Goal: Task Accomplishment & Management: Use online tool/utility

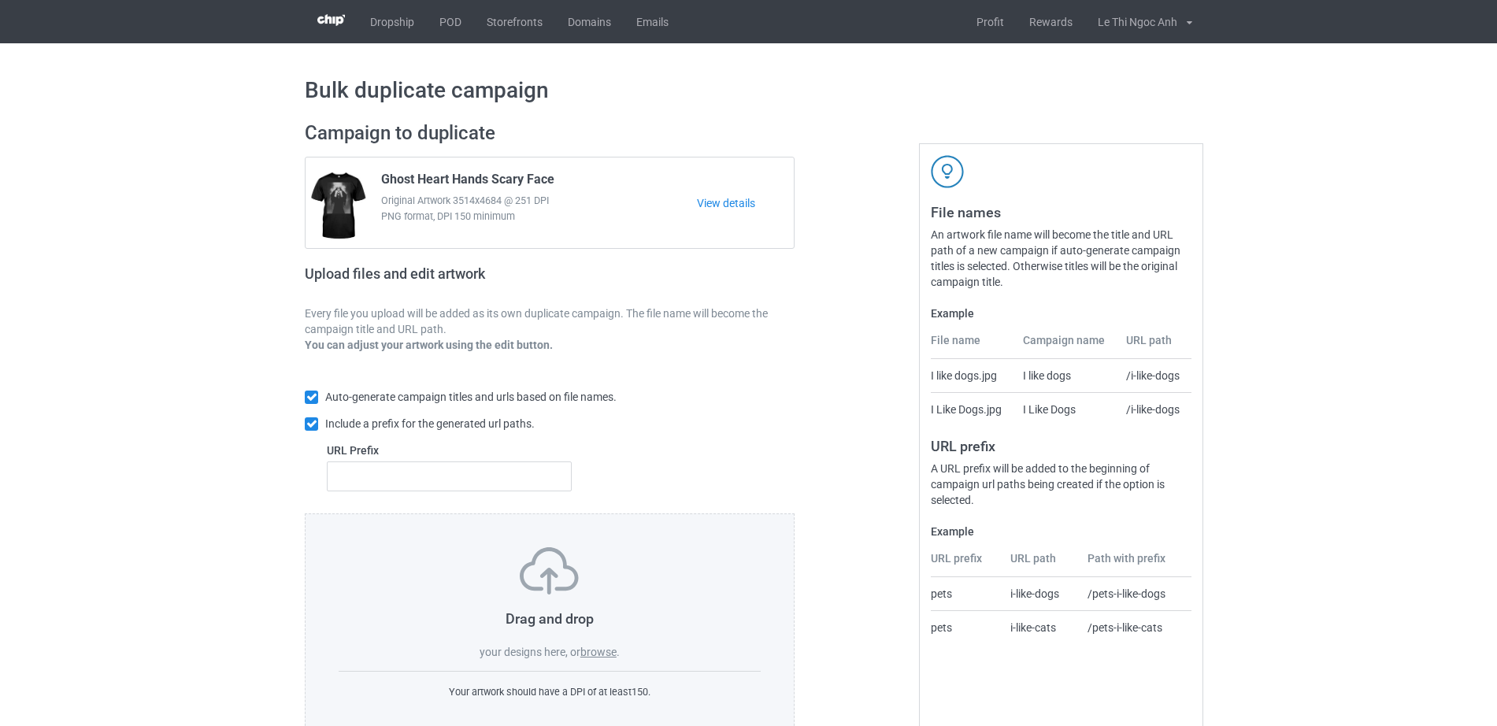
click at [602, 657] on label "browse" at bounding box center [598, 652] width 36 height 13
click at [0, 0] on input "browse" at bounding box center [0, 0] width 0 height 0
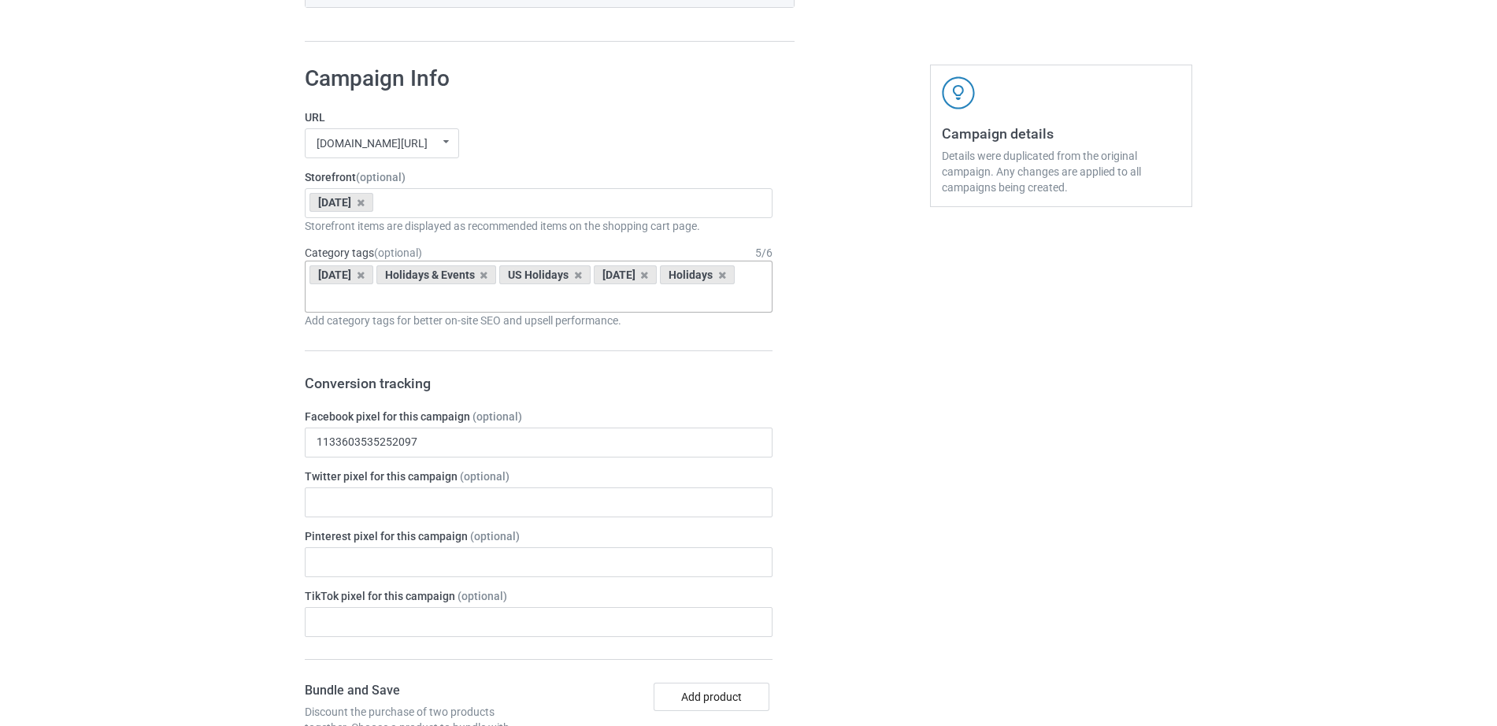
scroll to position [659, 0]
click at [365, 209] on icon at bounding box center [361, 205] width 8 height 10
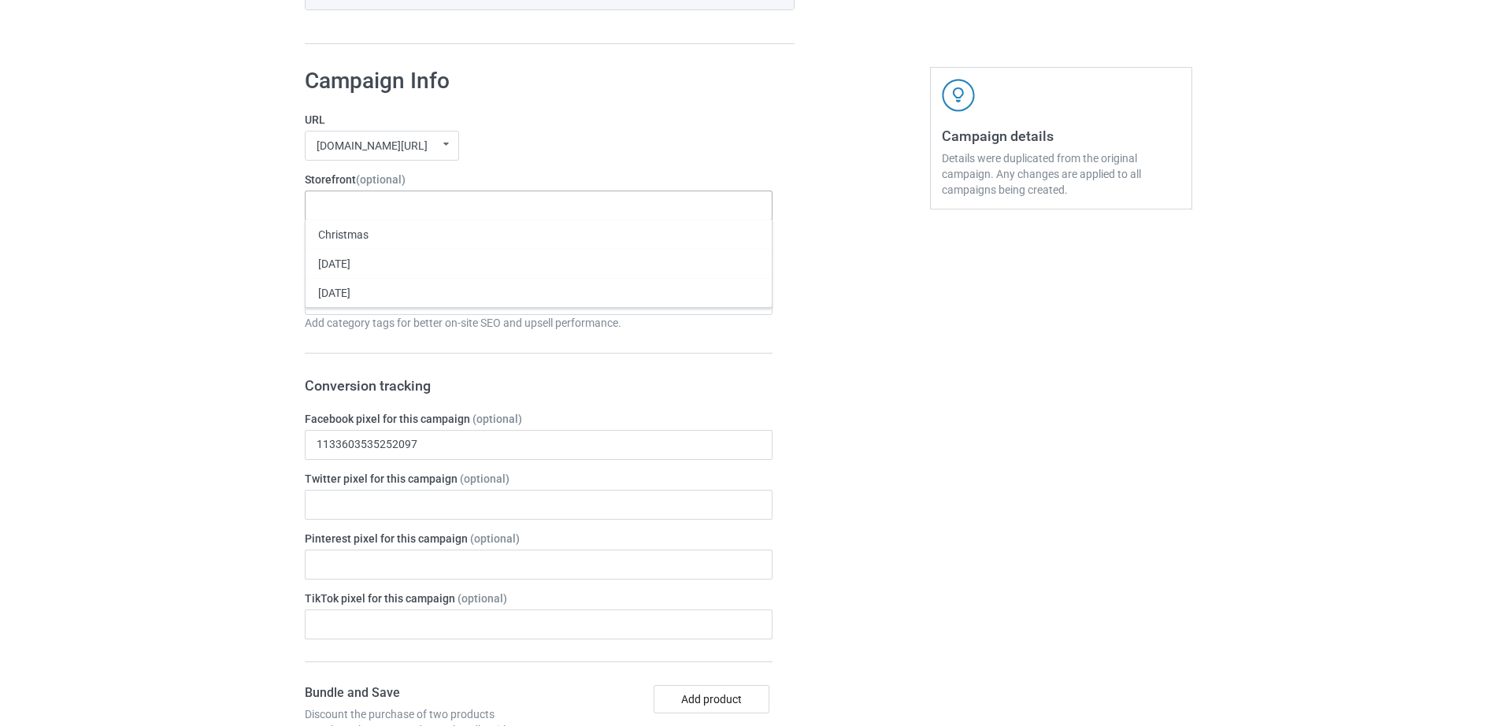
click at [358, 202] on div "Christmas Thanksgiving Halloween 68c78142914b9f002ee84646 68c78125914b9f002ee84…" at bounding box center [539, 206] width 468 height 30
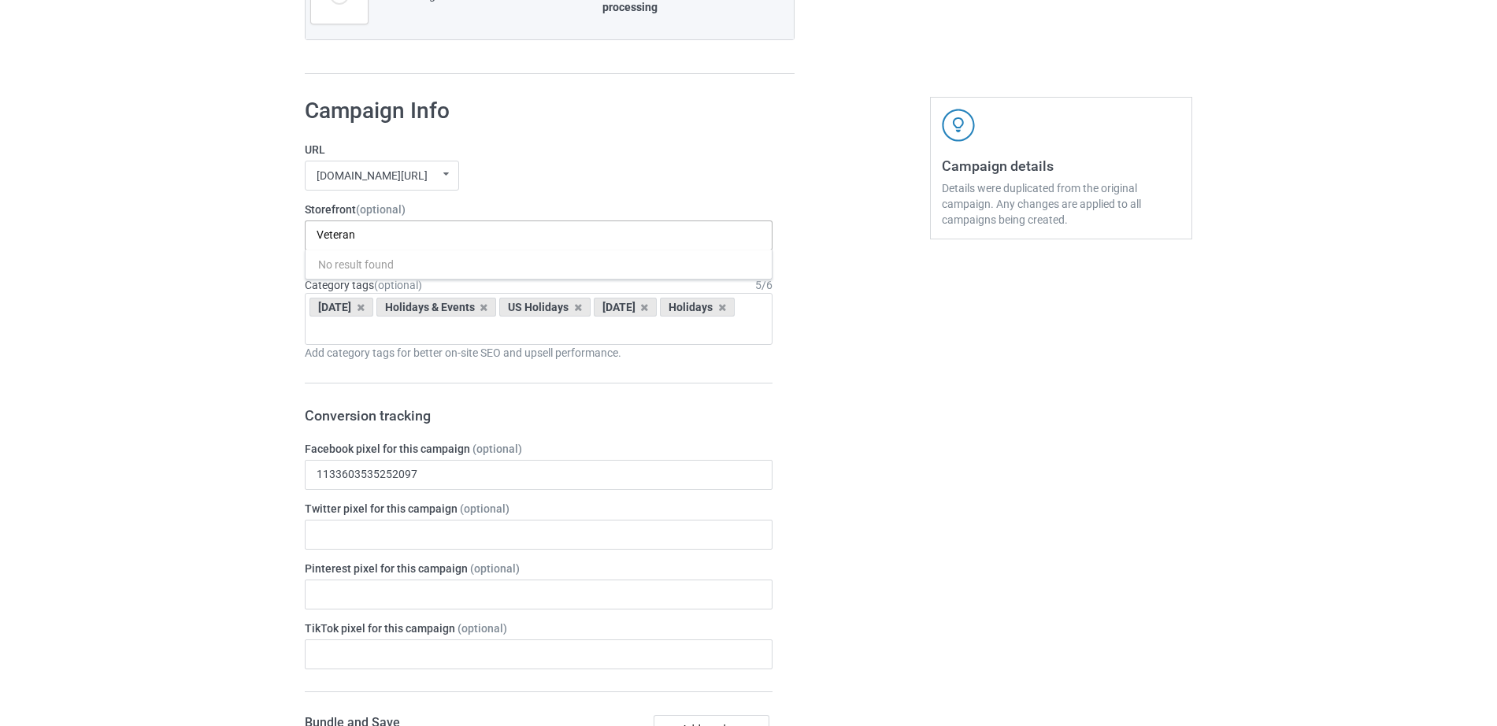
scroll to position [689, 0]
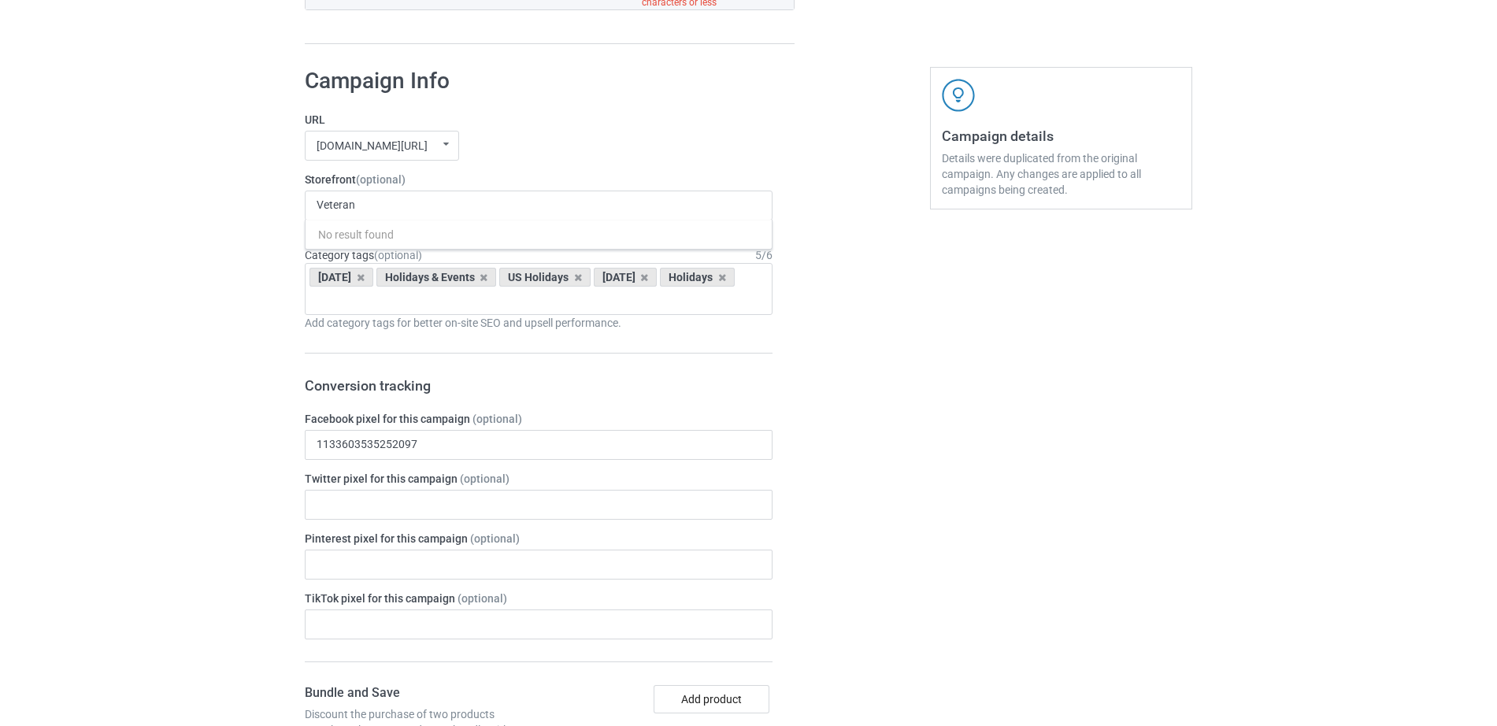
click at [397, 199] on div "Veteran No result found" at bounding box center [539, 206] width 468 height 30
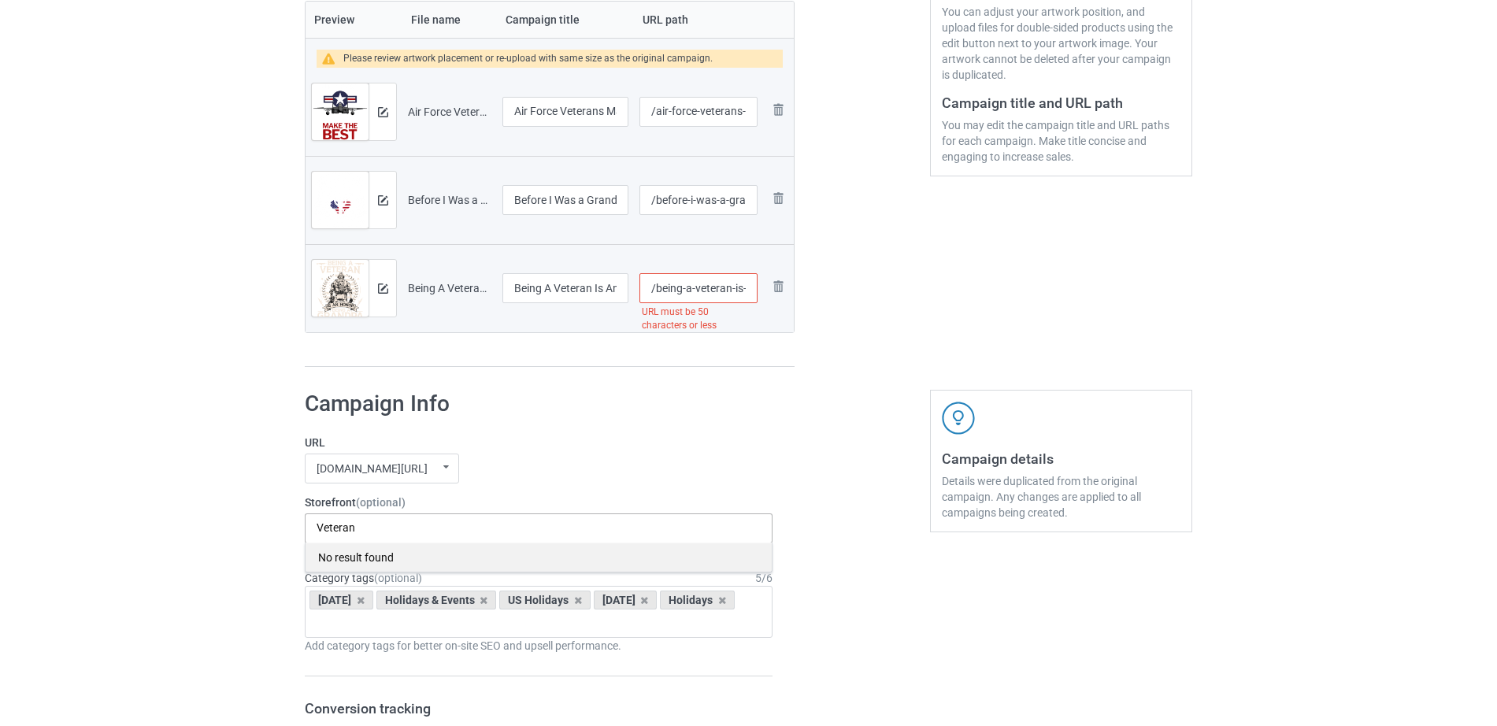
scroll to position [364, 0]
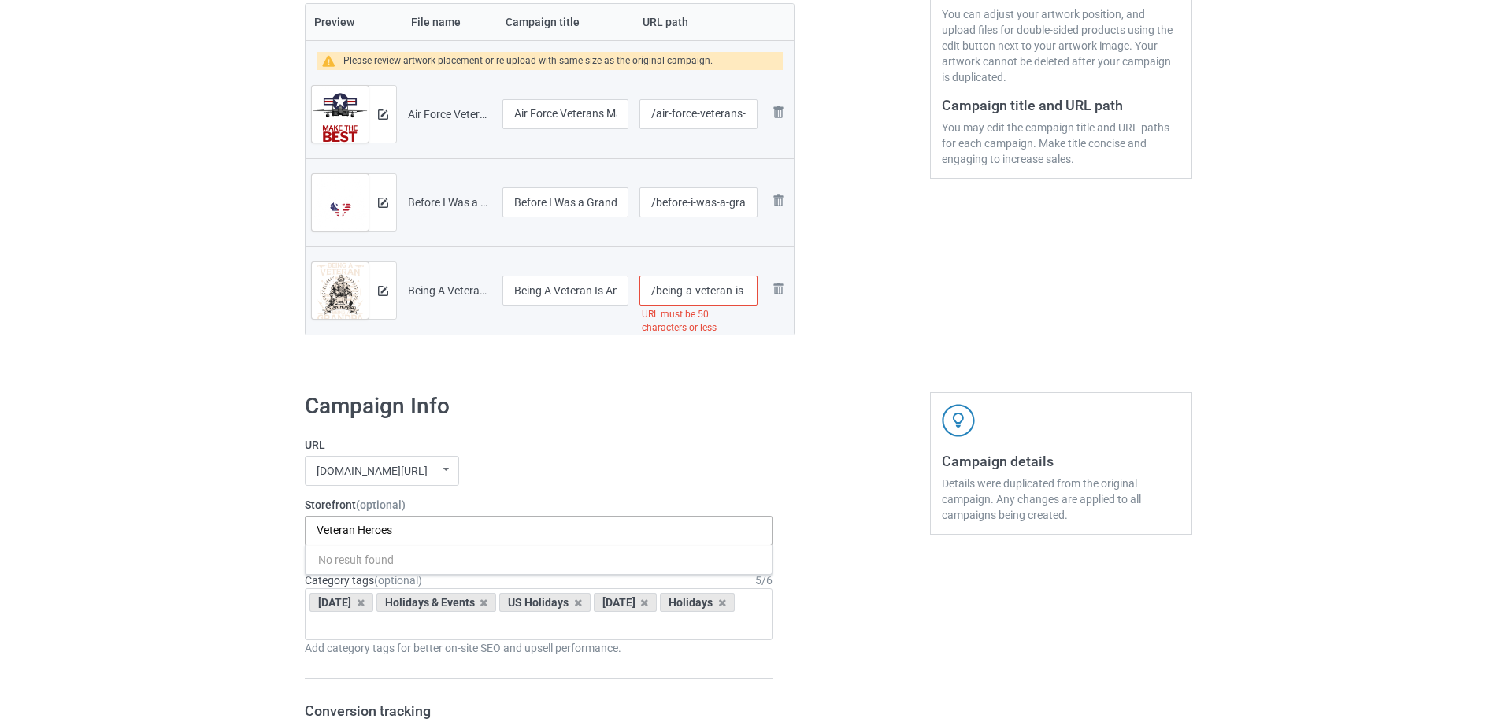
type input "Veteran Heroes"
click at [438, 468] on icon at bounding box center [446, 470] width 20 height 26
click at [360, 522] on div "[DOMAIN_NAME][URL]" at bounding box center [381, 528] width 153 height 29
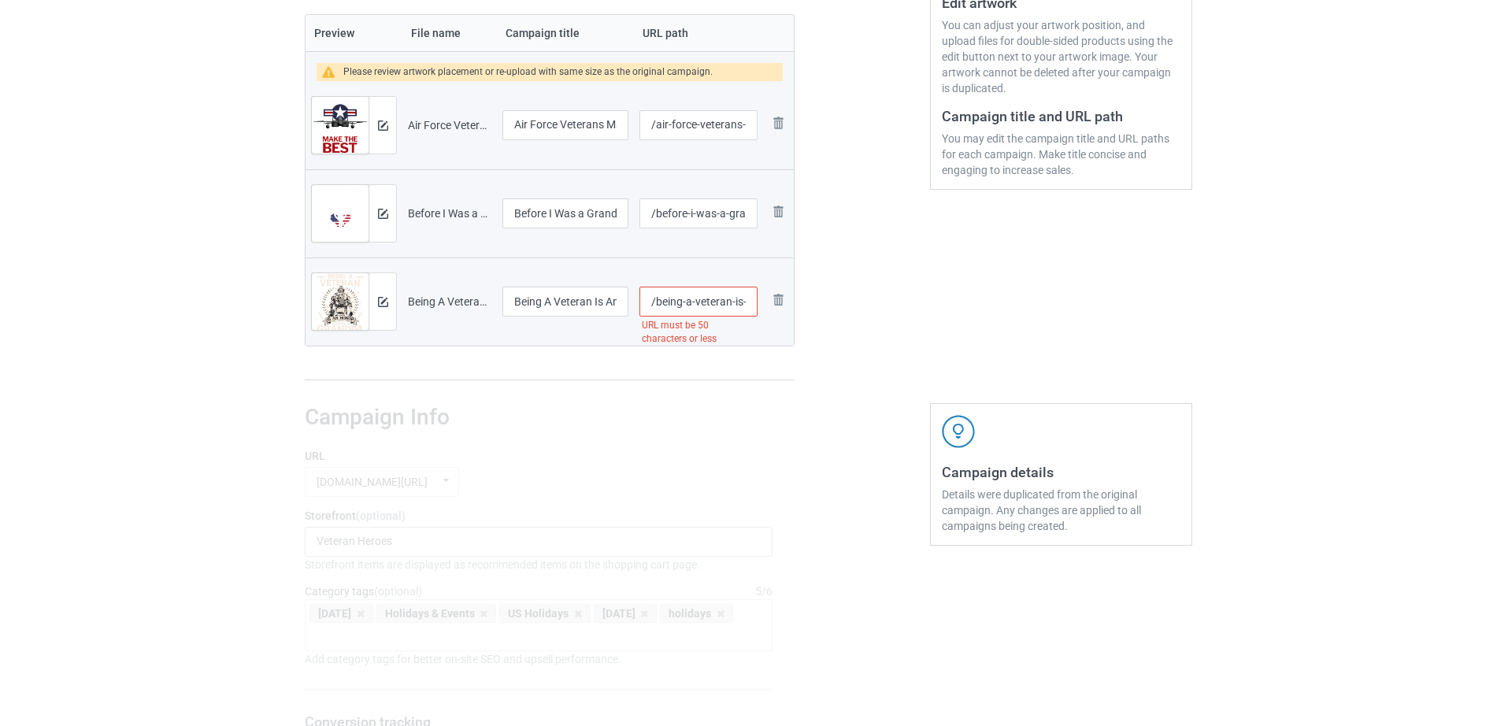
scroll to position [358, 0]
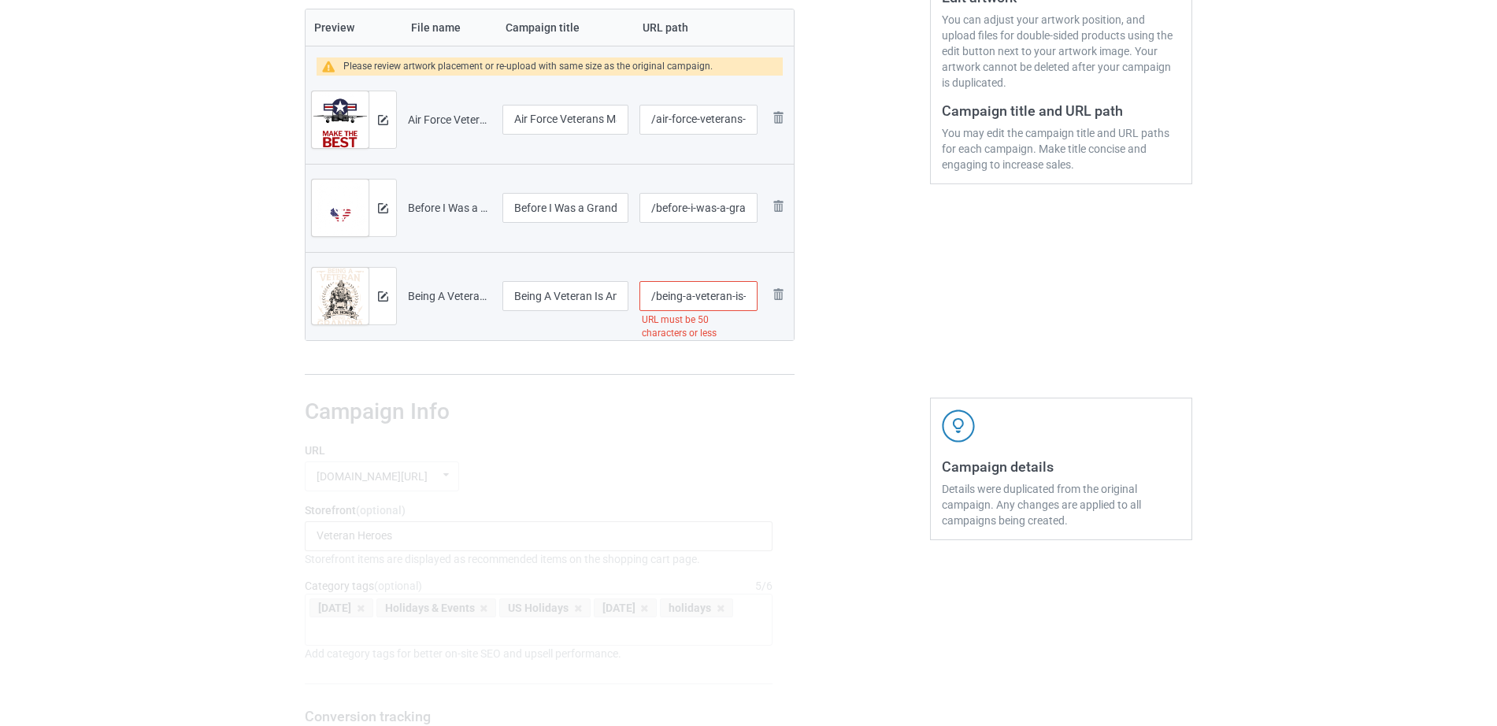
click at [667, 309] on input "/being-a-veteran-is-an-honor-being-a-grandpa-is-priceless-1" at bounding box center [698, 296] width 118 height 30
drag, startPoint x: 667, startPoint y: 301, endPoint x: 694, endPoint y: 289, distance: 29.3
click at [746, 302] on input "/being-a-veteran-is-an-honor-being-a-grandpa-is-priceless-1" at bounding box center [698, 296] width 118 height 30
click at [694, 289] on input "/being-a-veteran-is-an-honor-being-a-grandpa-is-priceless-1" at bounding box center [698, 296] width 118 height 30
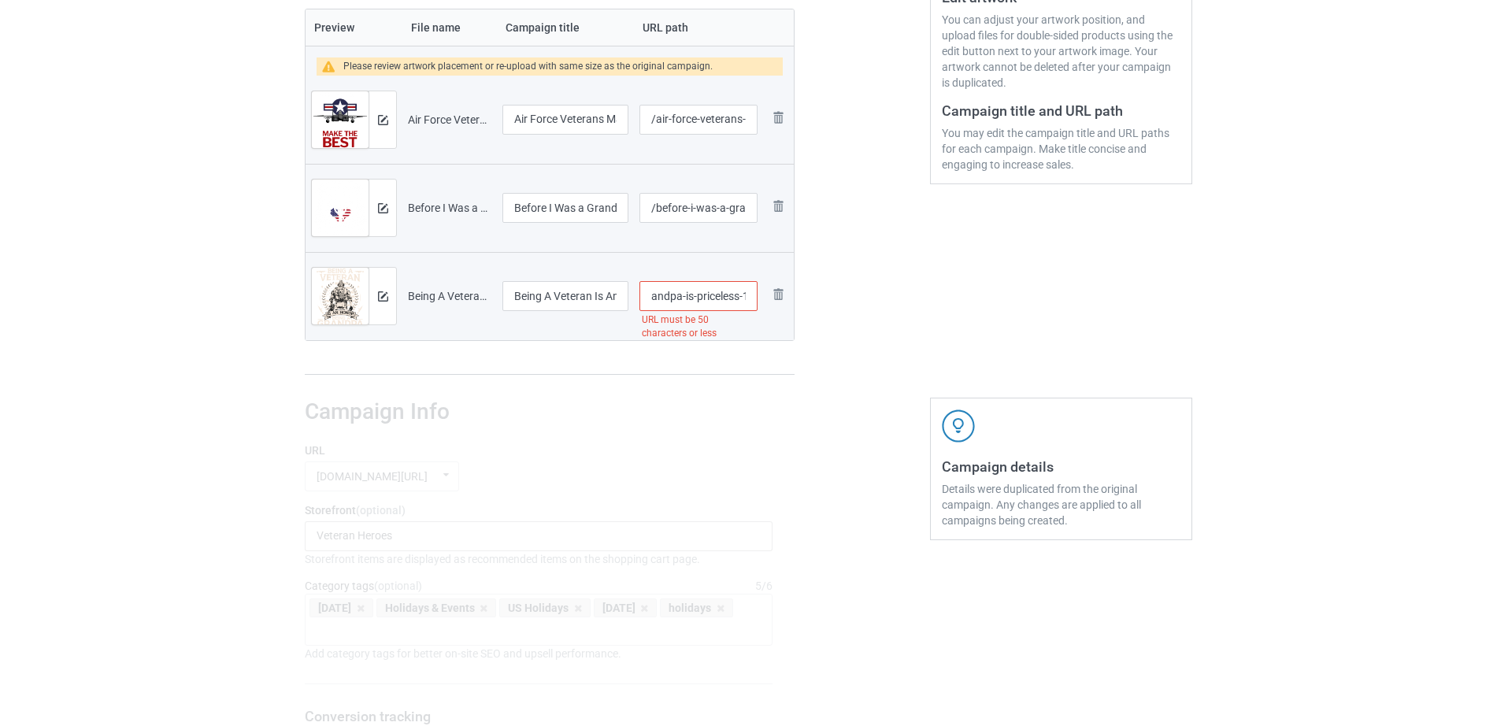
drag, startPoint x: 678, startPoint y: 297, endPoint x: 741, endPoint y: 298, distance: 63.0
click at [741, 298] on input "/being-a-veteran-is-an-honor-being-a-grandpa-is-priceless-1" at bounding box center [698, 296] width 118 height 30
type input "/being-a-veteran-is-an-honor-being-a-grandpa[DEMOGRAPHIC_DATA]"
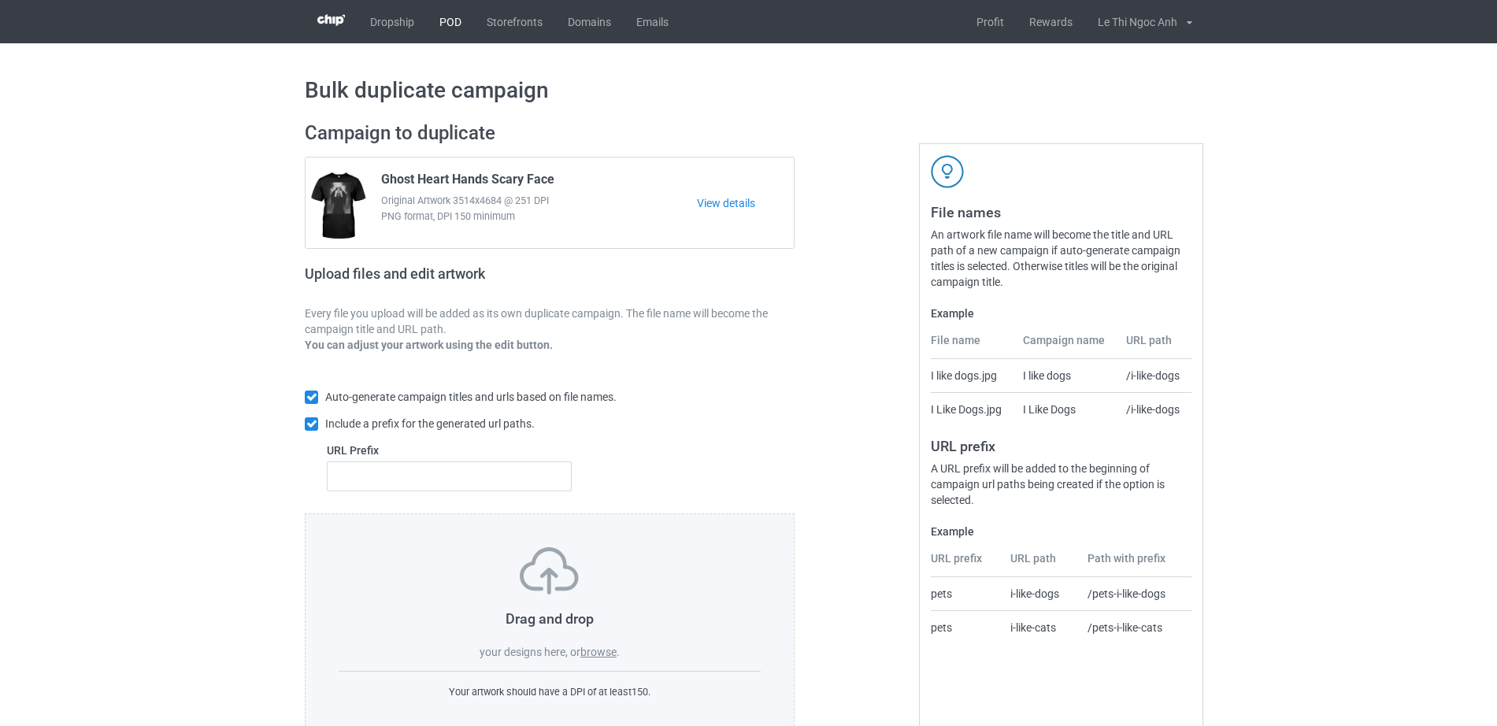
click at [460, 23] on link "POD" at bounding box center [450, 21] width 47 height 43
click at [608, 653] on label "browse" at bounding box center [598, 652] width 36 height 13
click at [0, 0] on input "browse" at bounding box center [0, 0] width 0 height 0
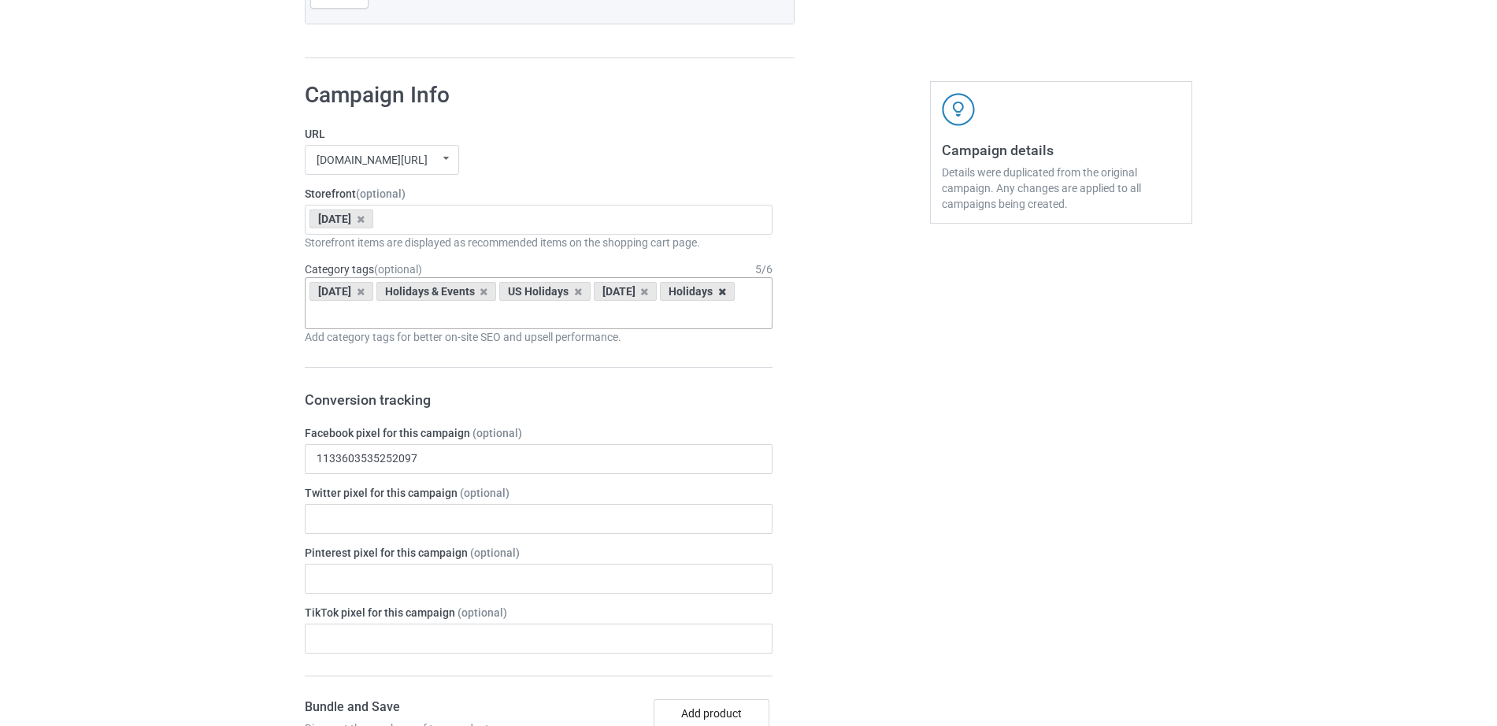
click at [660, 301] on div "Holidays" at bounding box center [697, 291] width 75 height 19
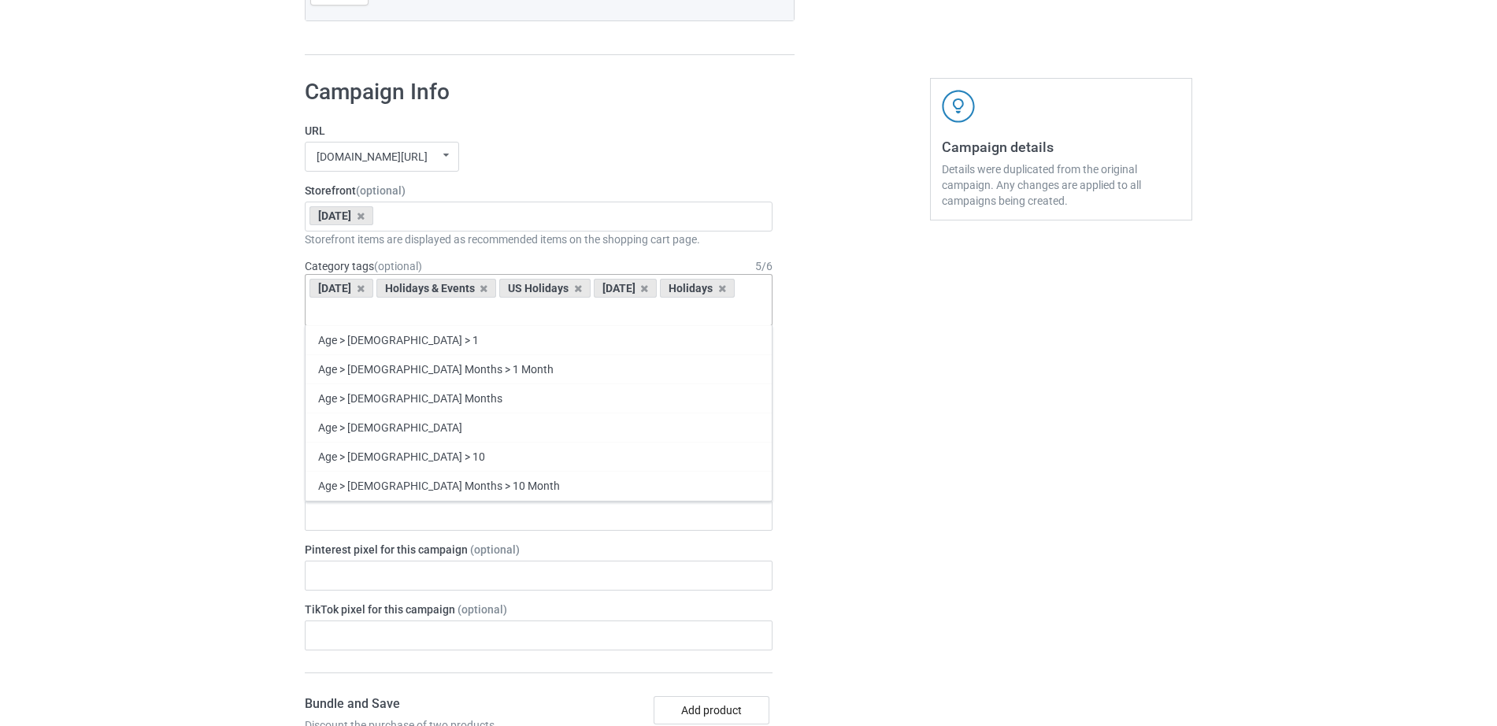
click at [373, 295] on div "[DATE]" at bounding box center [341, 288] width 64 height 19
click at [365, 289] on icon at bounding box center [361, 288] width 8 height 10
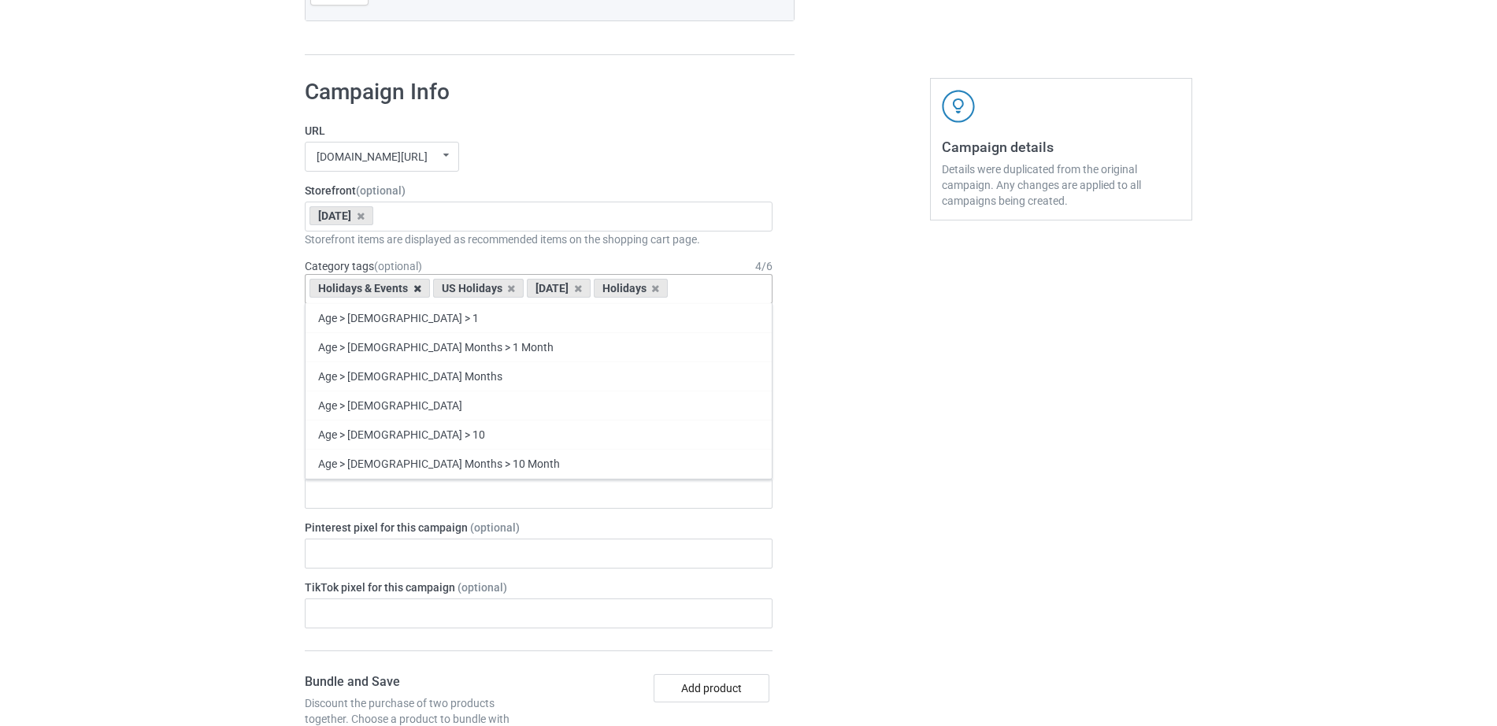
click at [415, 287] on icon at bounding box center [417, 288] width 8 height 10
click at [365, 289] on icon at bounding box center [361, 288] width 8 height 10
click at [368, 287] on icon at bounding box center [372, 288] width 8 height 10
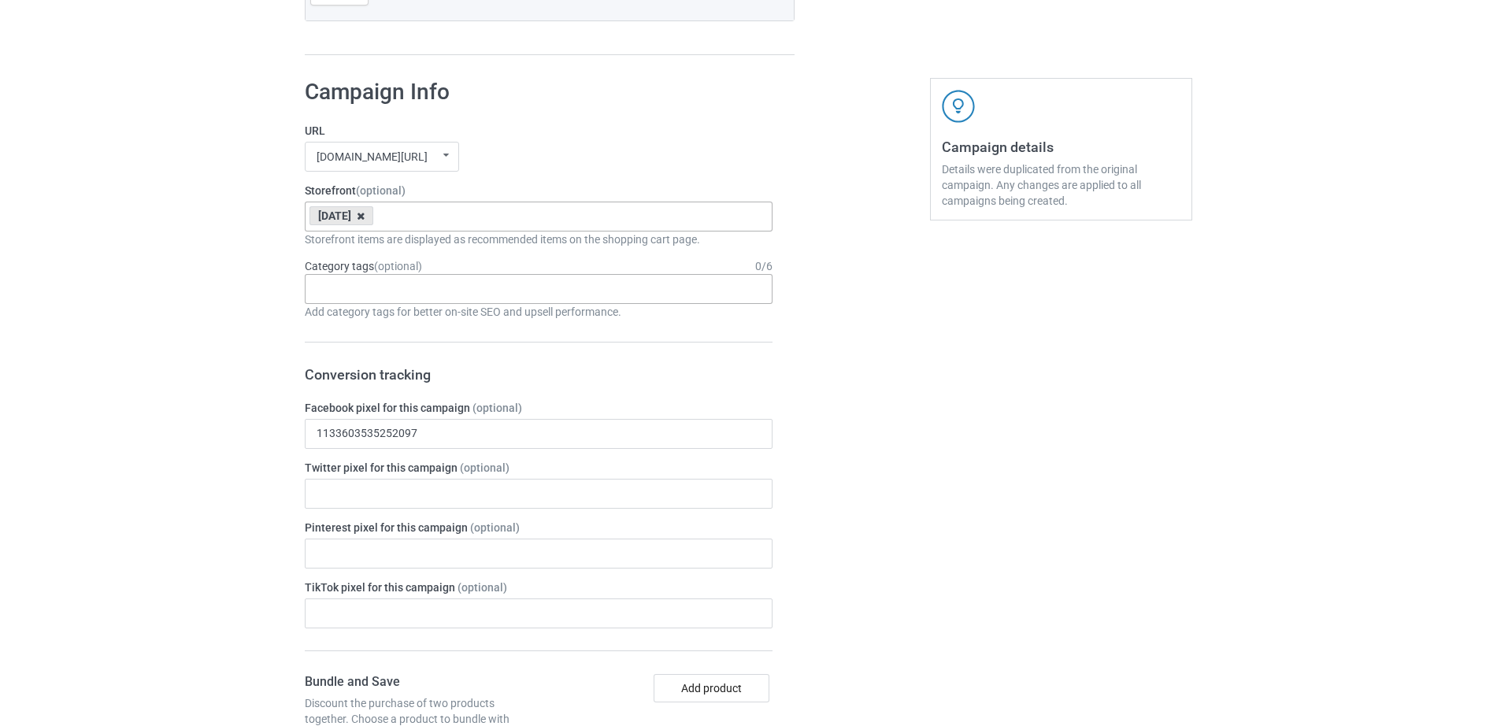
click at [365, 213] on icon at bounding box center [361, 216] width 8 height 10
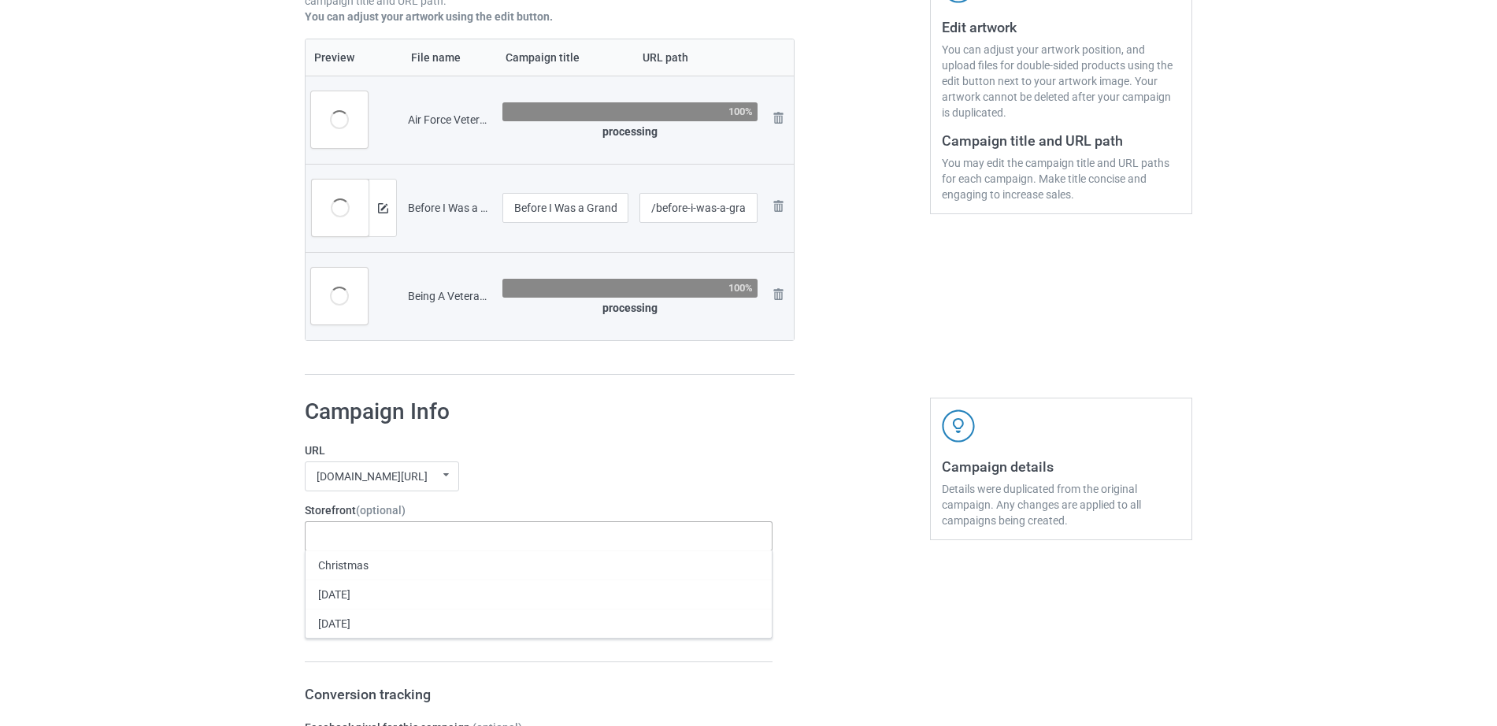
scroll to position [325, 0]
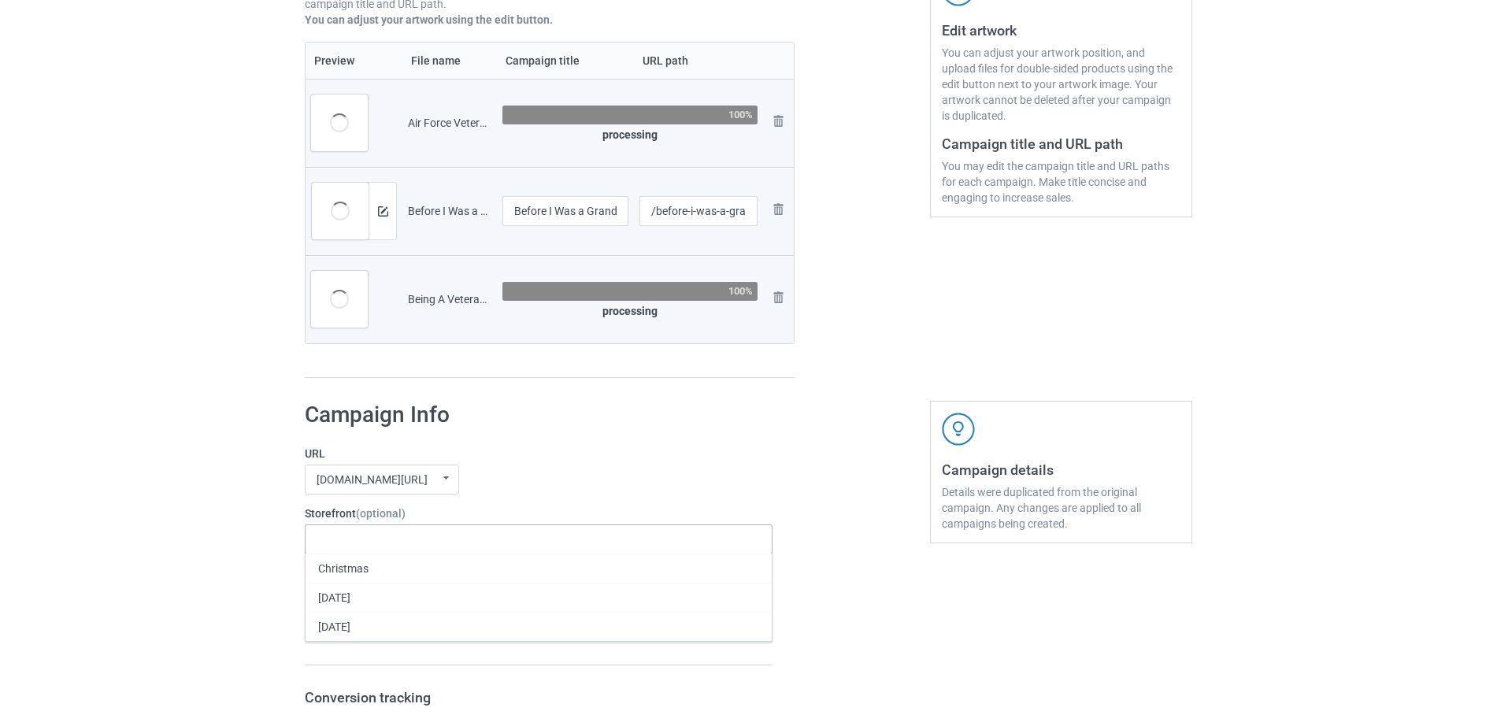
click at [352, 542] on div "Christmas Thanksgiving Halloween 68c78142914b9f002ee84646 68c78125914b9f002ee84…" at bounding box center [539, 539] width 468 height 30
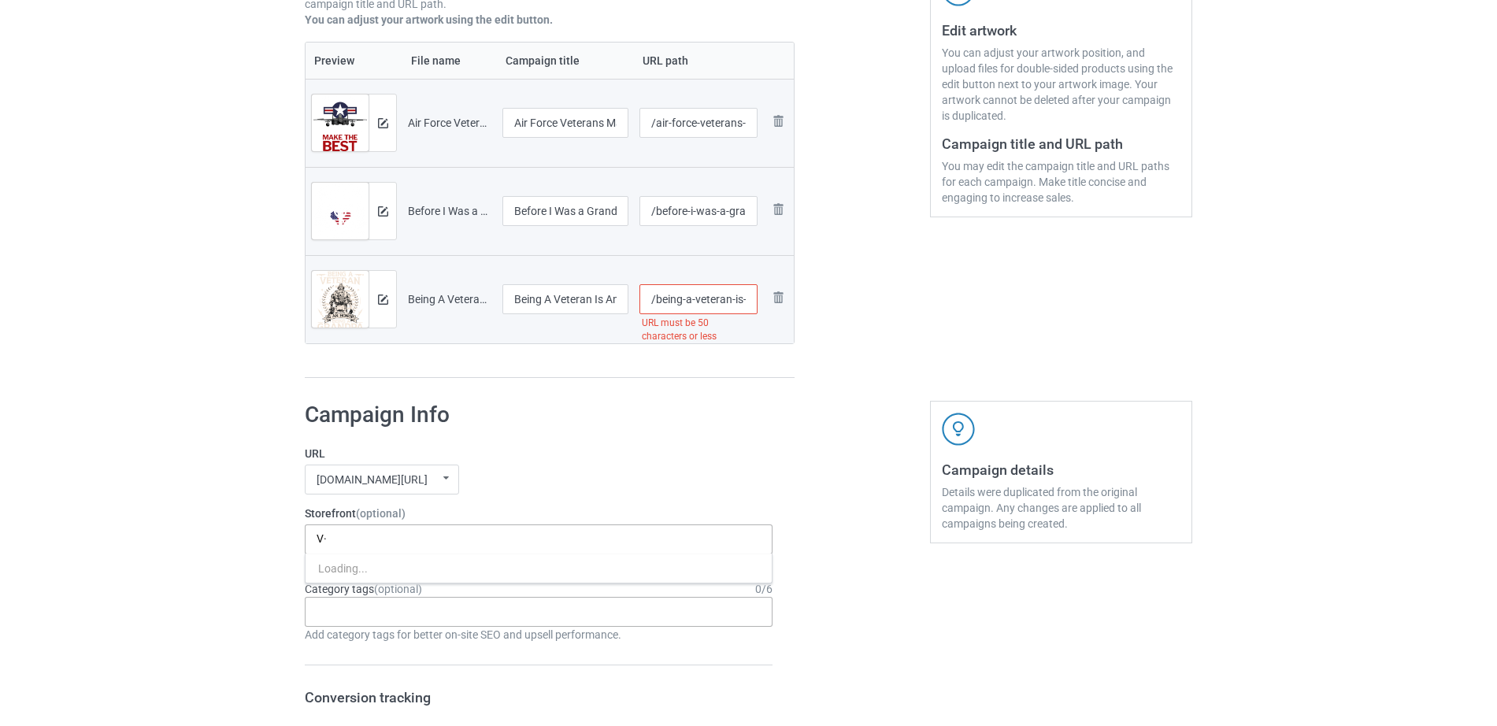
type input "V"
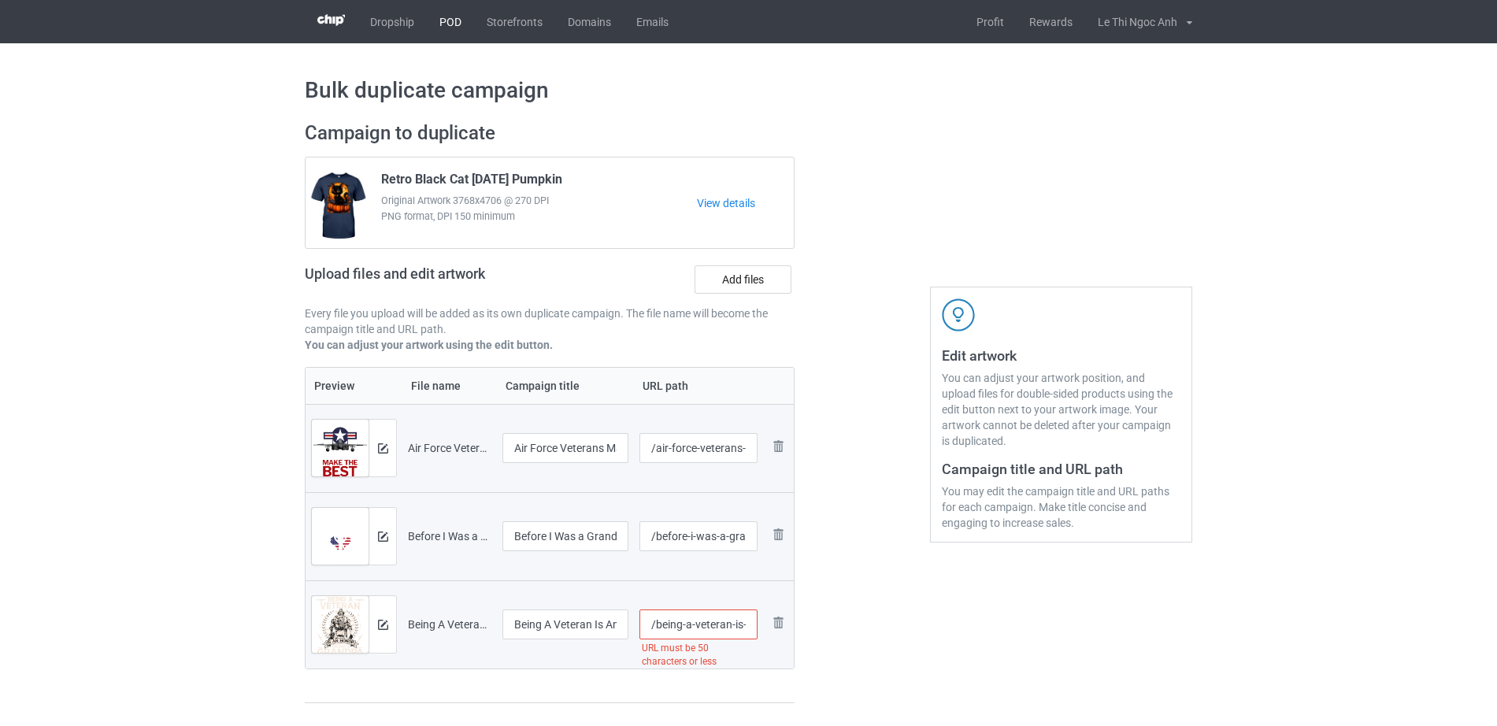
click at [452, 17] on link "POD" at bounding box center [450, 21] width 47 height 43
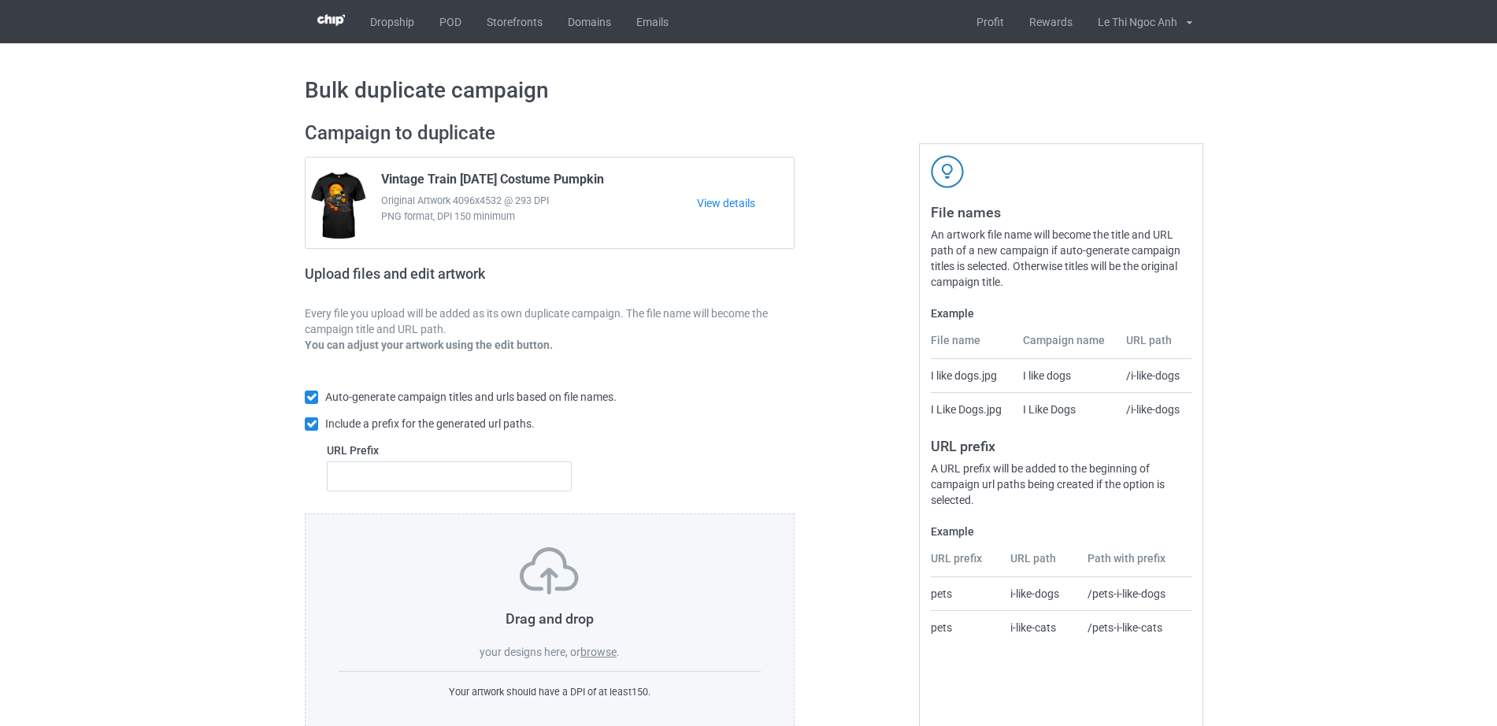
scroll to position [42, 0]
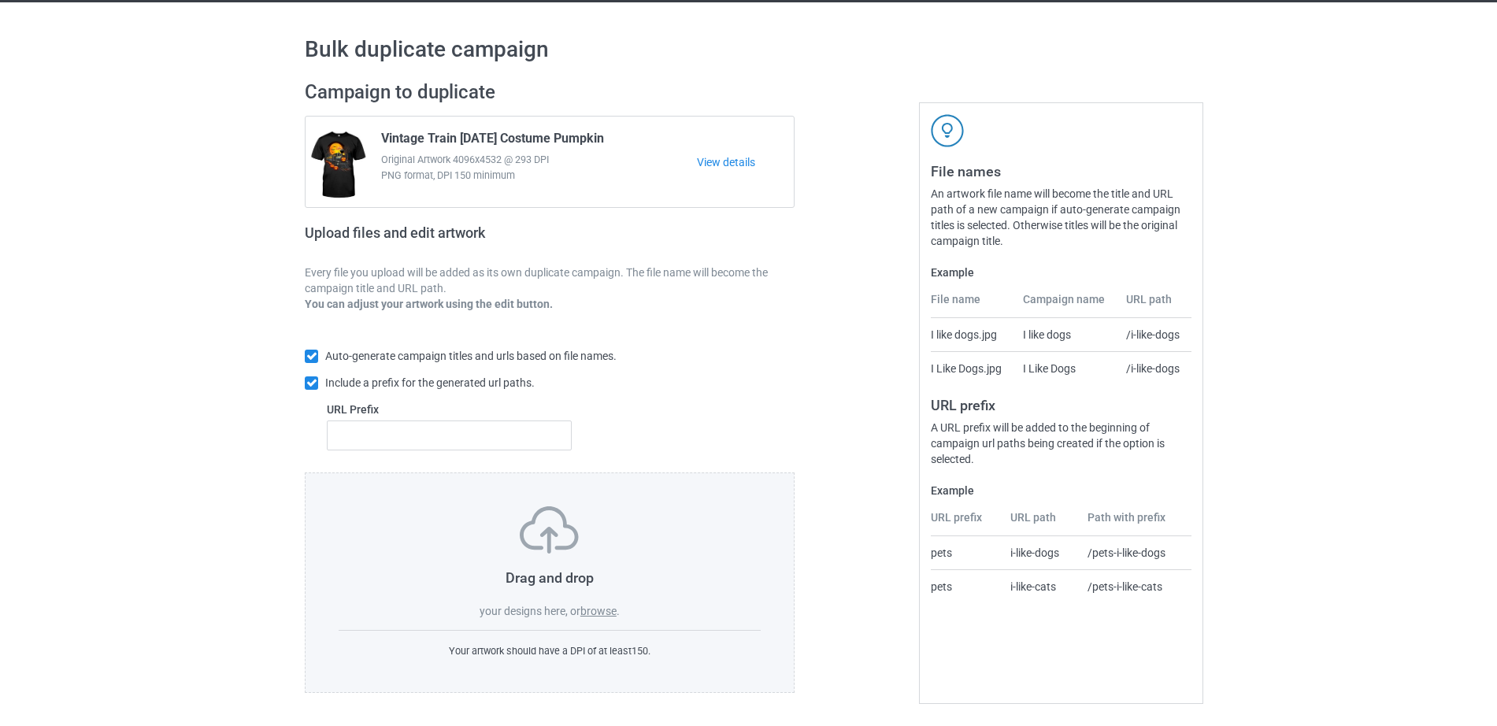
click at [600, 614] on label "browse" at bounding box center [598, 611] width 36 height 13
click at [0, 0] on input "browse" at bounding box center [0, 0] width 0 height 0
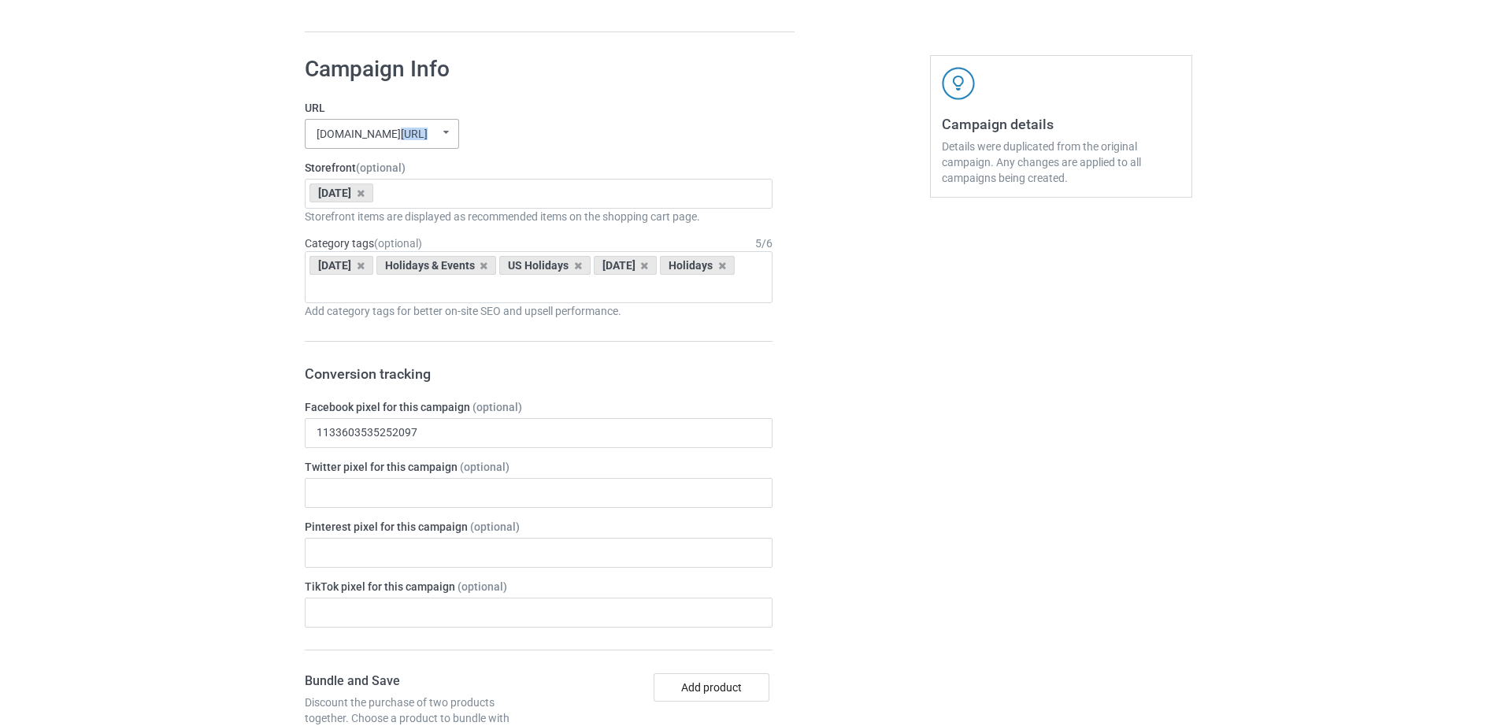
click at [443, 143] on div "[DOMAIN_NAME][URL] [DOMAIN_NAME][URL] [DOMAIN_NAME][URL] [DOMAIN_NAME][URL] 682…" at bounding box center [382, 134] width 154 height 30
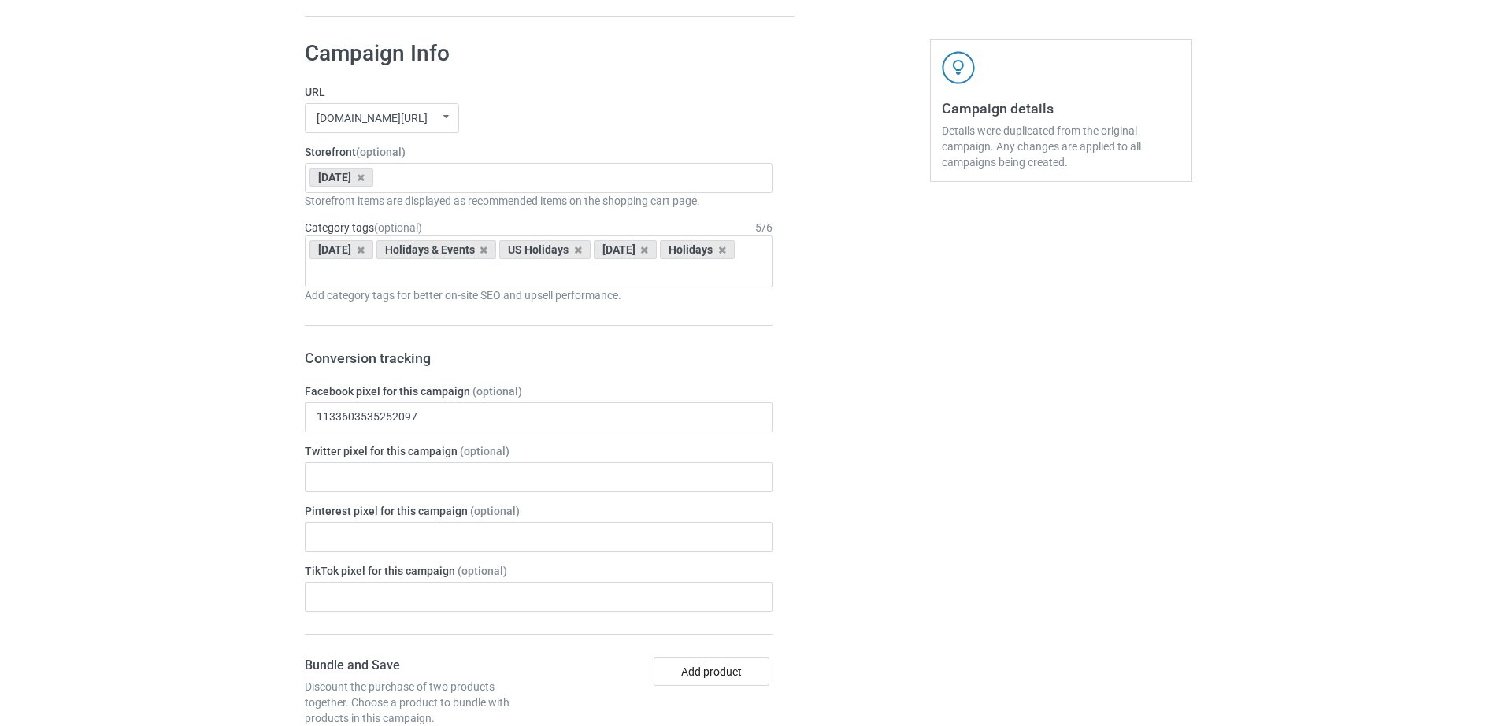
click at [582, 98] on div "URL [DOMAIN_NAME][URL] [DOMAIN_NAME][URL] [DOMAIN_NAME][URL] [DOMAIN_NAME][URL]…" at bounding box center [539, 108] width 468 height 49
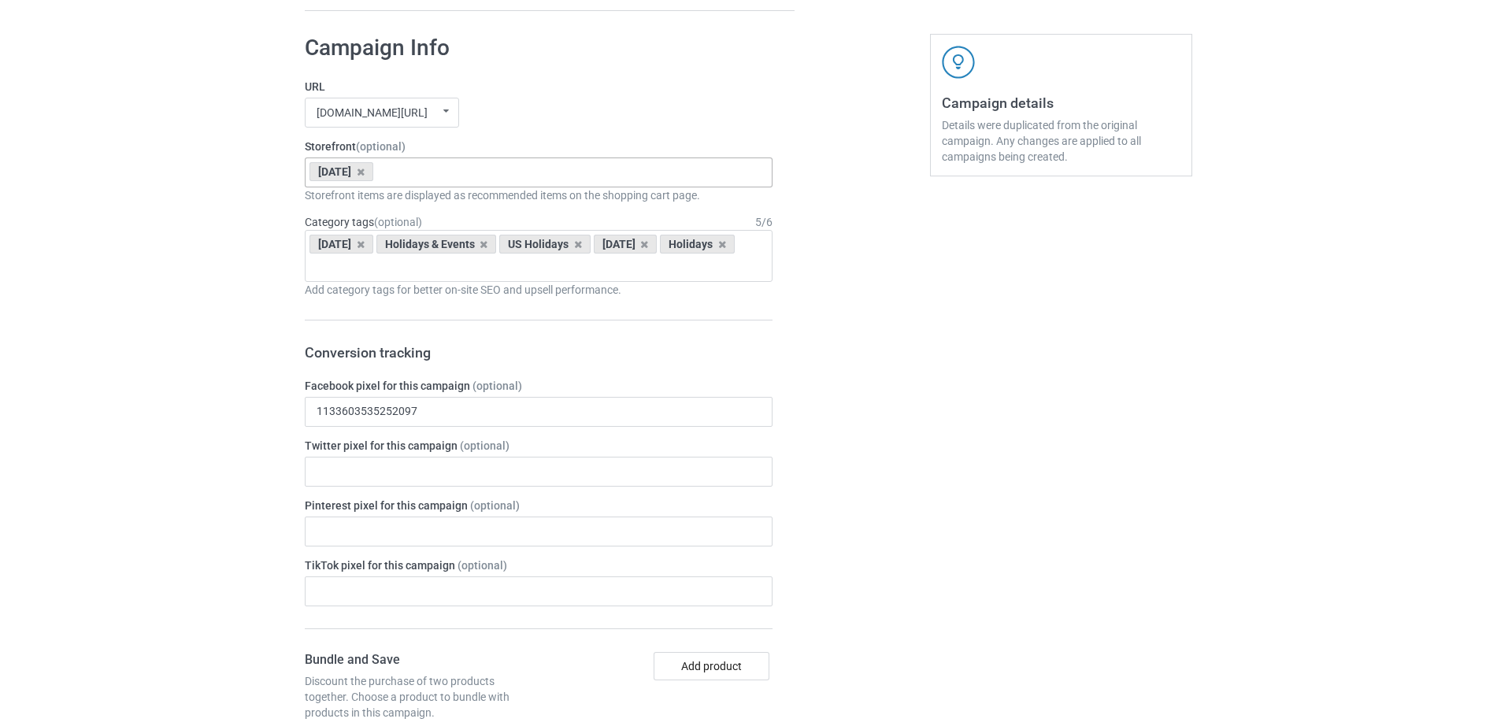
scroll to position [695, 0]
click at [365, 168] on icon at bounding box center [361, 169] width 8 height 10
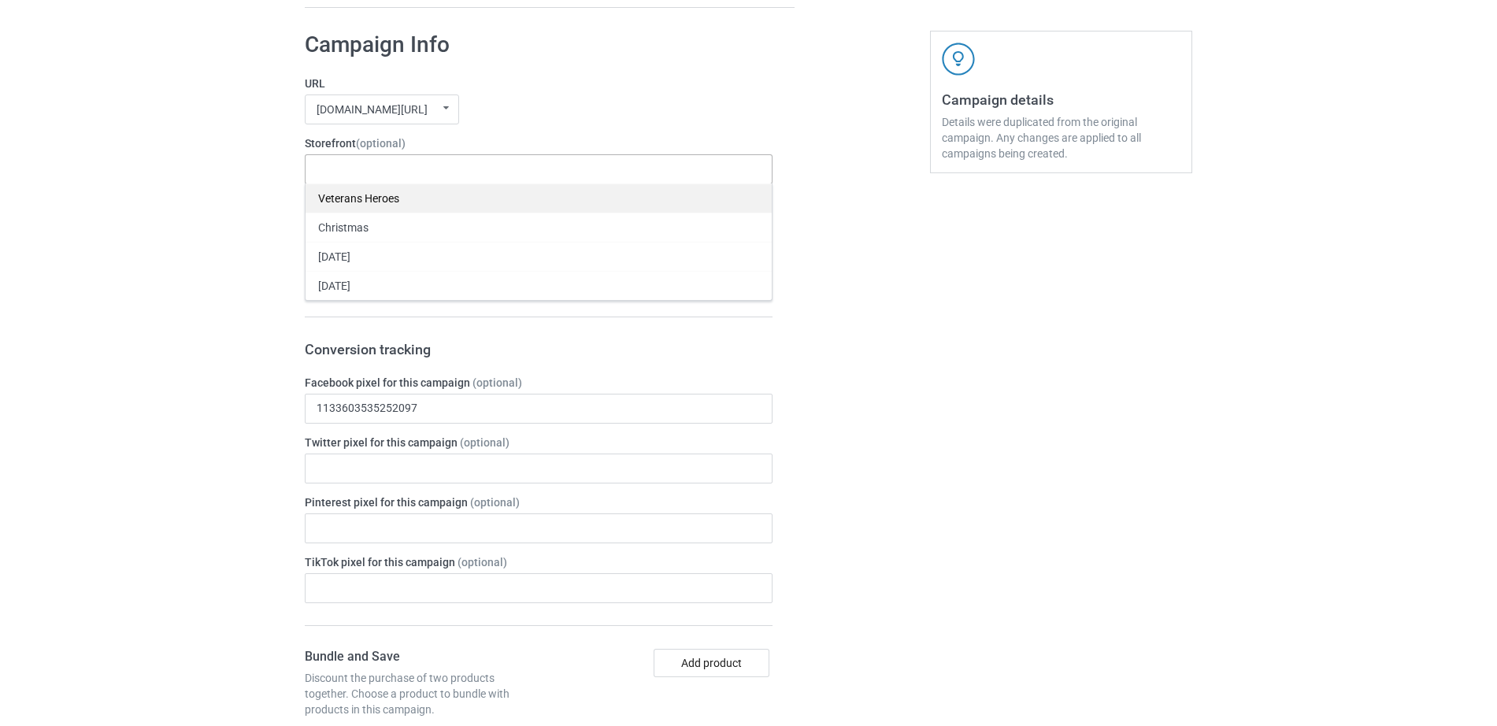
click at [388, 204] on div "Veterans Heroes" at bounding box center [538, 197] width 466 height 29
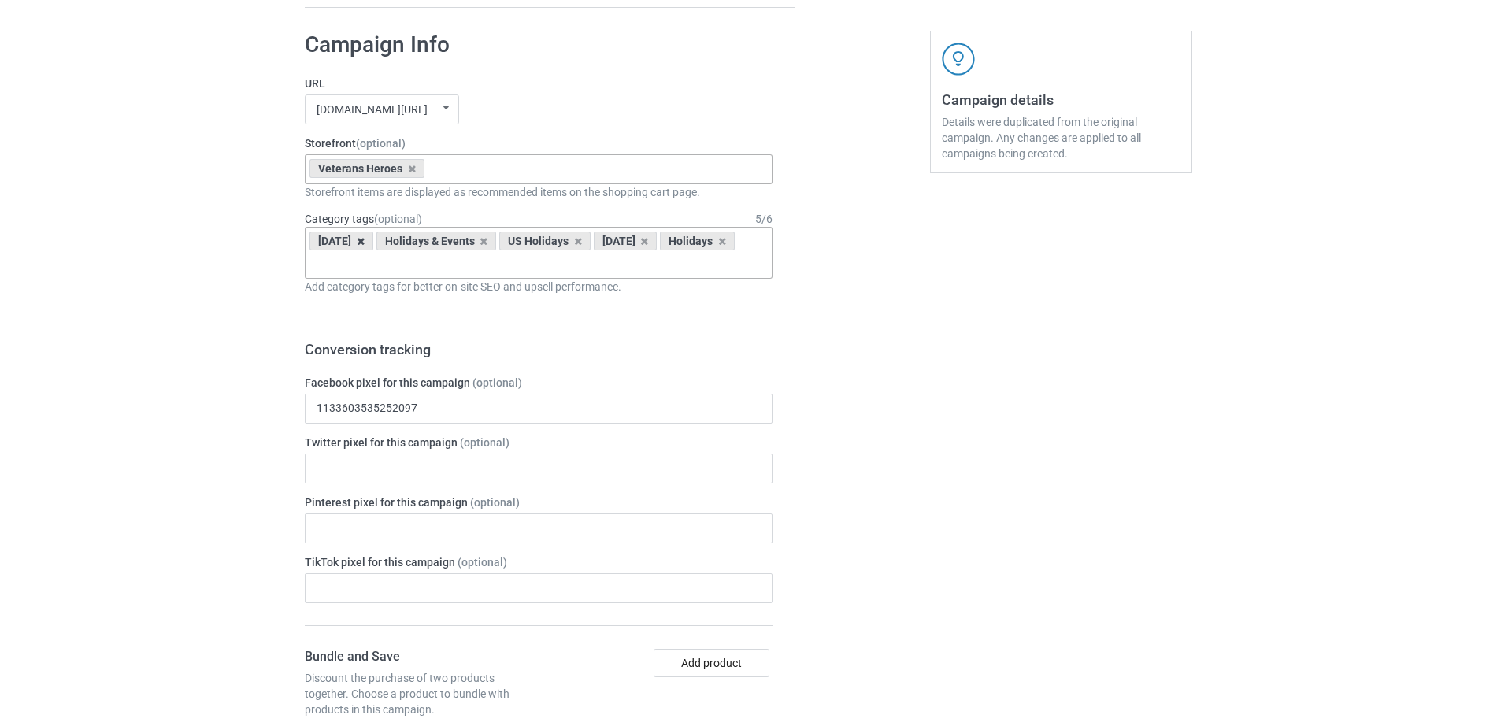
click at [365, 241] on icon at bounding box center [361, 241] width 8 height 10
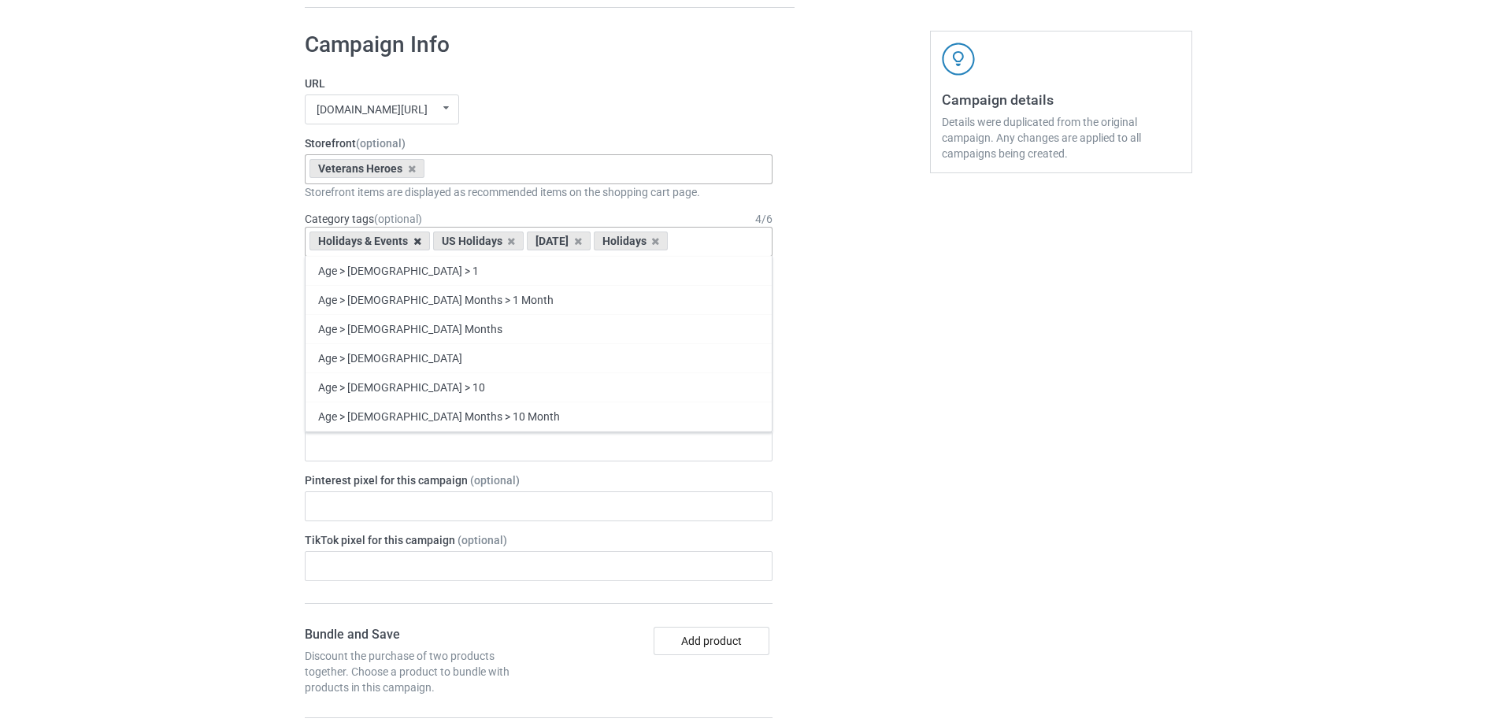
click at [413, 240] on icon at bounding box center [417, 241] width 8 height 10
click at [373, 243] on div "[DATE]" at bounding box center [341, 240] width 64 height 19
click at [365, 245] on icon at bounding box center [361, 241] width 8 height 10
click at [374, 242] on icon at bounding box center [372, 241] width 8 height 10
click at [372, 241] on div "Age > [DEMOGRAPHIC_DATA] > 1 Age > [DEMOGRAPHIC_DATA] Months > 1 Month Age > [D…" at bounding box center [539, 242] width 468 height 30
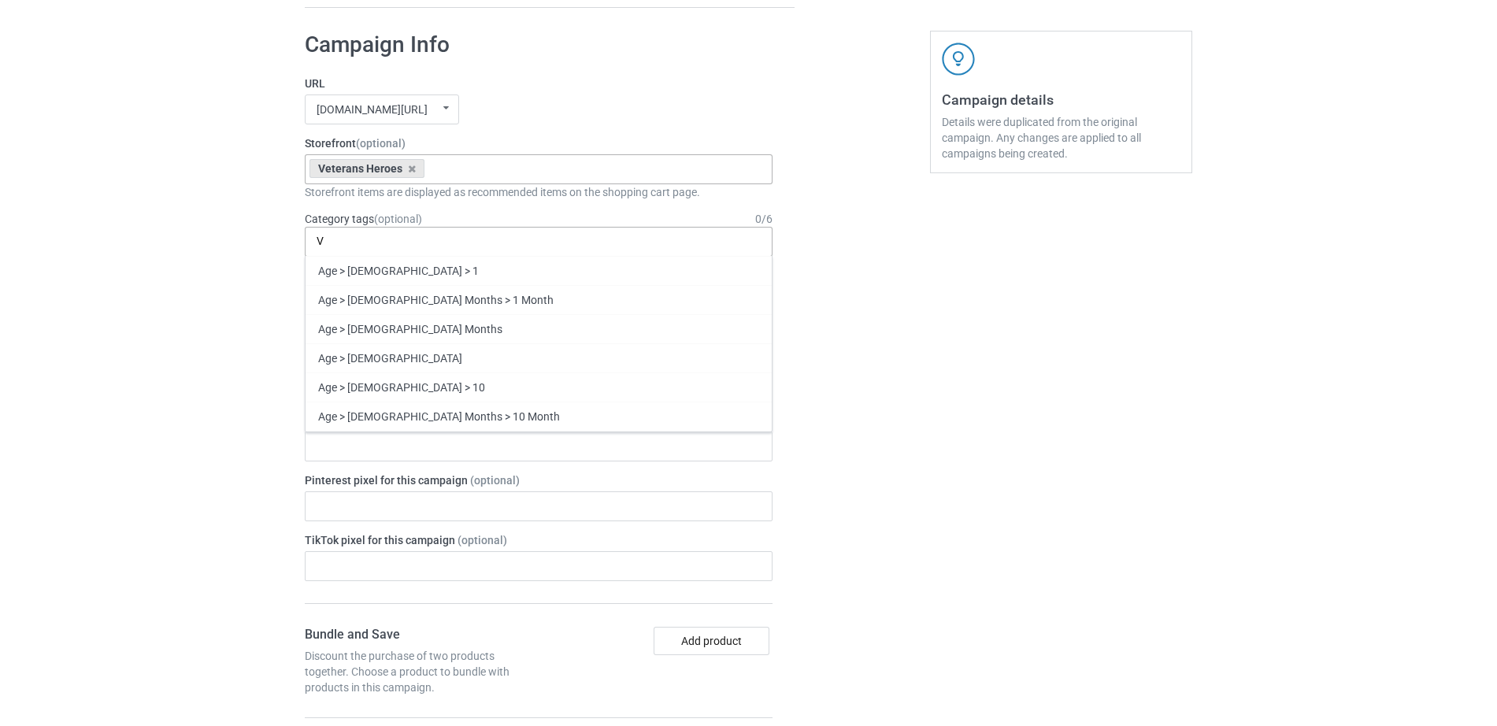
scroll to position [725, 0]
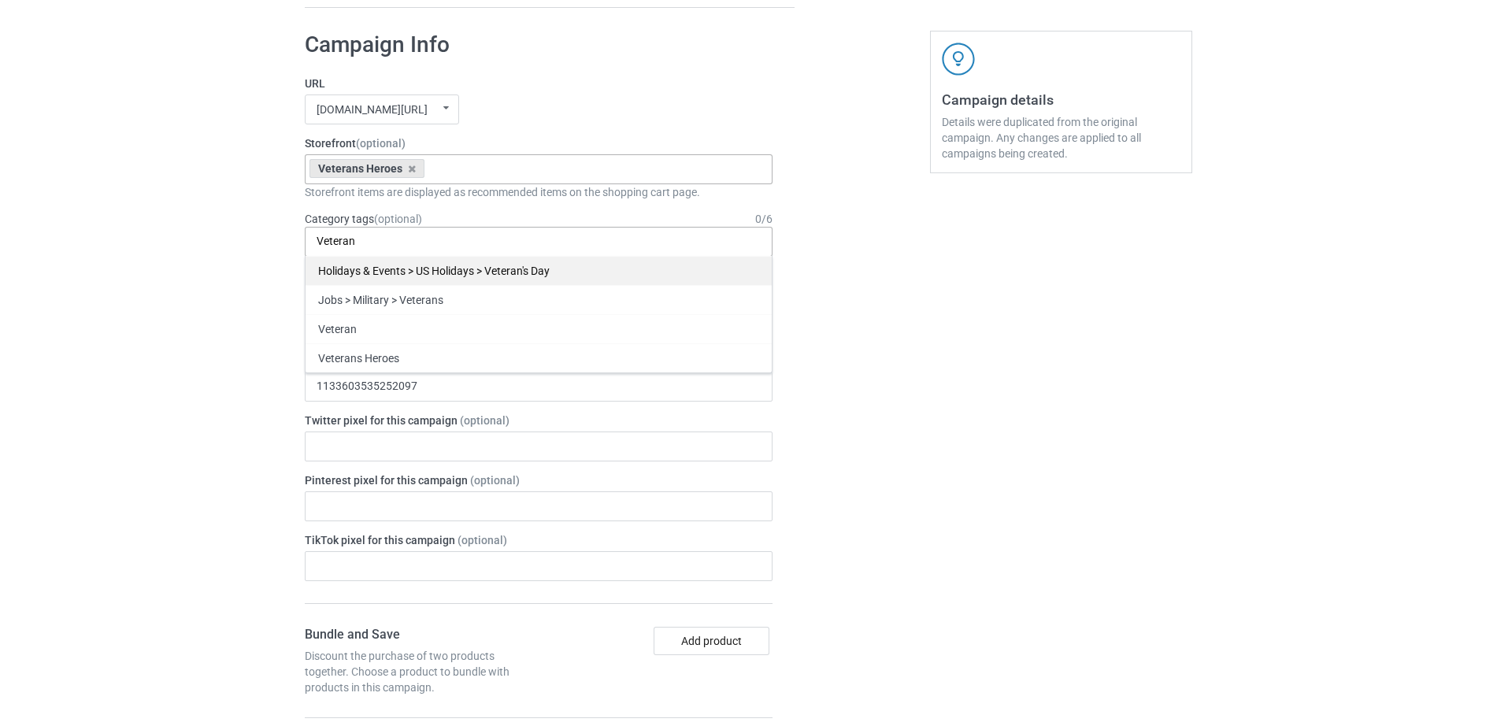
type input "Veteran"
click at [439, 282] on div "Holidays & Events > US Holidays > Veteran's Day" at bounding box center [538, 270] width 466 height 29
type input "Vete"
click at [439, 276] on div "Jobs > Military > Veterans" at bounding box center [538, 270] width 466 height 29
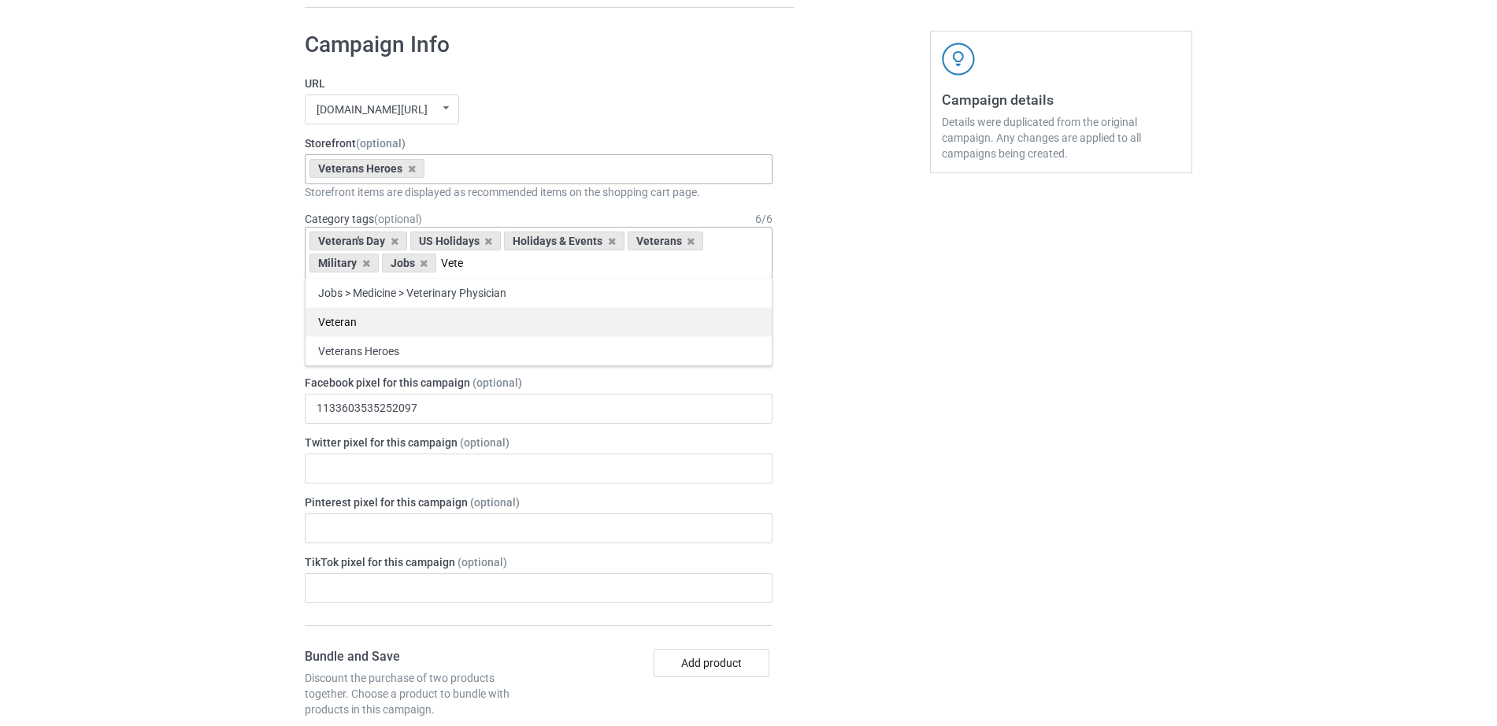
type input "Vete"
click at [401, 311] on div "Veteran" at bounding box center [538, 321] width 466 height 29
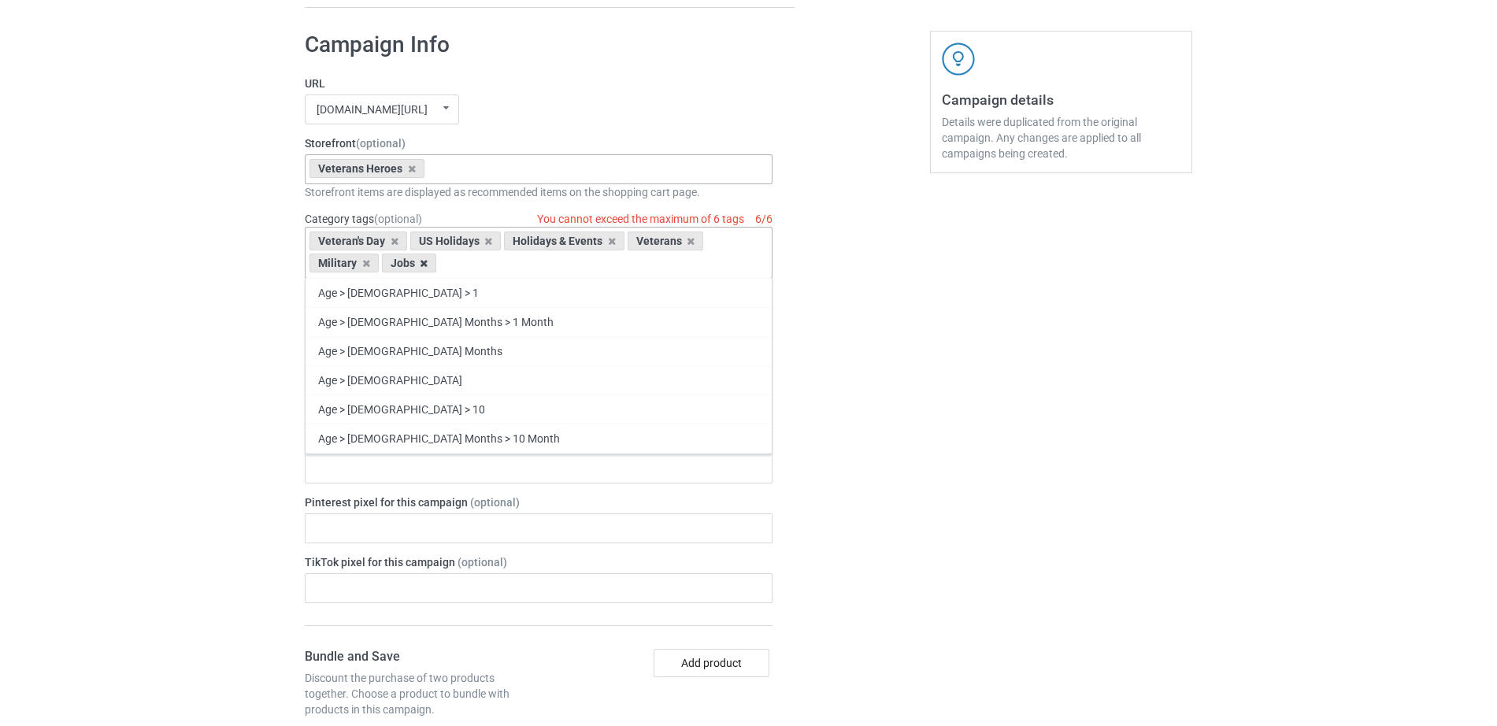
click at [423, 265] on icon at bounding box center [424, 263] width 8 height 10
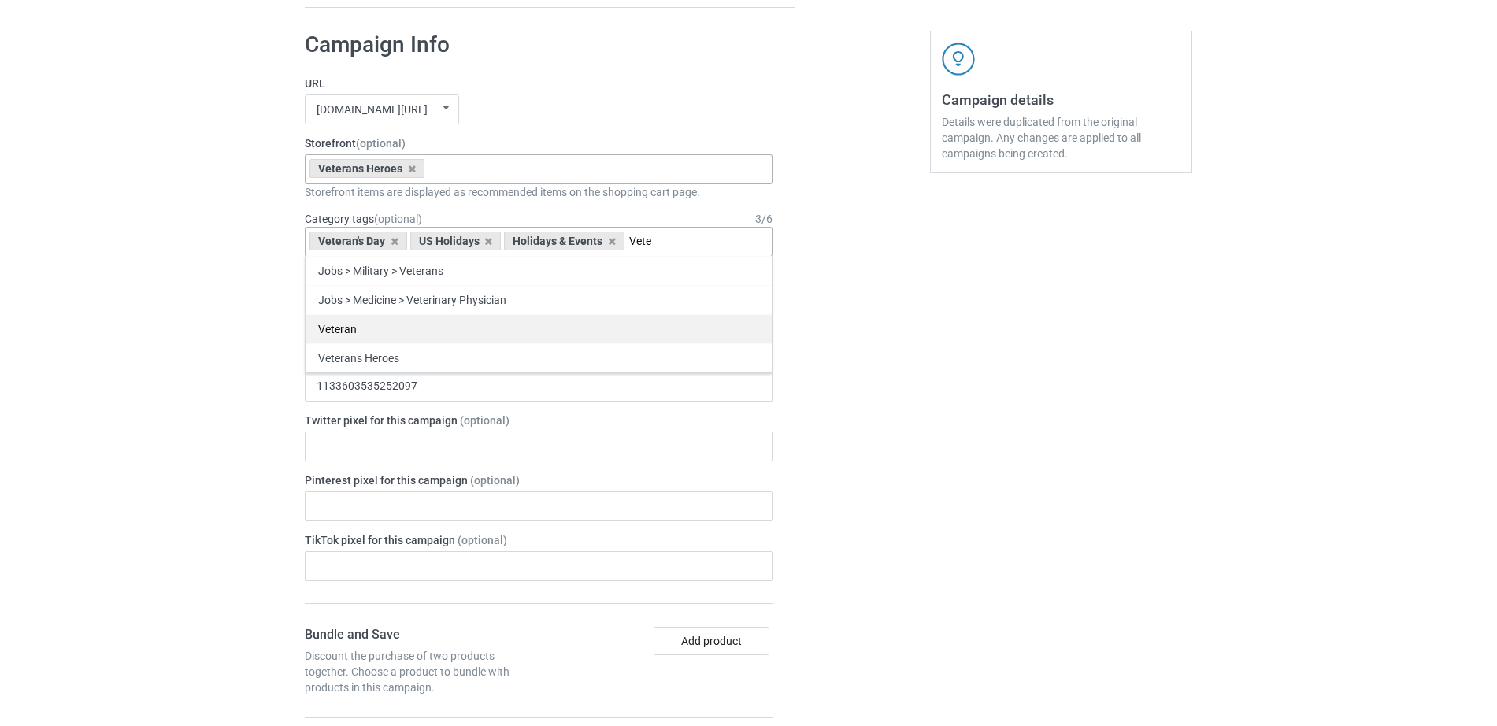
type input "Vete"
click at [367, 335] on div "Veteran" at bounding box center [538, 328] width 466 height 29
type input "Vete"
click at [458, 331] on div "Veterans Heroes" at bounding box center [538, 328] width 466 height 29
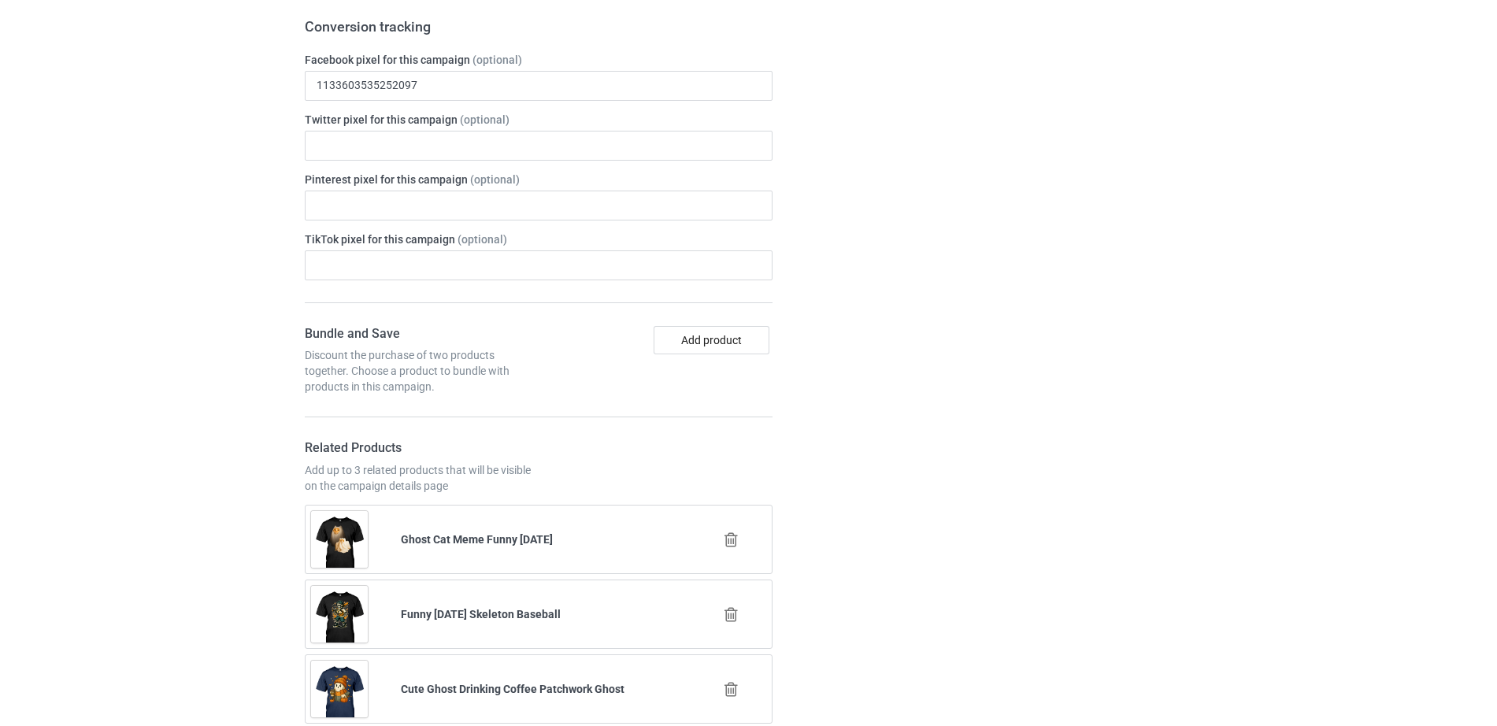
scroll to position [1050, 0]
click at [731, 534] on icon at bounding box center [731, 537] width 20 height 17
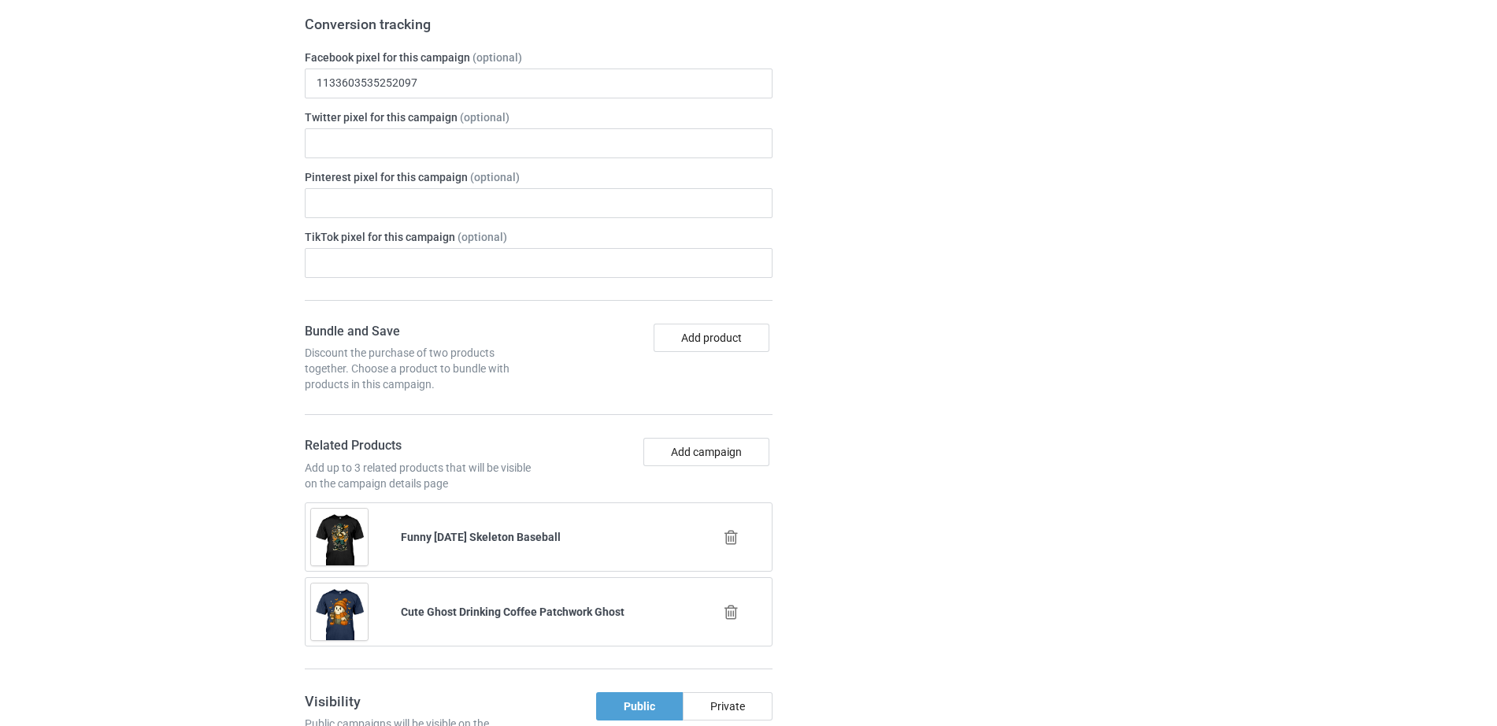
click at [731, 533] on icon at bounding box center [731, 537] width 20 height 17
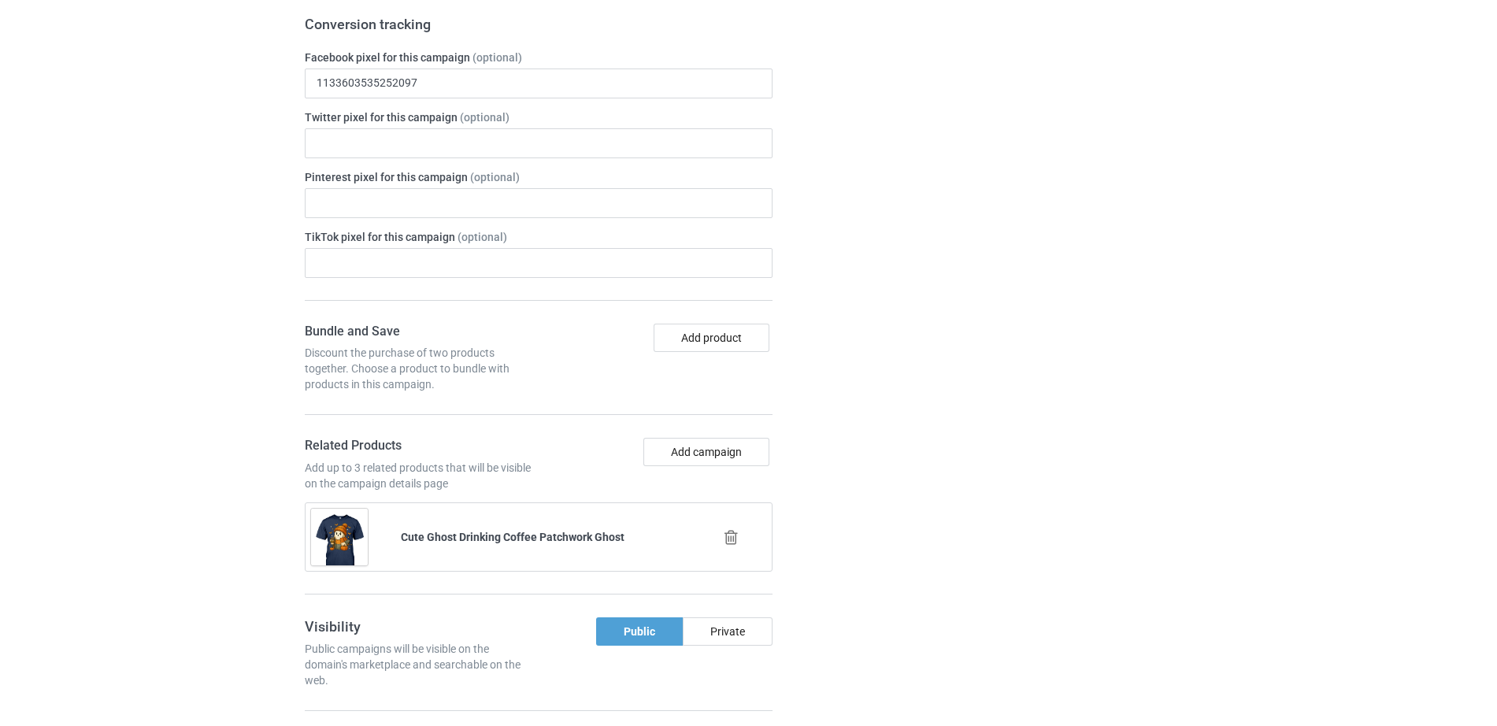
click at [731, 534] on icon at bounding box center [731, 537] width 20 height 17
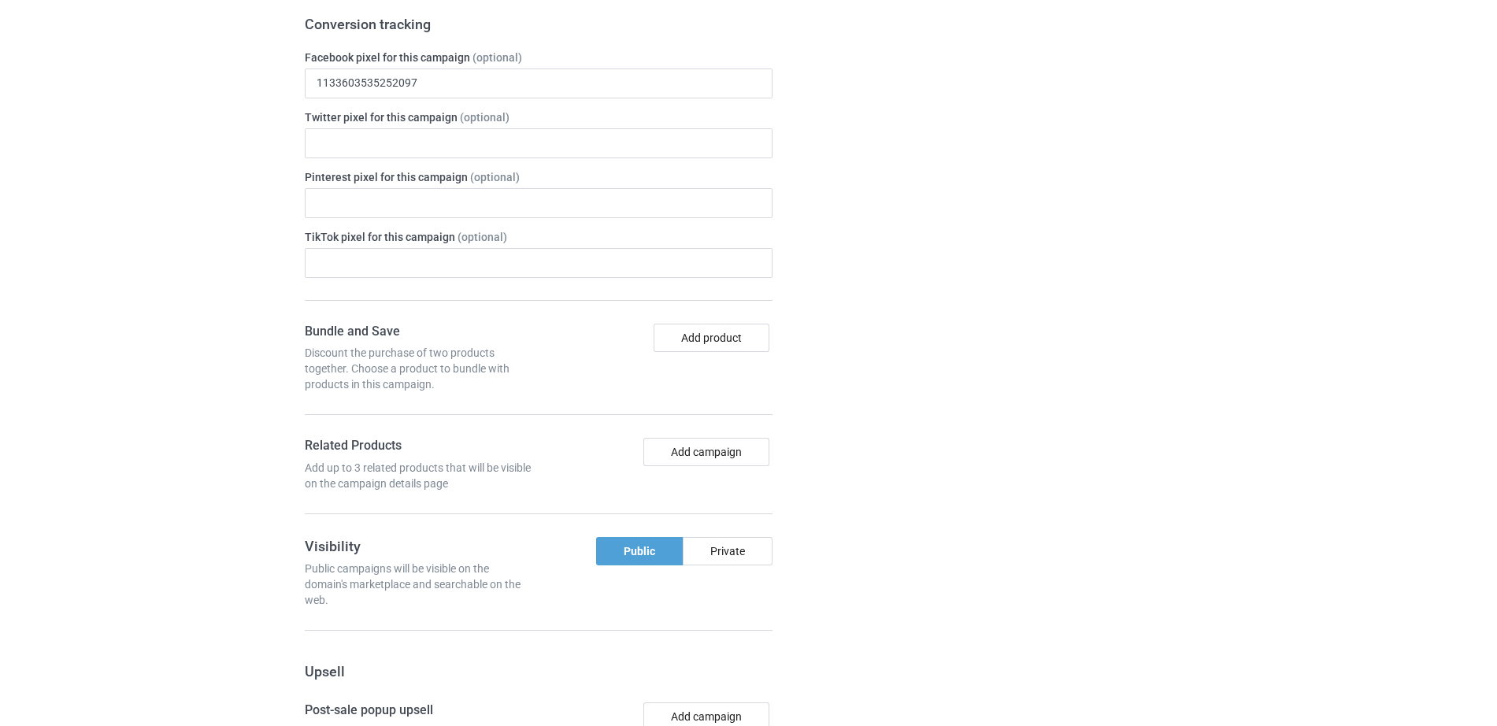
click at [929, 505] on div "Campaign details Details were duplicated from the original campaign. Any change…" at bounding box center [1061, 428] width 284 height 1467
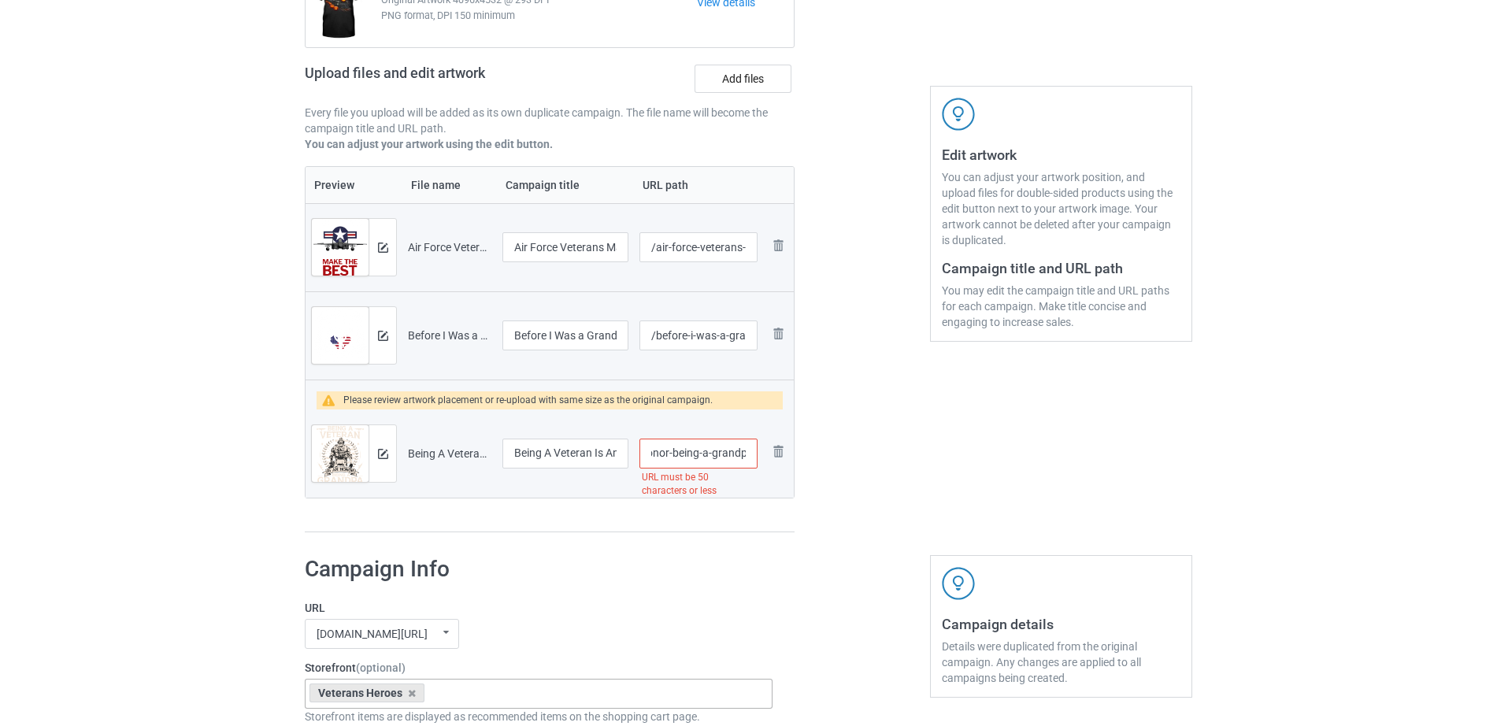
scroll to position [0, 193]
drag, startPoint x: 699, startPoint y: 453, endPoint x: 741, endPoint y: 458, distance: 42.0
click at [741, 458] on input "/being-a-veteran-is-an-honor-being-a-grandpa-is-priceless-1" at bounding box center [698, 454] width 118 height 30
click at [695, 454] on input "/being-a-veteran-is-an-honor-being-a-grandpa-is-priceless-1" at bounding box center [698, 454] width 118 height 30
drag, startPoint x: 678, startPoint y: 454, endPoint x: 739, endPoint y: 453, distance: 61.4
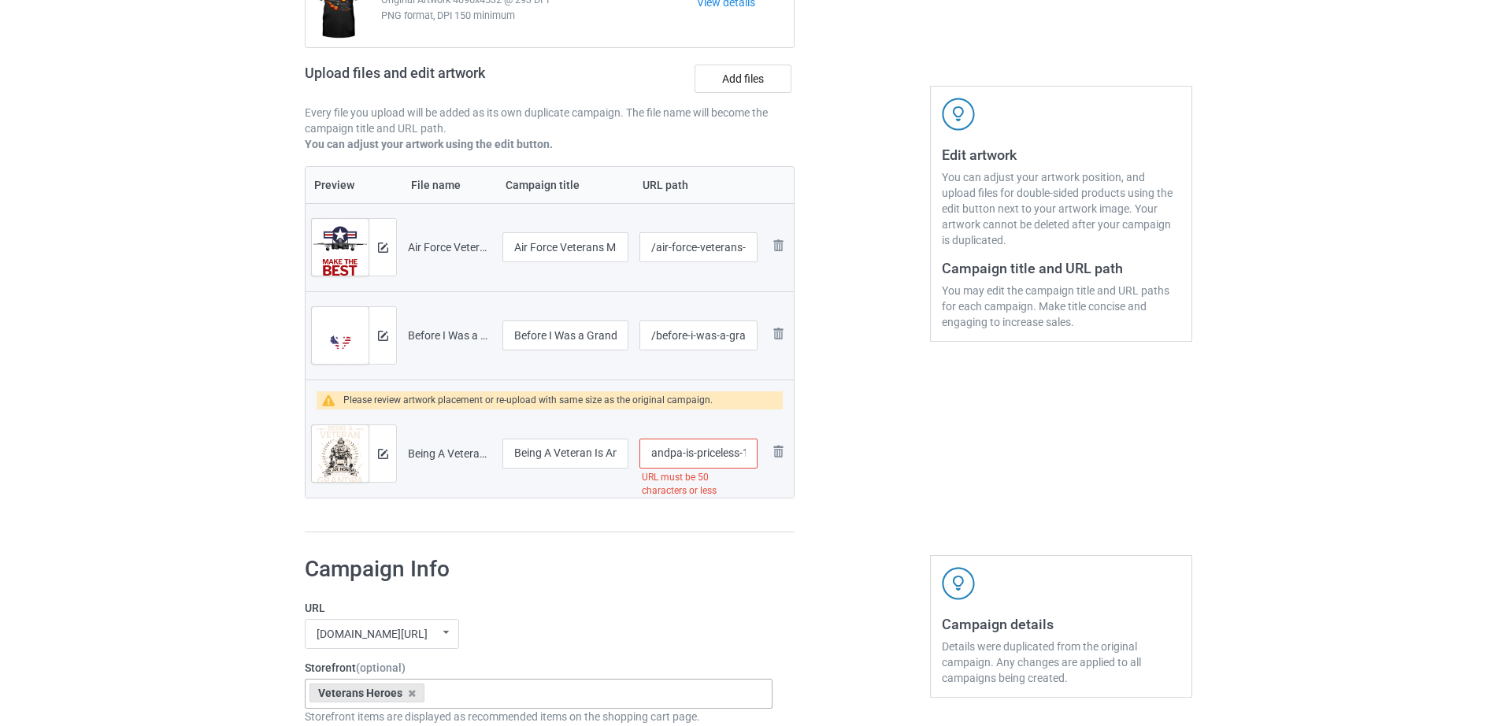
click at [739, 453] on input "/being-a-veteran-is-an-honor-being-a-grandpa-is-priceless-1" at bounding box center [698, 454] width 118 height 30
type input "/being-a-veteran-is-an-honor-being-a-grandpa[DEMOGRAPHIC_DATA]"
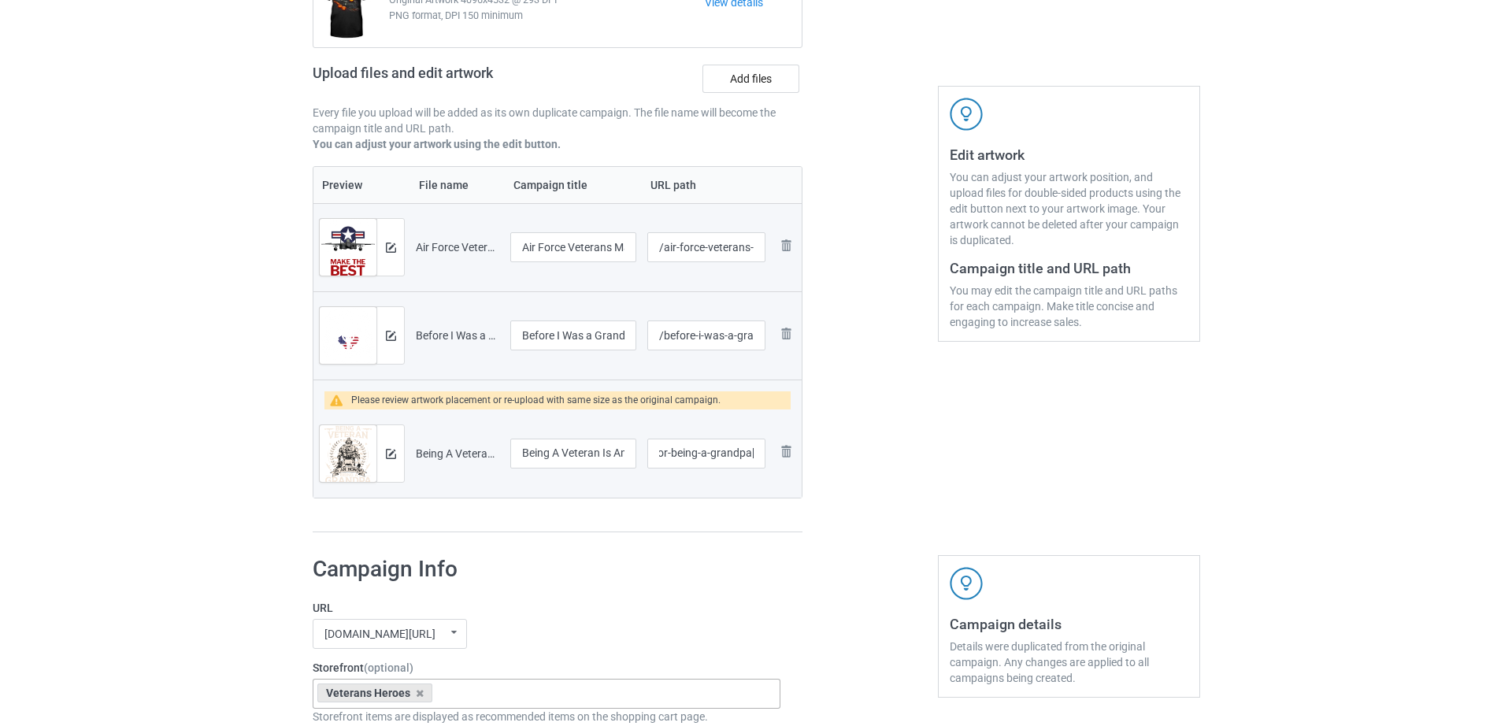
scroll to position [0, 0]
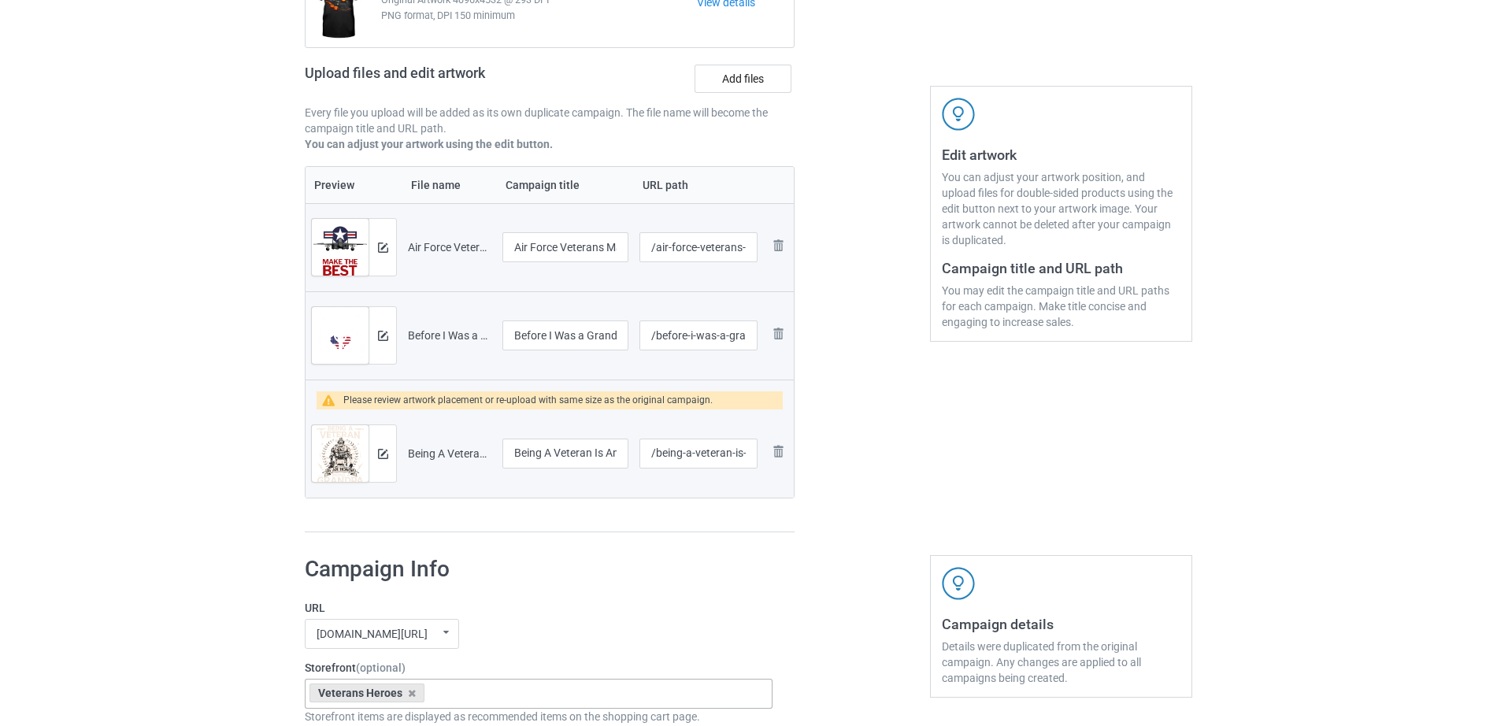
click at [826, 500] on div at bounding box center [861, 226] width 113 height 635
click at [384, 248] on img at bounding box center [383, 247] width 10 height 10
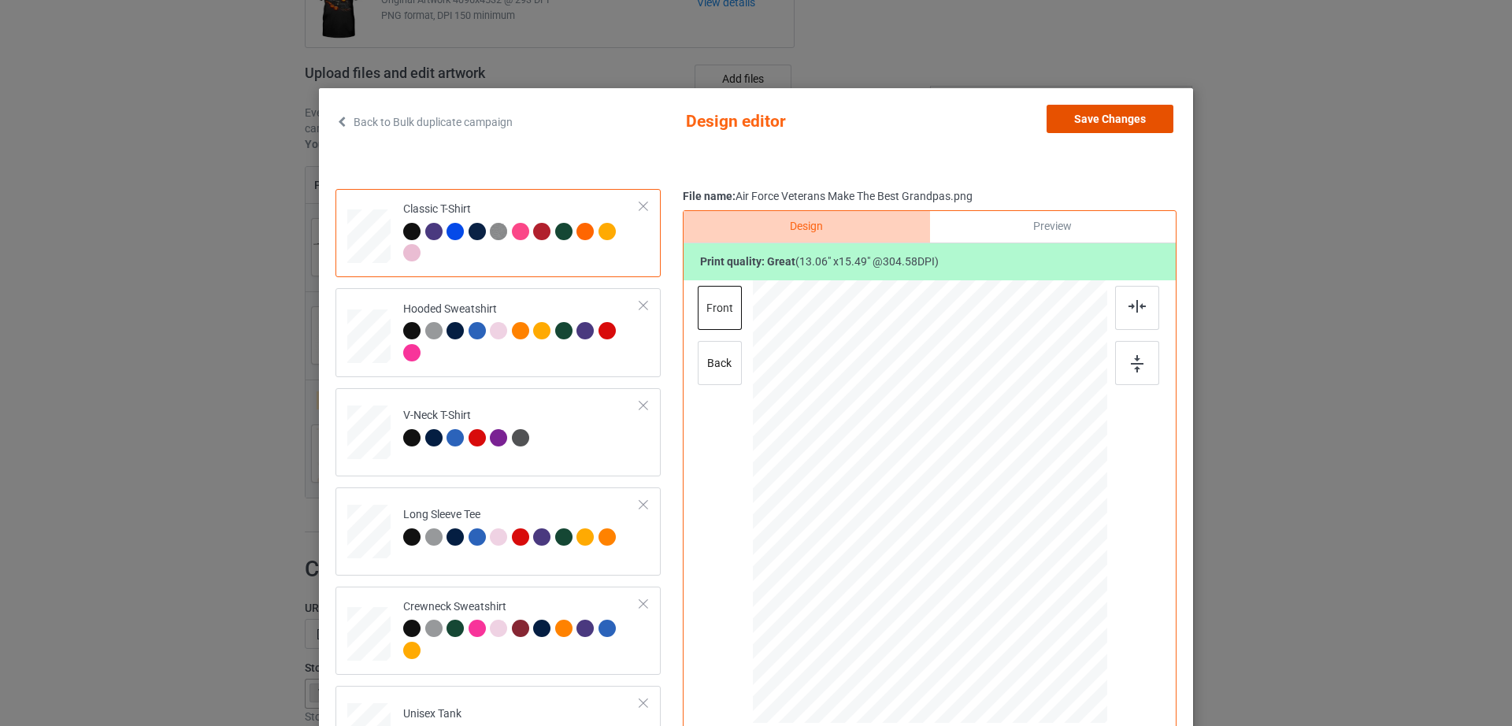
click at [1143, 118] on button "Save Changes" at bounding box center [1109, 119] width 127 height 28
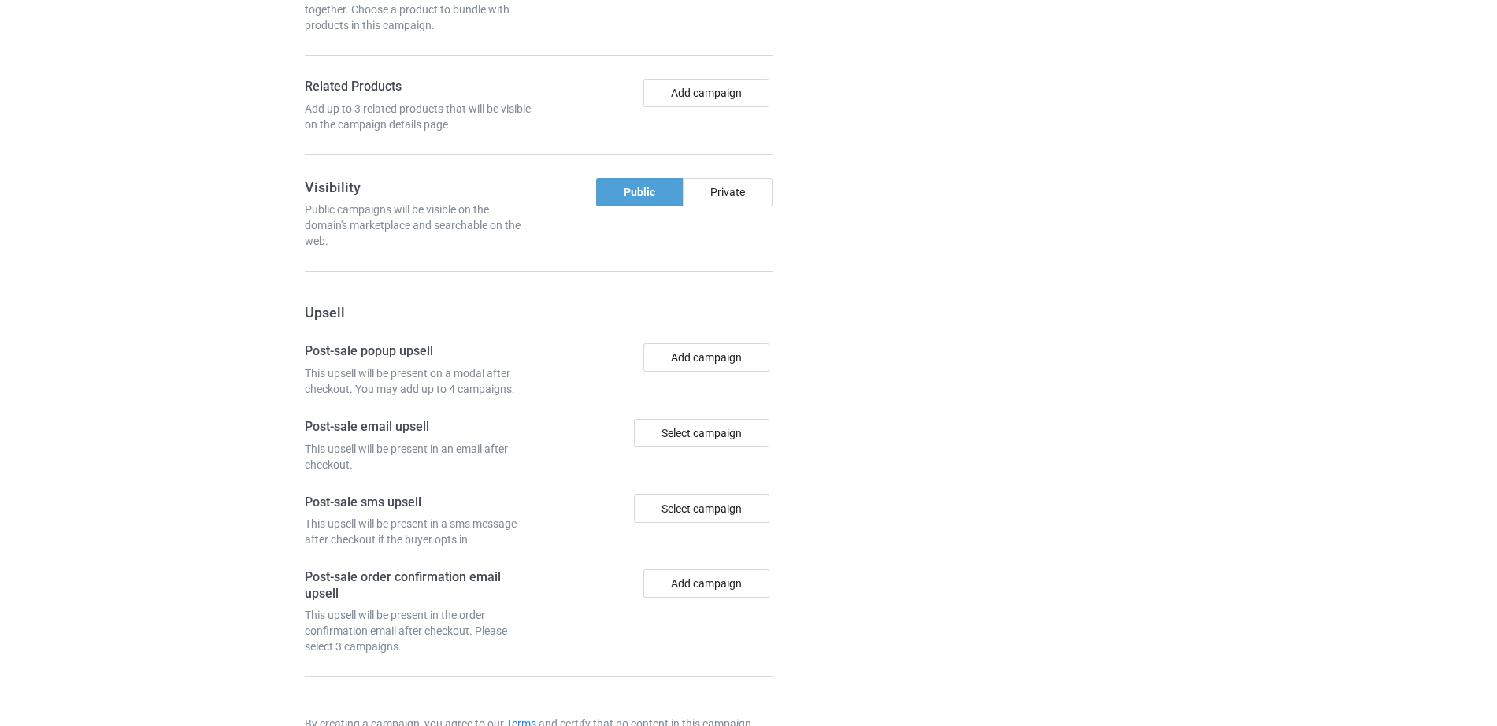
scroll to position [1508, 0]
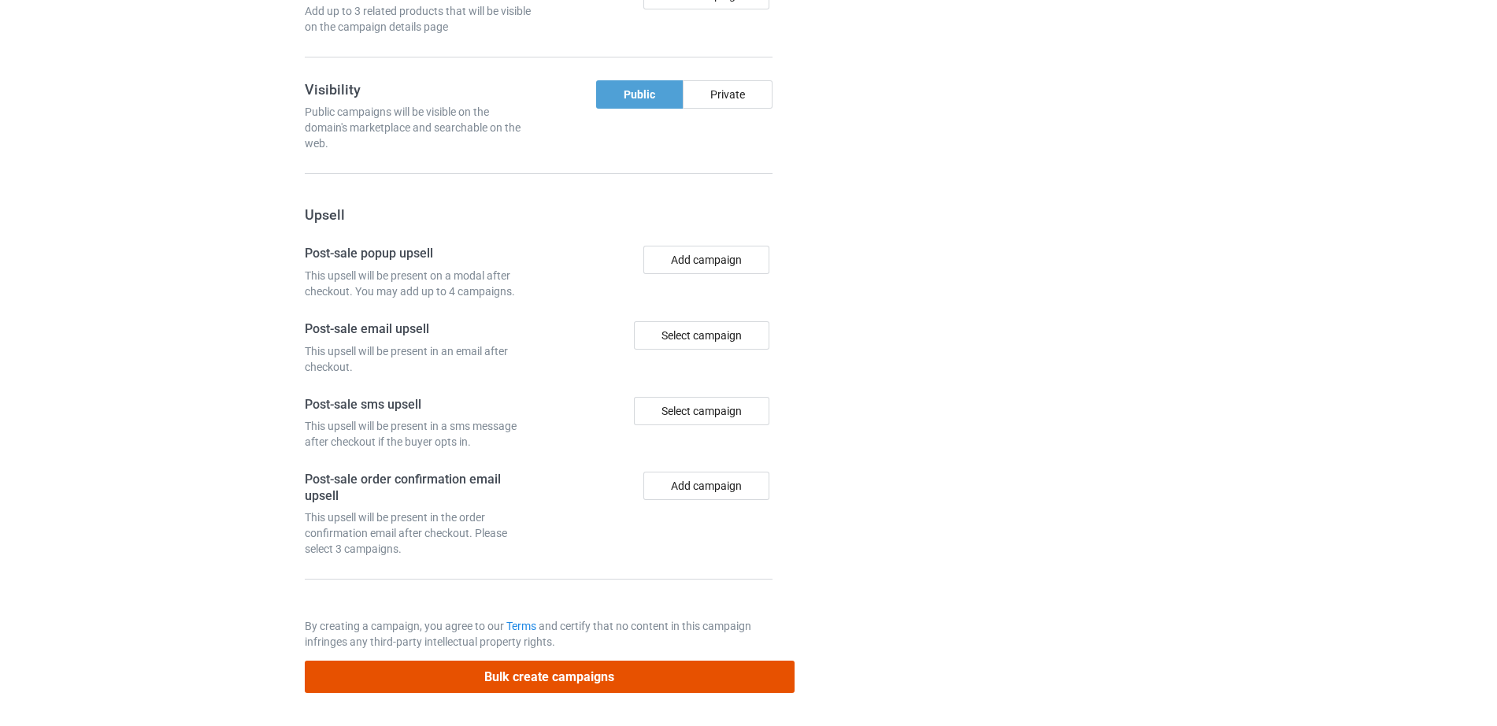
click at [501, 675] on button "Bulk create campaigns" at bounding box center [550, 677] width 490 height 32
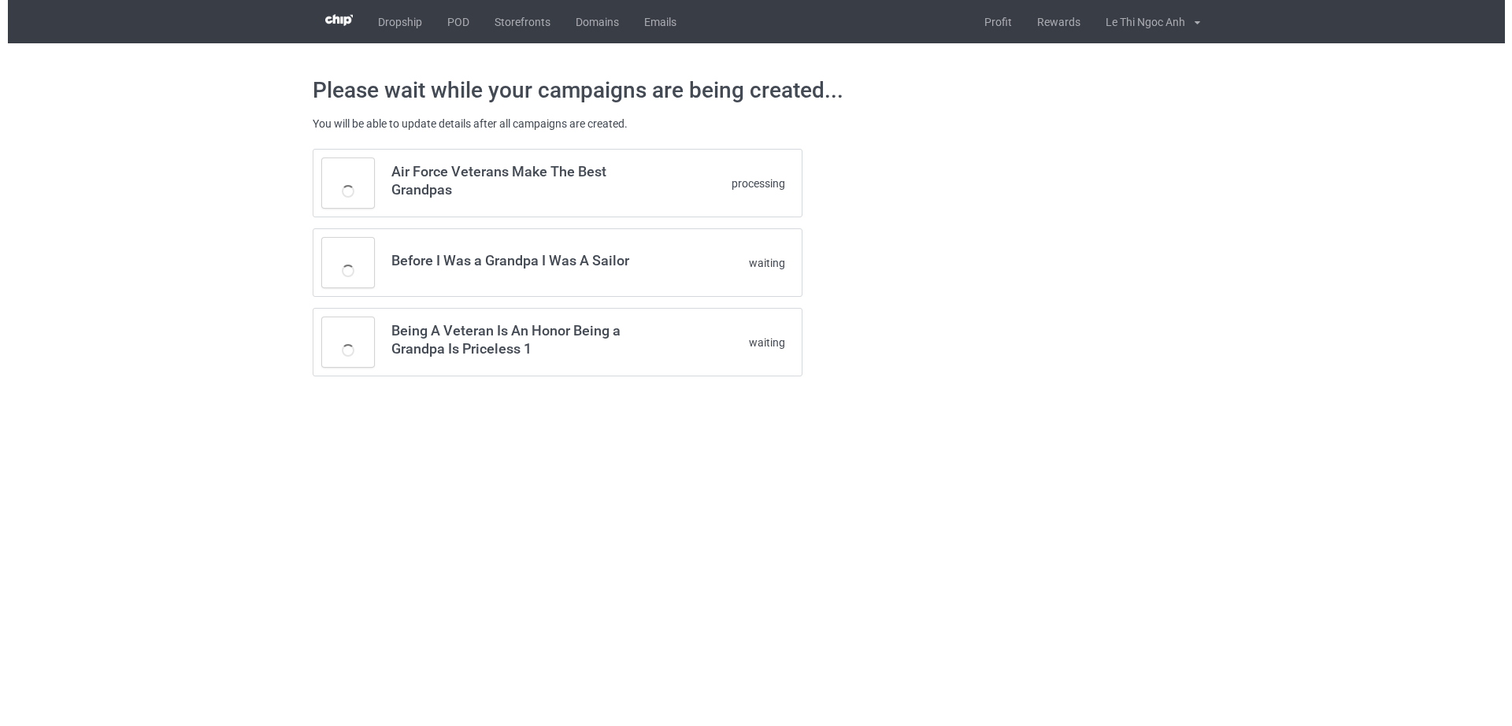
scroll to position [0, 0]
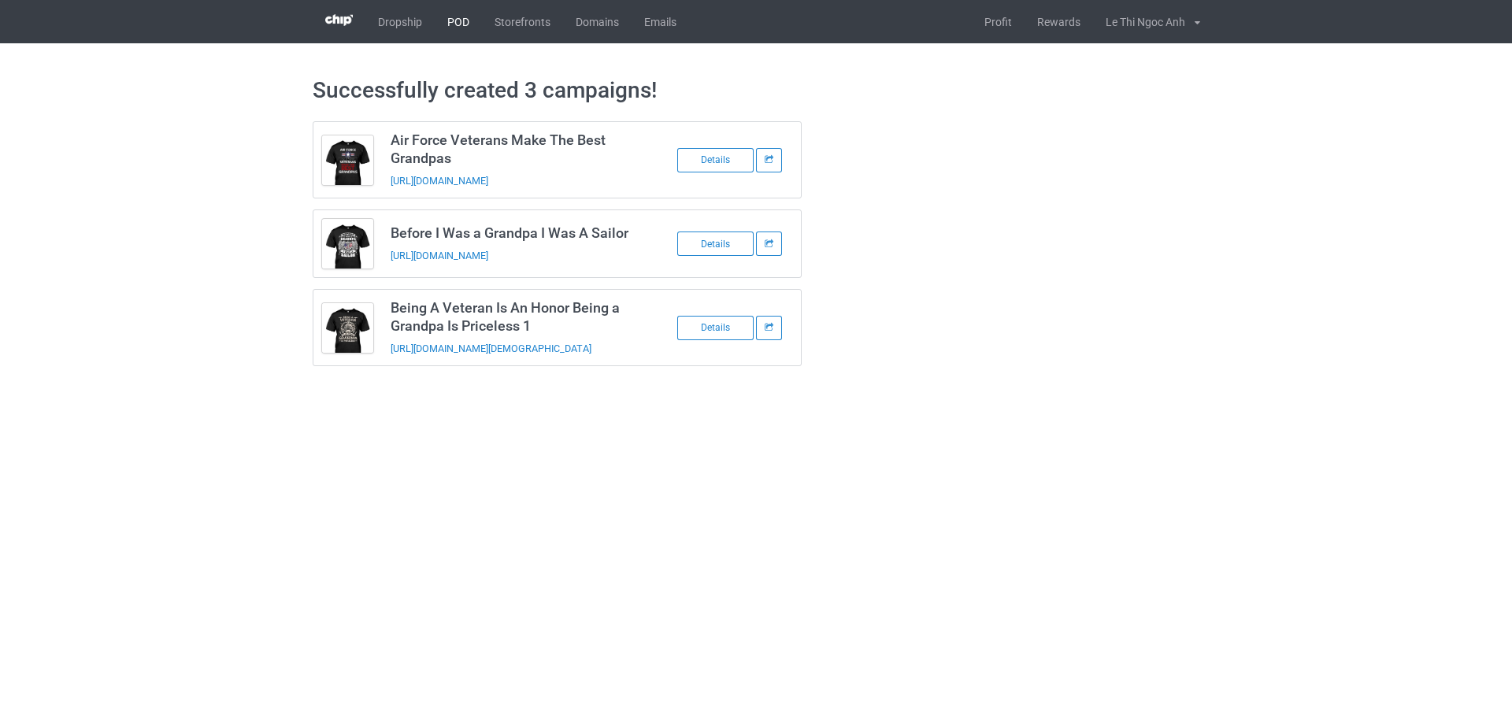
click at [463, 18] on link "POD" at bounding box center [458, 21] width 47 height 43
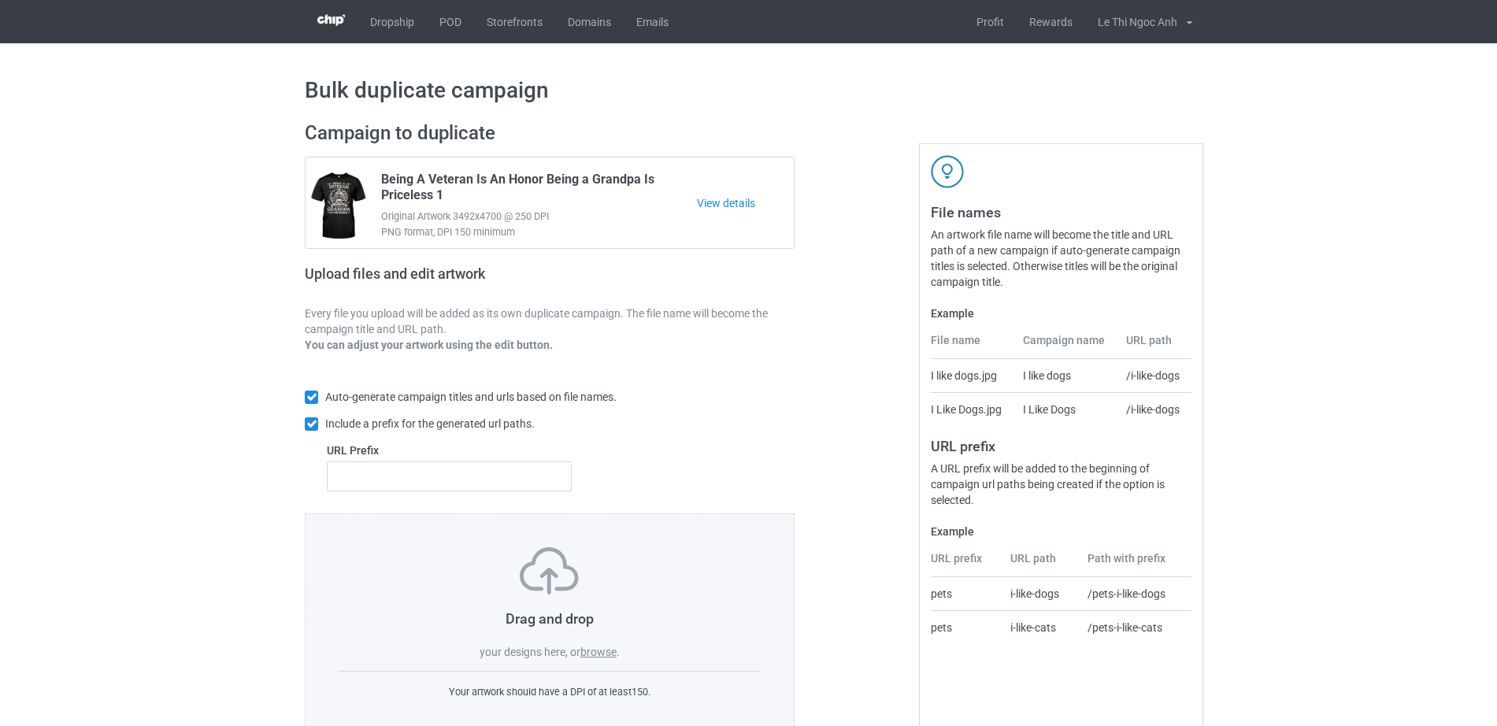
click at [588, 658] on label "browse" at bounding box center [598, 652] width 36 height 13
click at [0, 0] on input "browse" at bounding box center [0, 0] width 0 height 0
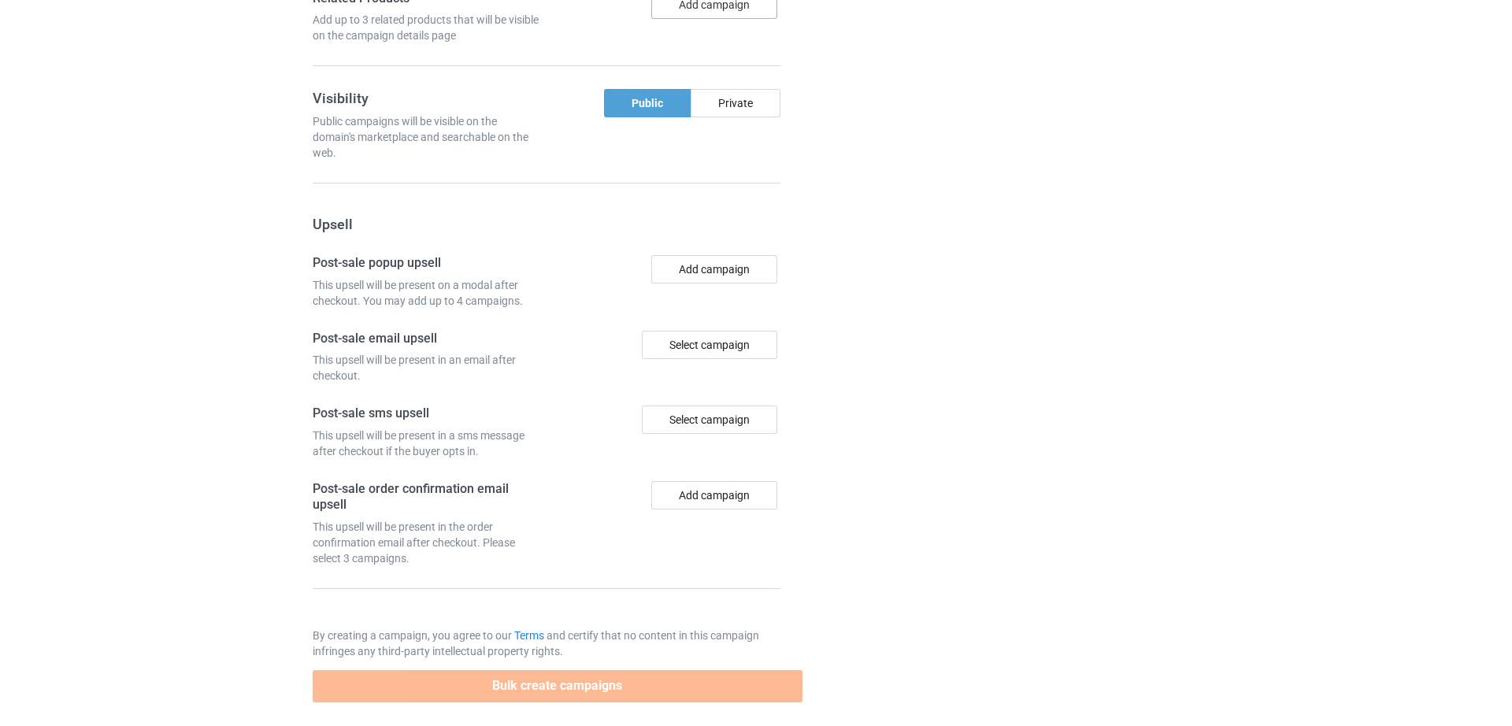
scroll to position [1309, 0]
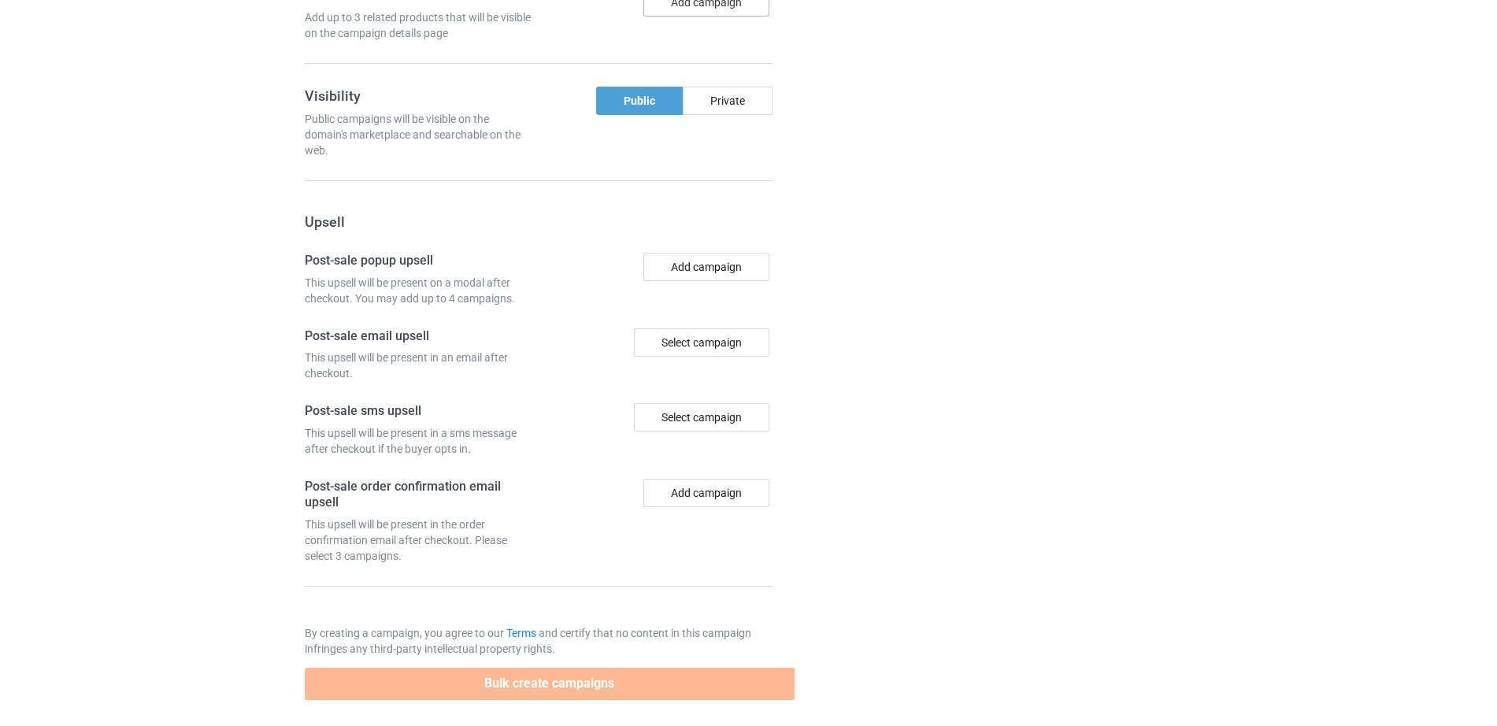
click at [697, 14] on button "Add campaign" at bounding box center [706, 2] width 126 height 28
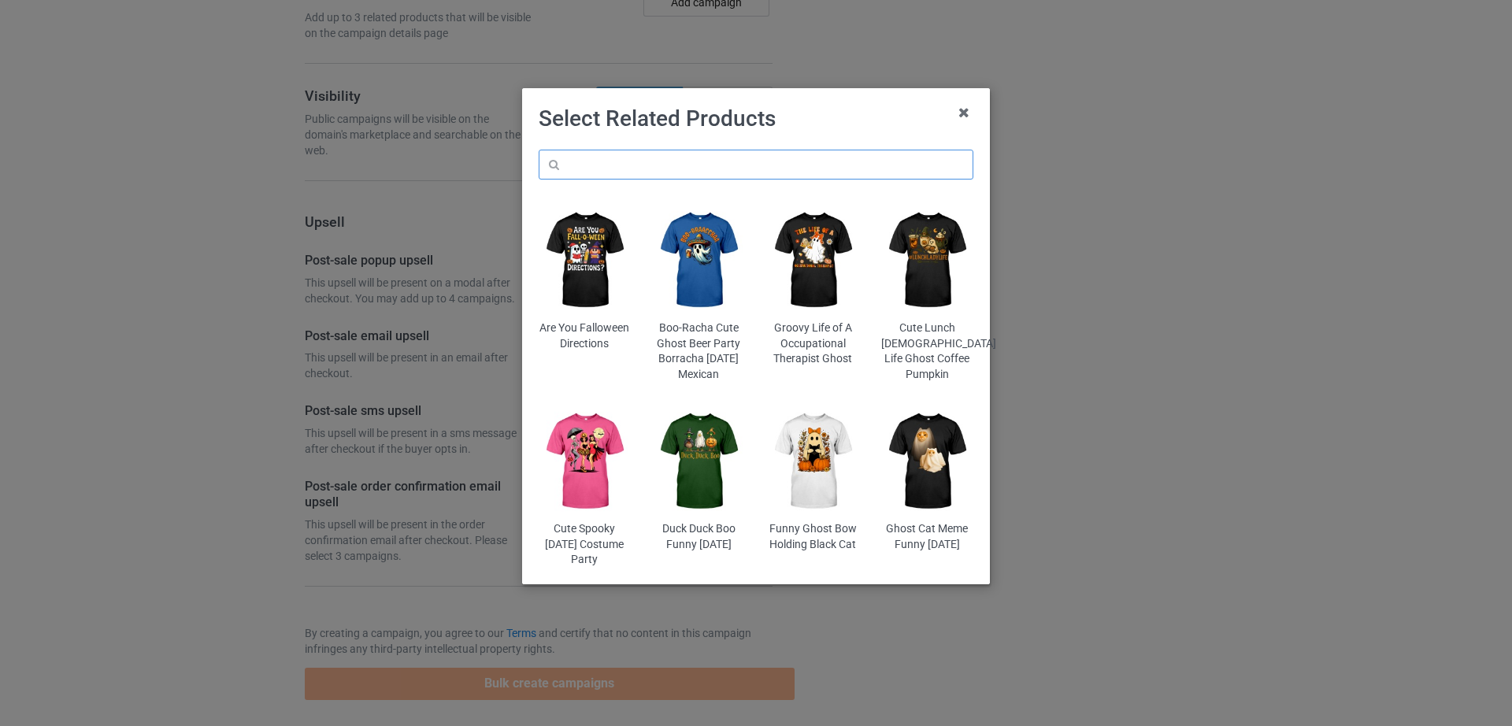
click at [635, 156] on input "text" at bounding box center [756, 165] width 435 height 30
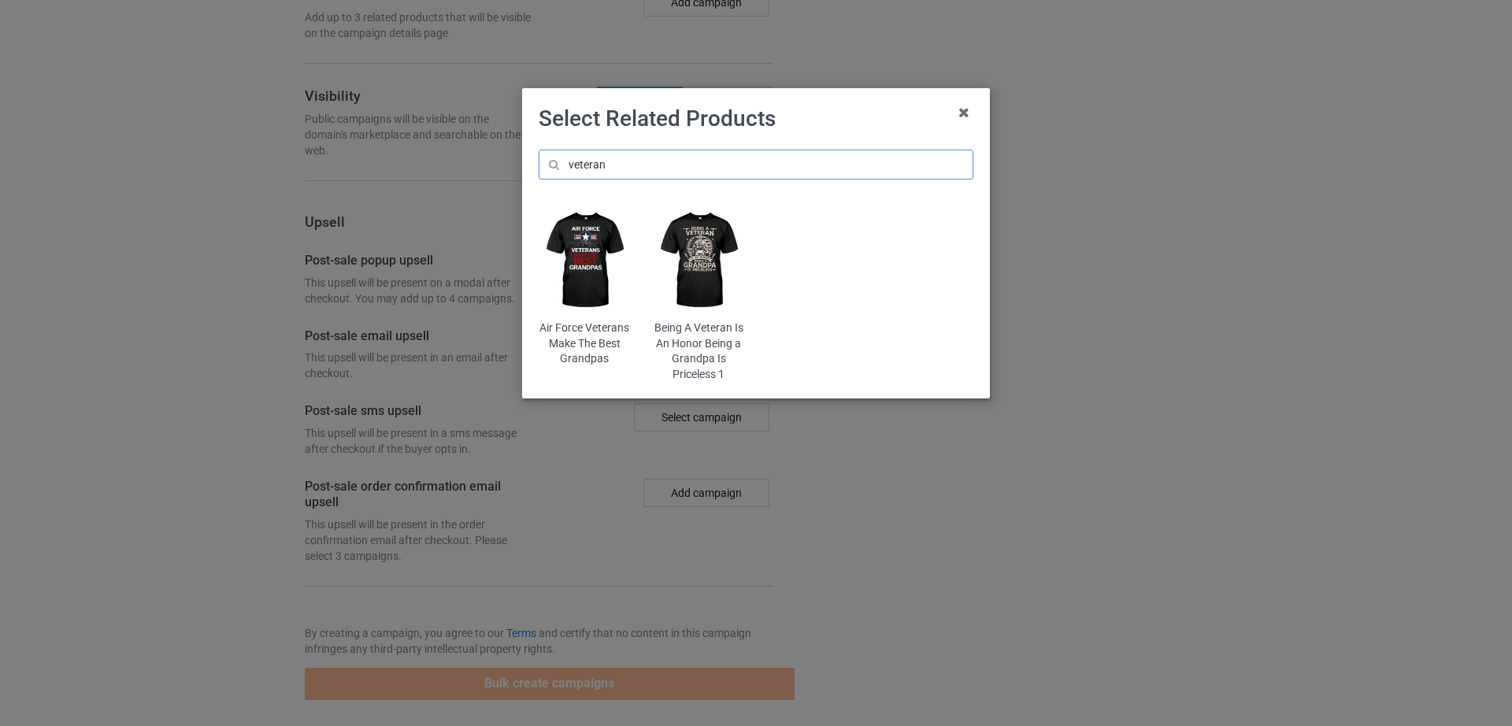
type input "veteran"
click at [588, 281] on img at bounding box center [585, 260] width 92 height 115
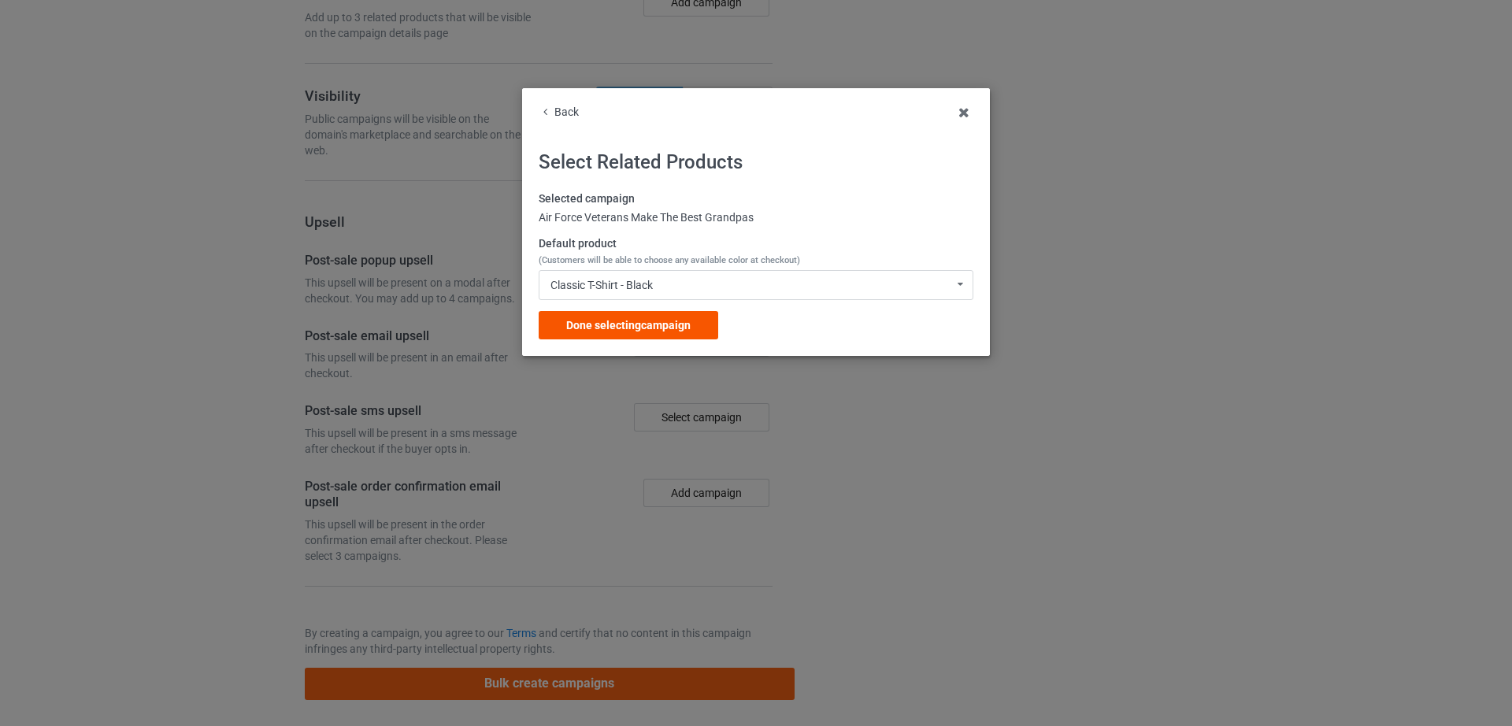
click at [635, 321] on span "Done selecting campaign" at bounding box center [628, 325] width 124 height 13
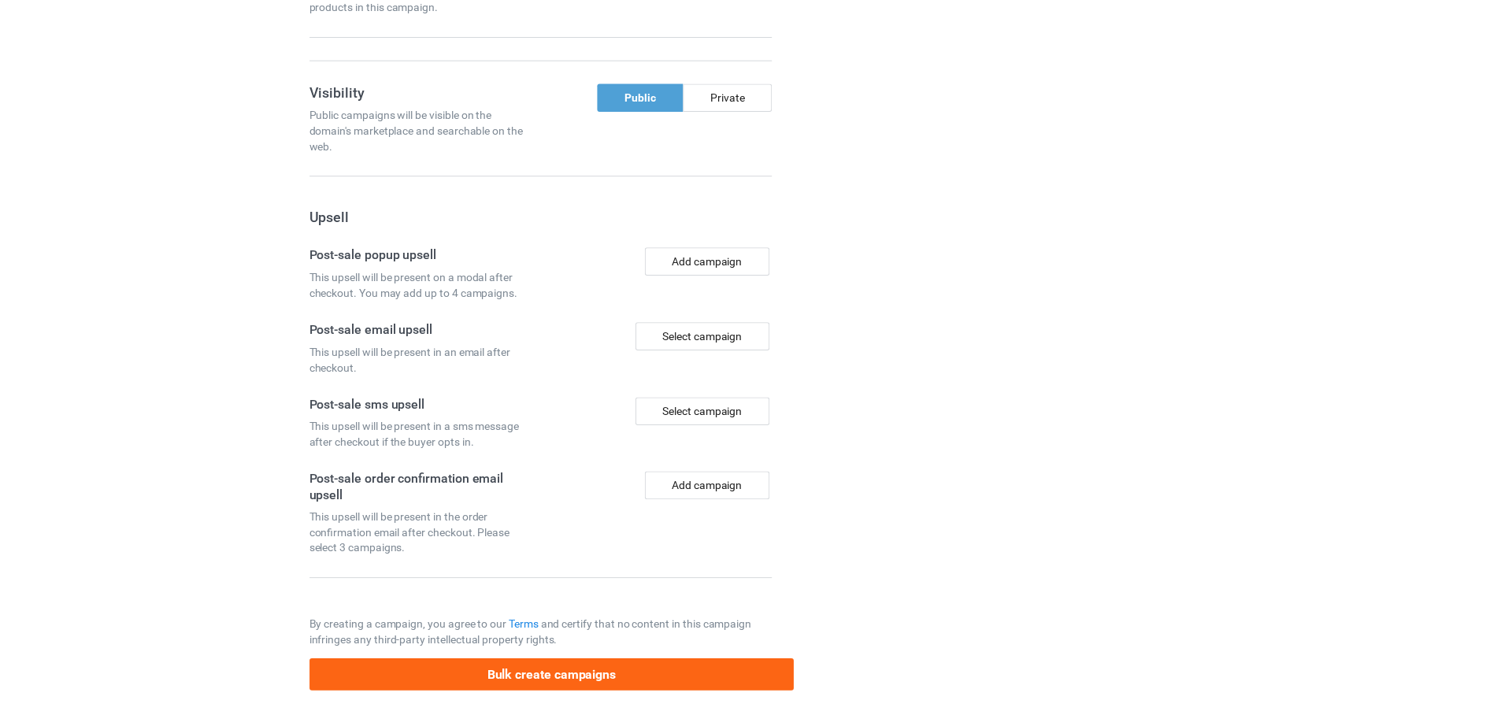
scroll to position [1242, 0]
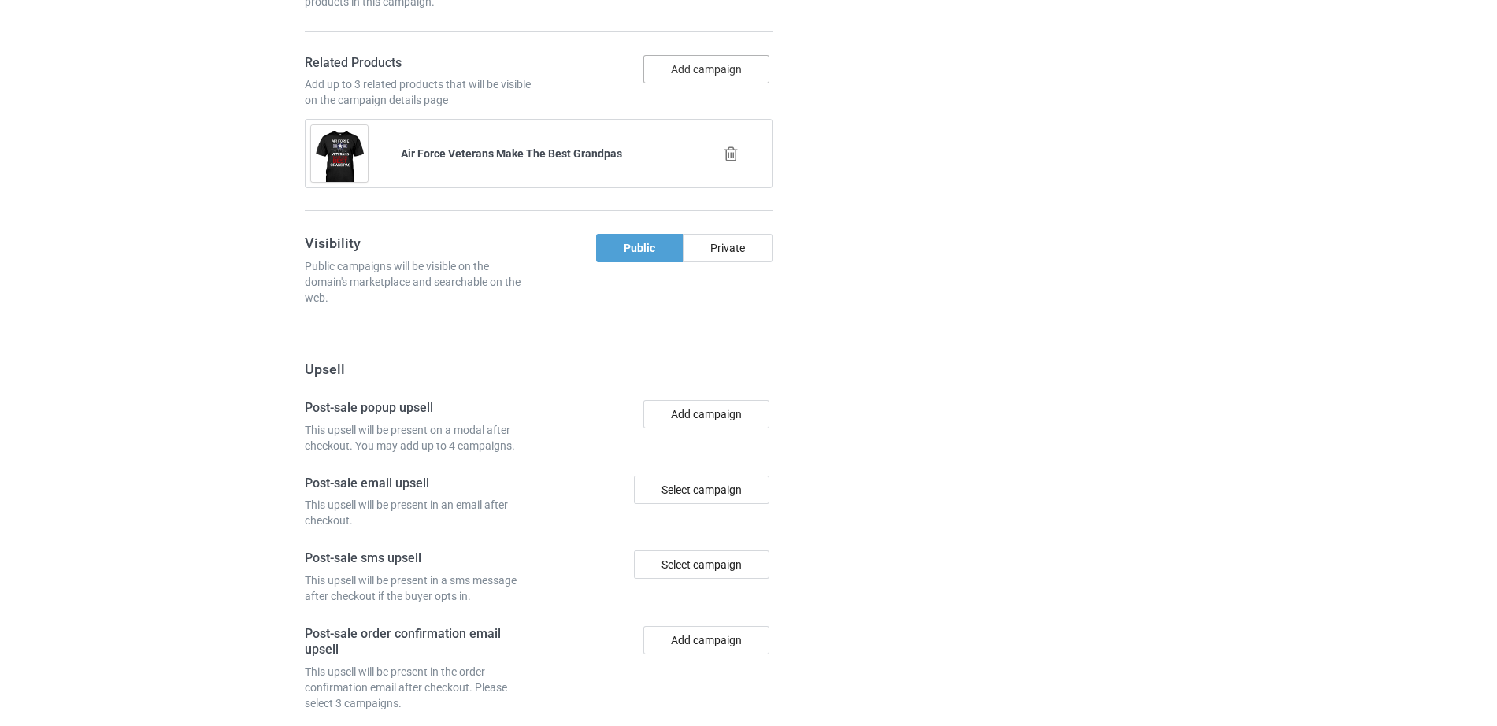
click at [717, 83] on button "Add campaign" at bounding box center [706, 69] width 126 height 28
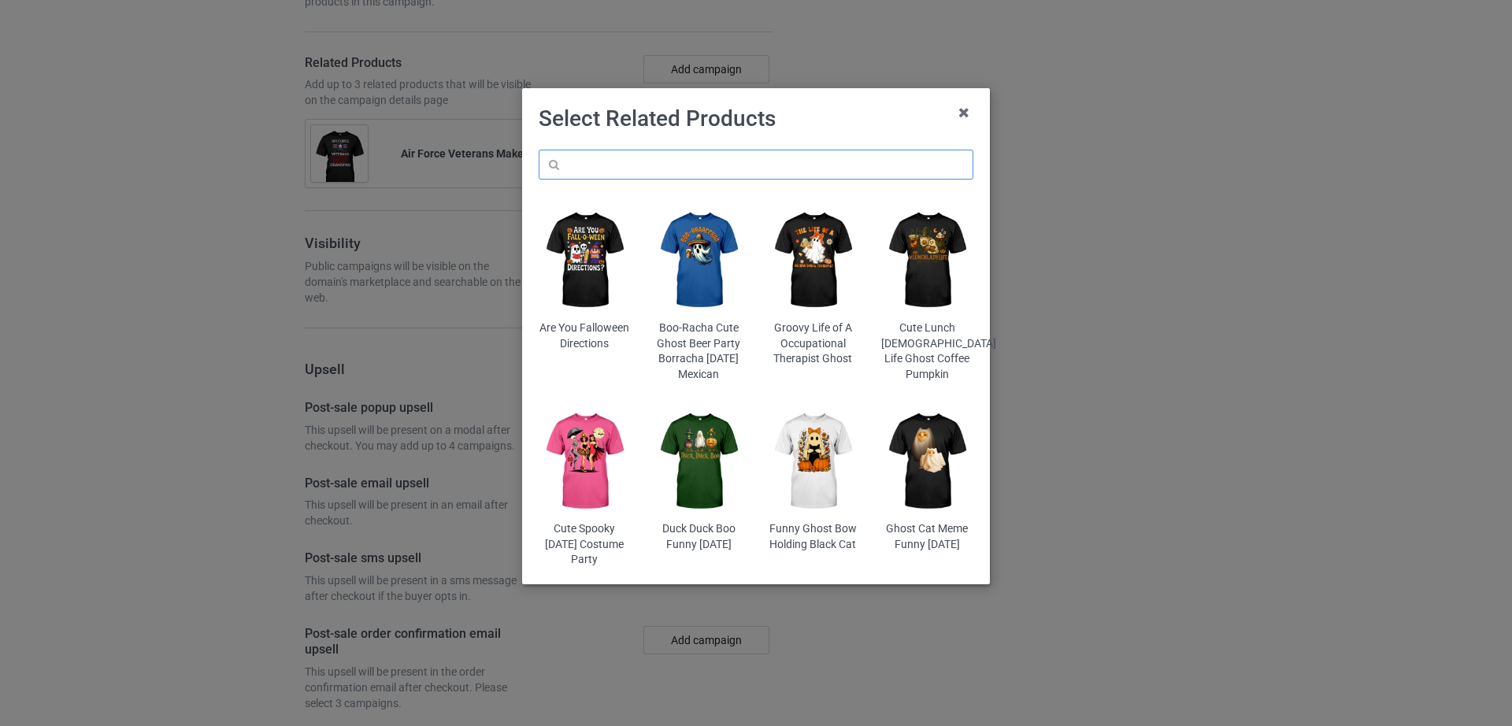
click at [605, 159] on input "text" at bounding box center [756, 165] width 435 height 30
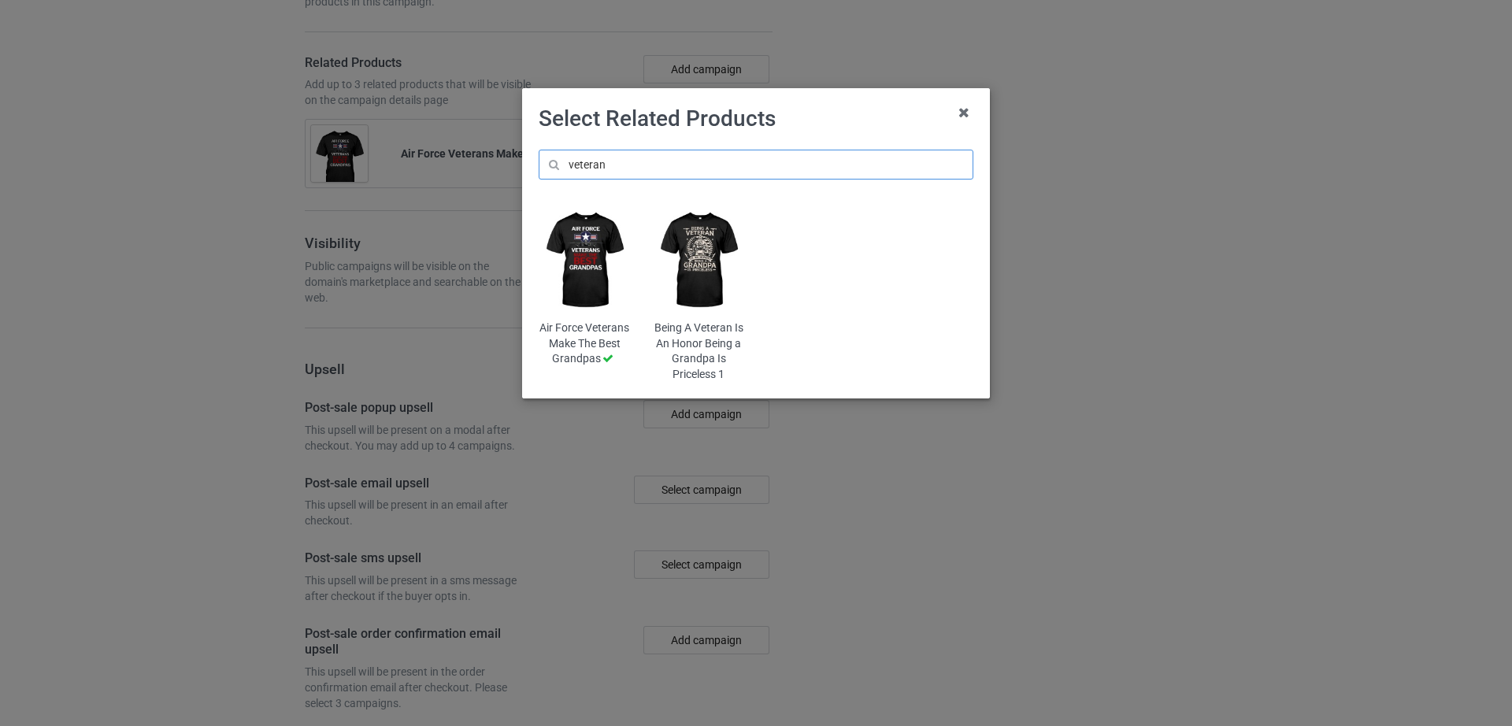
type input "veteran"
click at [683, 243] on img at bounding box center [699, 260] width 92 height 115
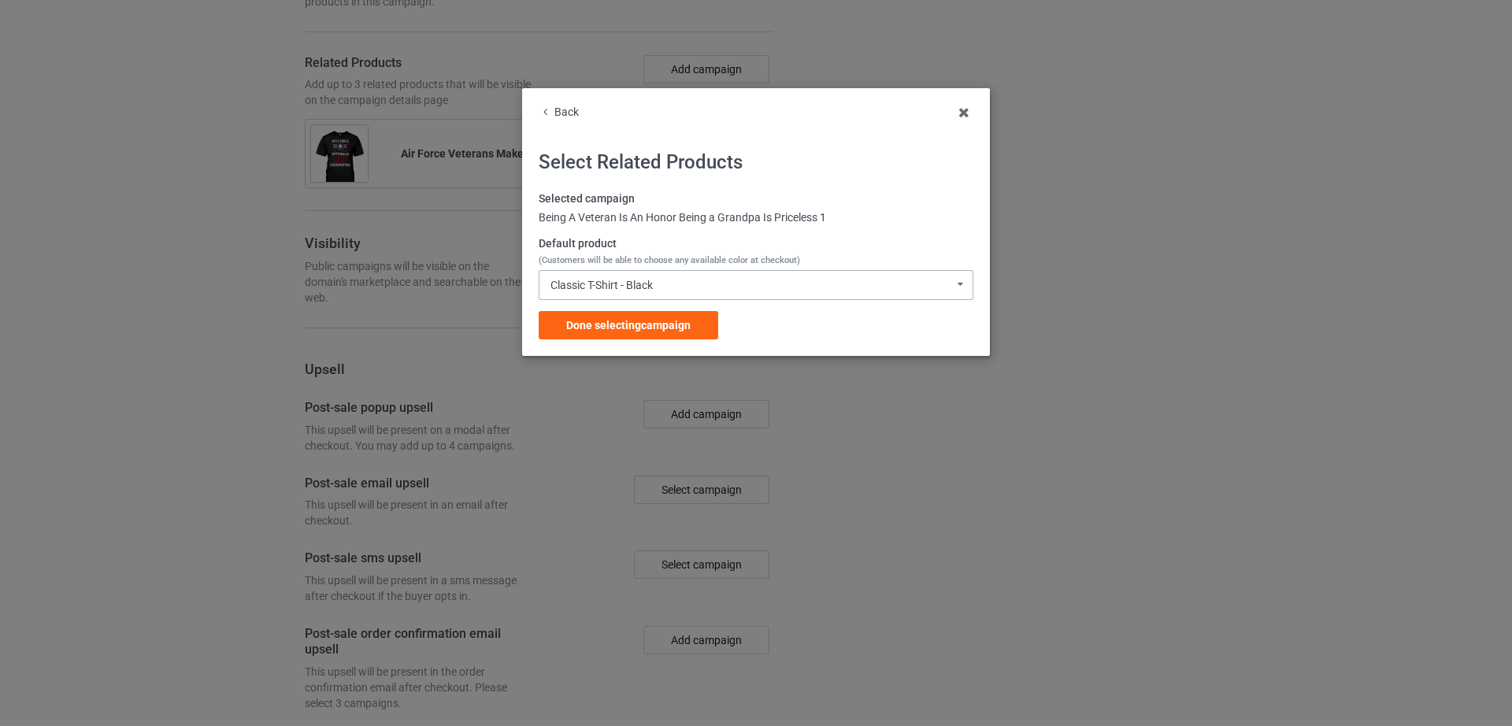
click at [617, 288] on div "Classic T-Shirt - Black" at bounding box center [601, 284] width 102 height 11
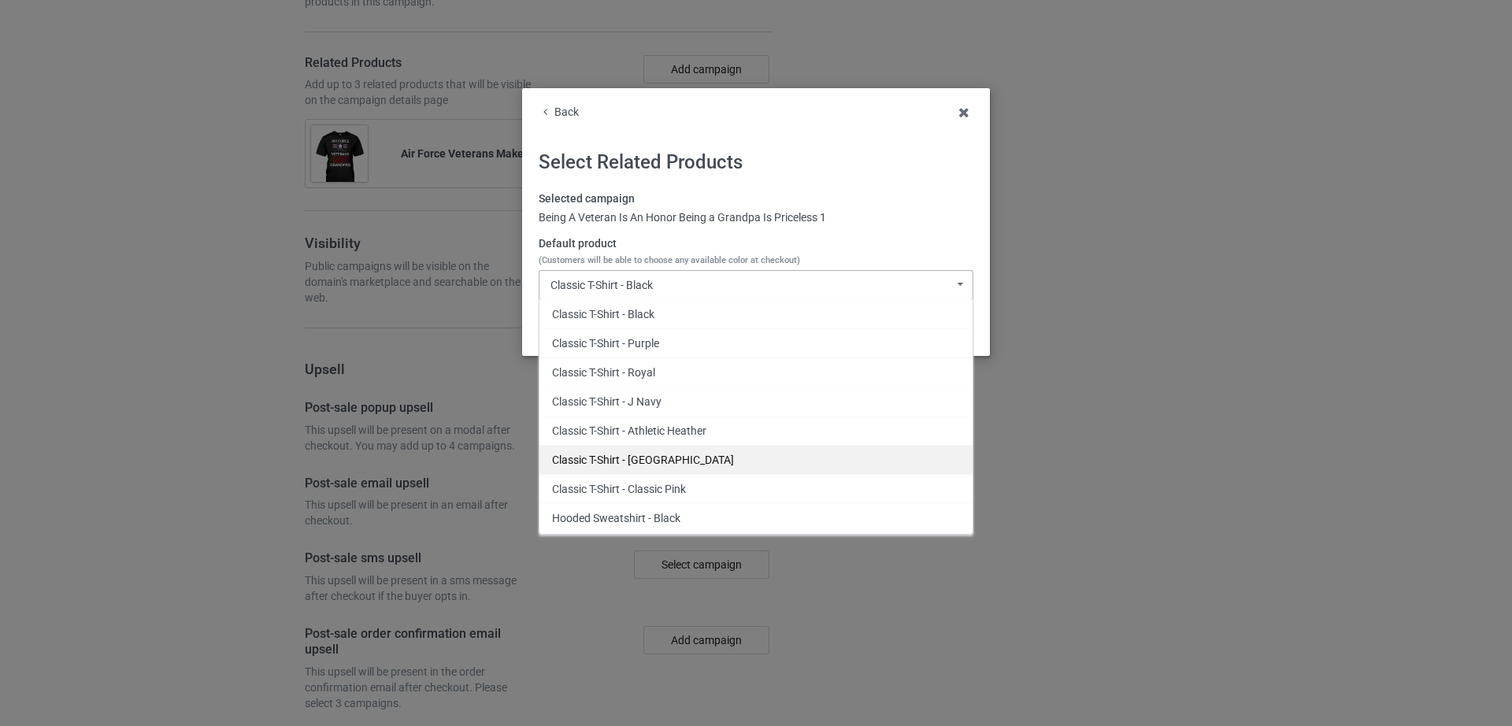
click at [664, 463] on div "Classic T-Shirt - Forest Green" at bounding box center [755, 459] width 433 height 29
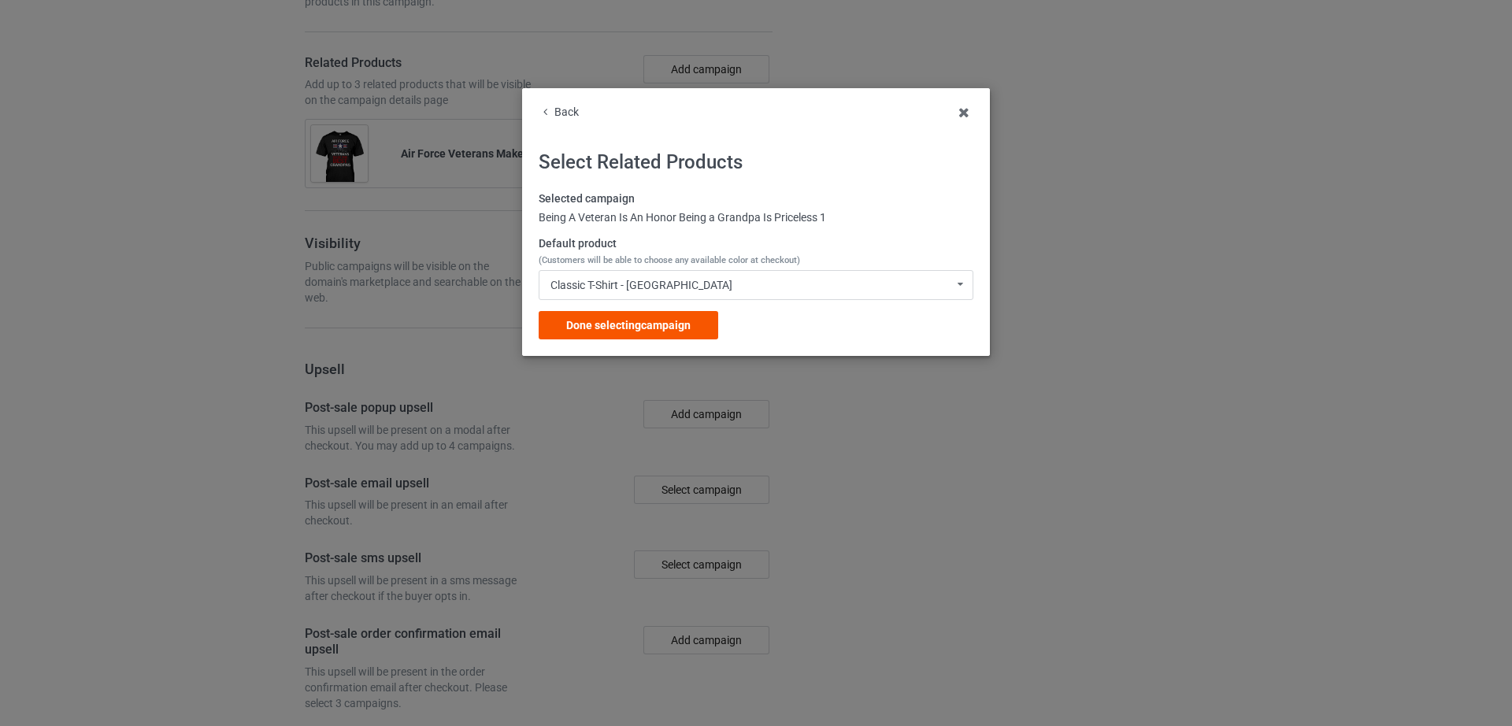
click at [662, 332] on div "Done selecting campaign" at bounding box center [629, 325] width 180 height 28
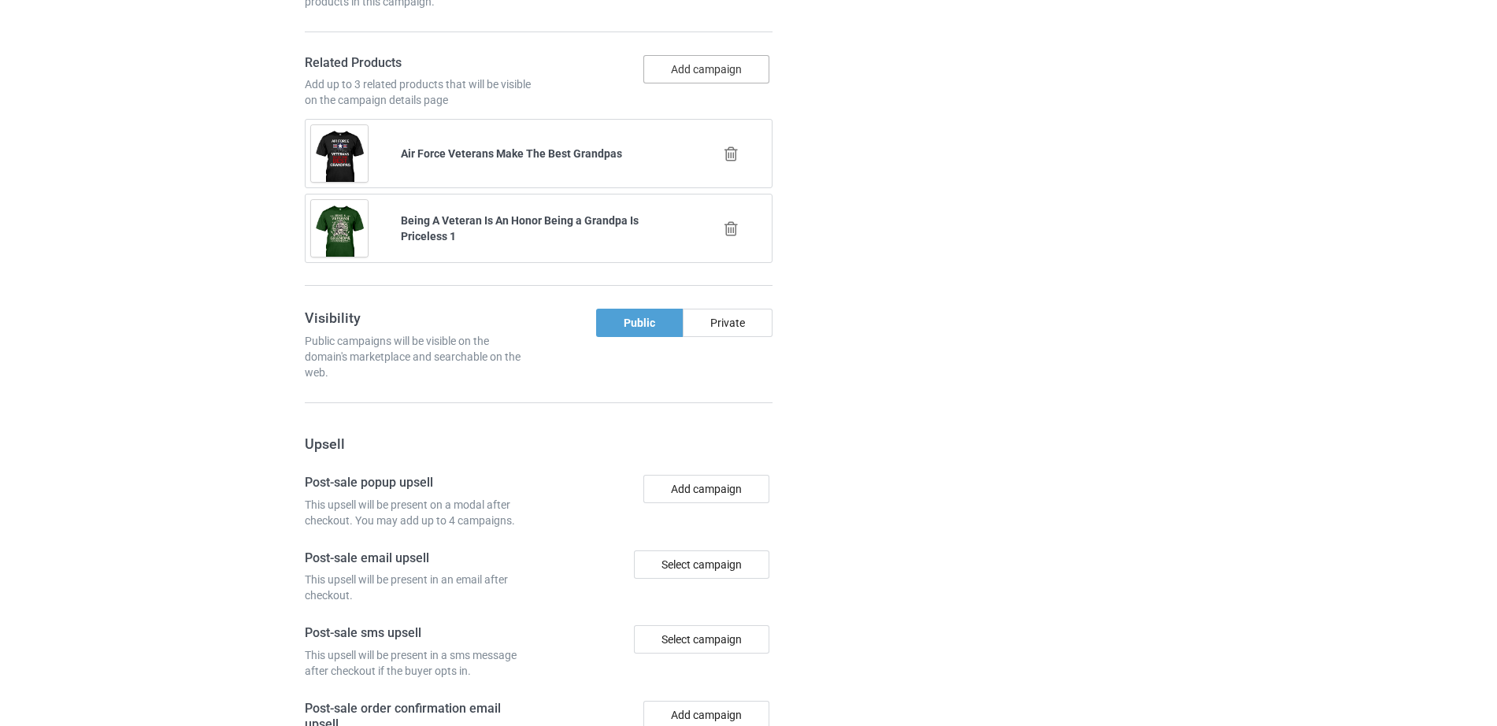
click at [676, 81] on button "Add campaign" at bounding box center [706, 69] width 126 height 28
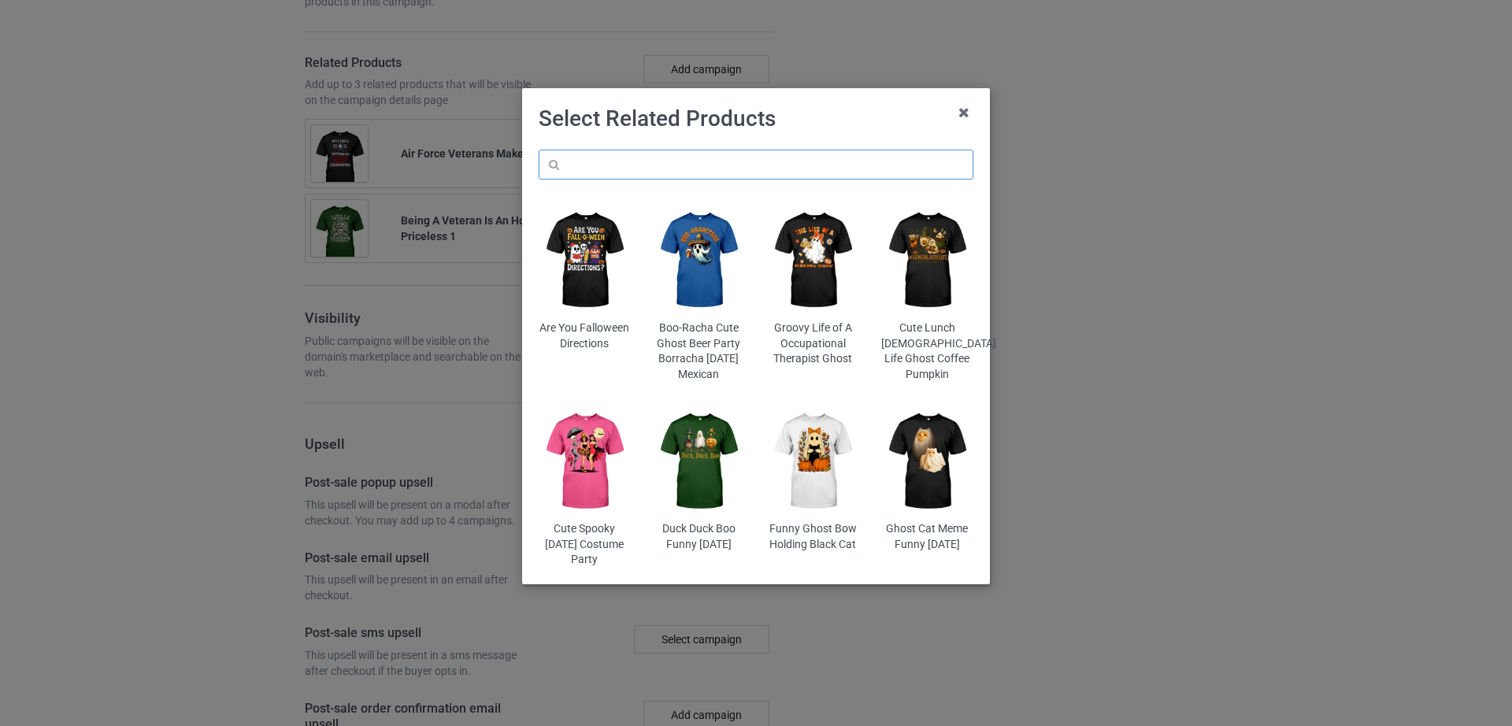
click at [583, 157] on input "text" at bounding box center [756, 165] width 435 height 30
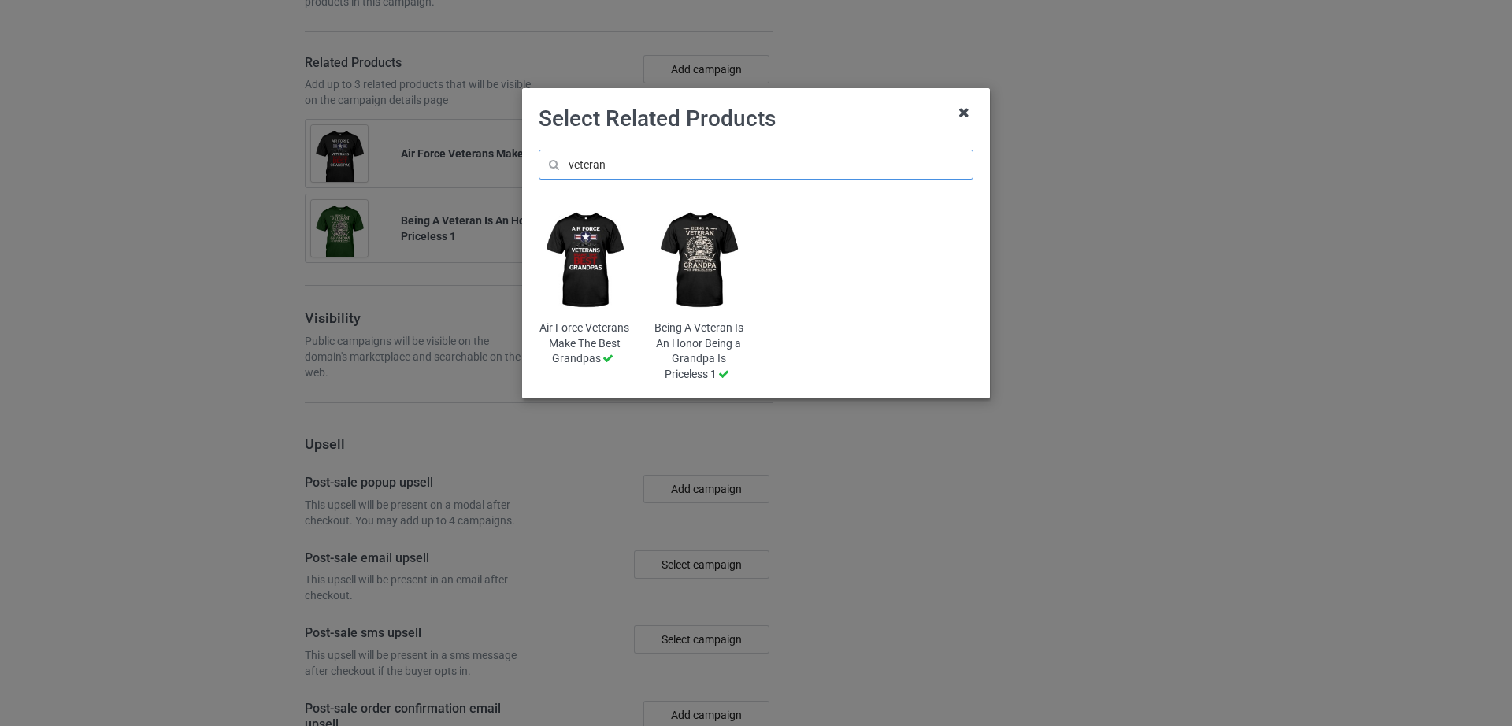
type input "veteran"
click at [953, 120] on icon at bounding box center [963, 112] width 25 height 25
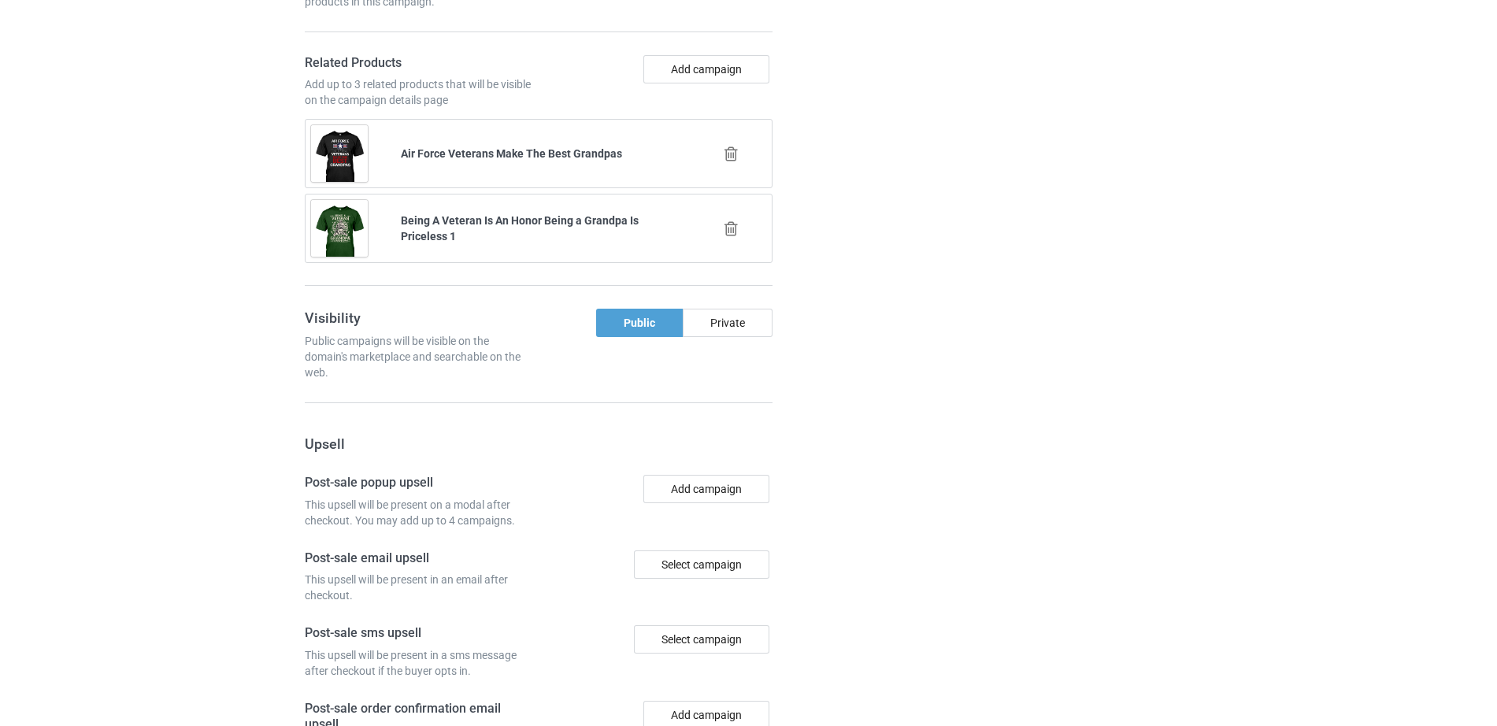
click at [987, 210] on div "Campaign details Details were duplicated from the original campaign. Any change…" at bounding box center [1061, 122] width 284 height 1622
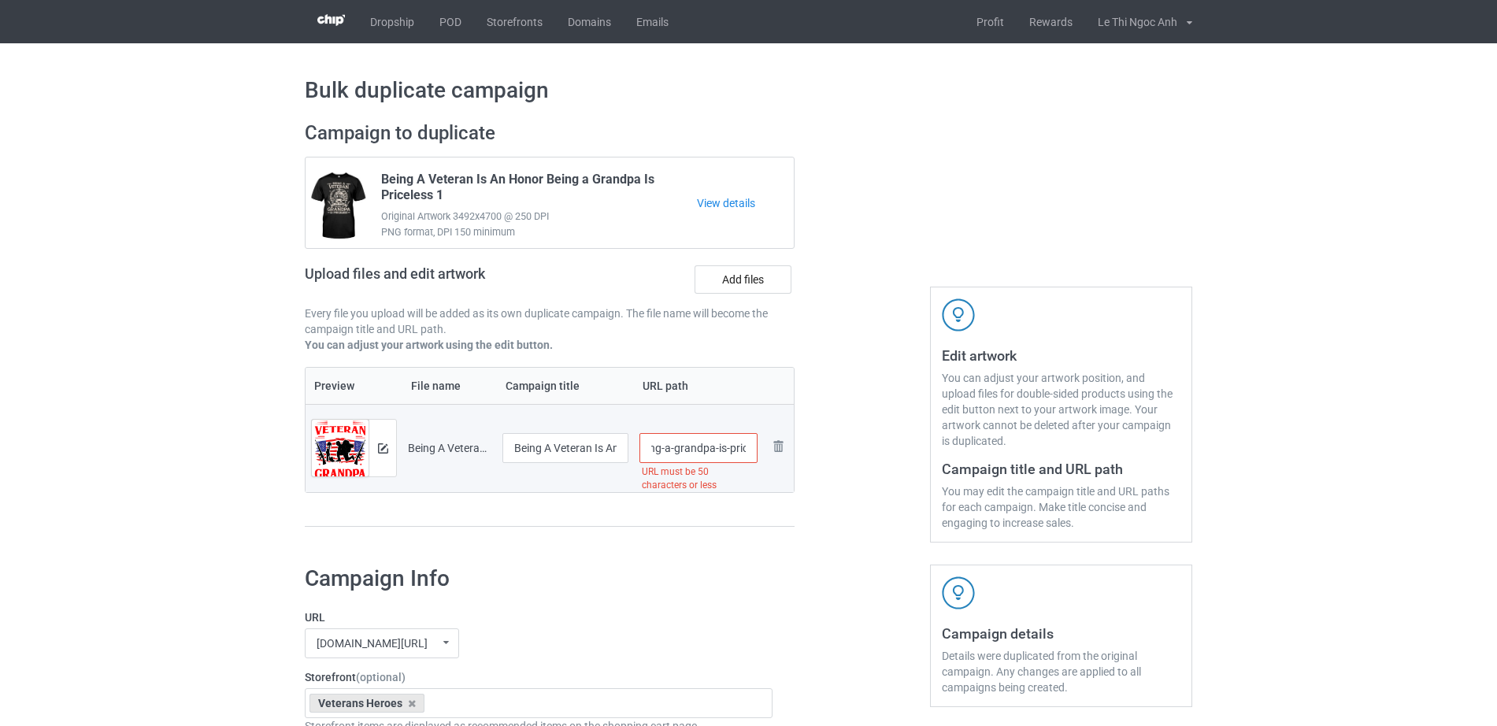
drag, startPoint x: 690, startPoint y: 451, endPoint x: 738, endPoint y: 448, distance: 47.3
click at [738, 448] on input "/being-a-veteran-is-an-honor-being-a-grandpa-is-priceless-2" at bounding box center [698, 448] width 119 height 30
click at [713, 450] on input "/being-a-veteran-is-an-honor-being-a-grandpa-is-priceless-2" at bounding box center [698, 448] width 119 height 30
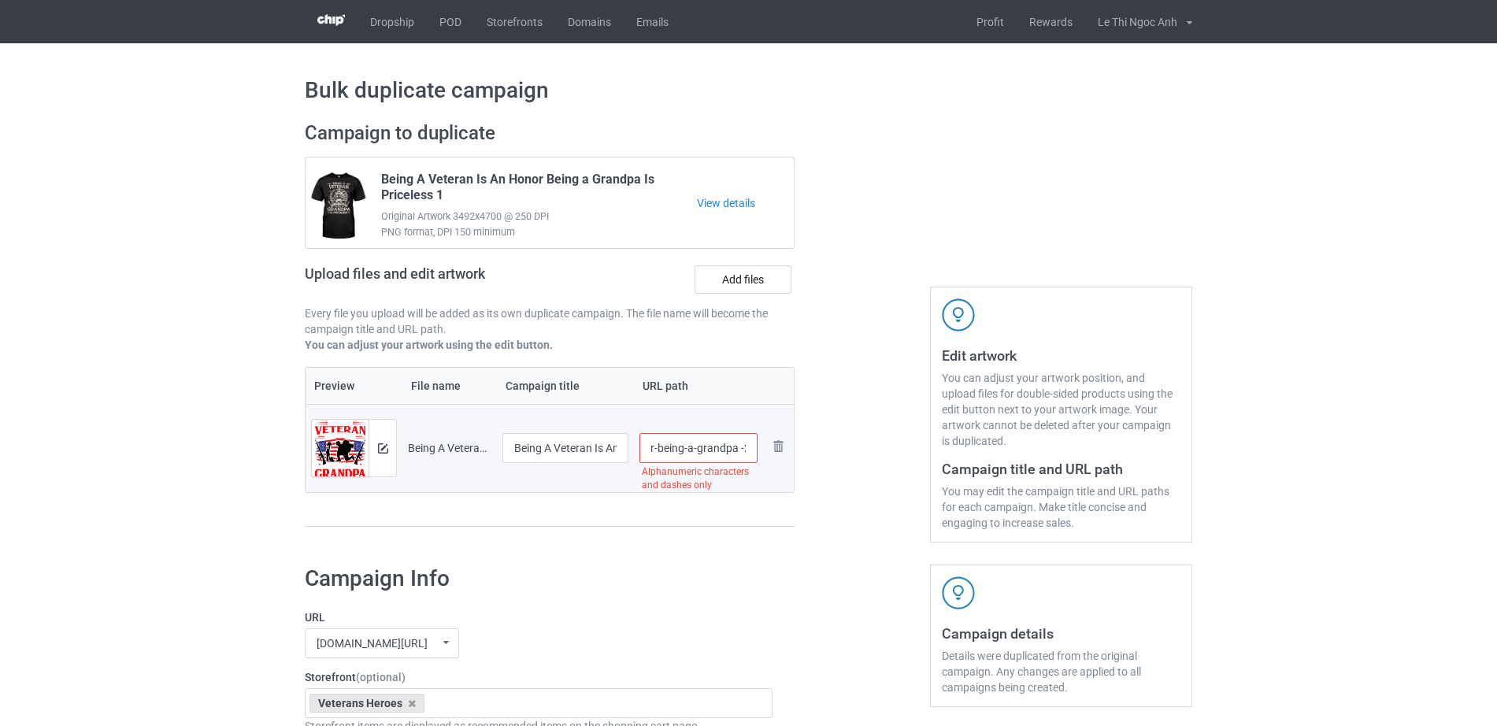
drag, startPoint x: 676, startPoint y: 449, endPoint x: 737, endPoint y: 452, distance: 60.7
click at [737, 452] on input "/being-a-veteran-is-an-honor-being-a-grandpa -2" at bounding box center [698, 448] width 119 height 30
click at [740, 450] on input "/being-a-veteran-is-an-honor-being-a-grandpa -2" at bounding box center [698, 448] width 119 height 30
type input "/being-a-veteran-is-an-honor-being-a-grandpa2"
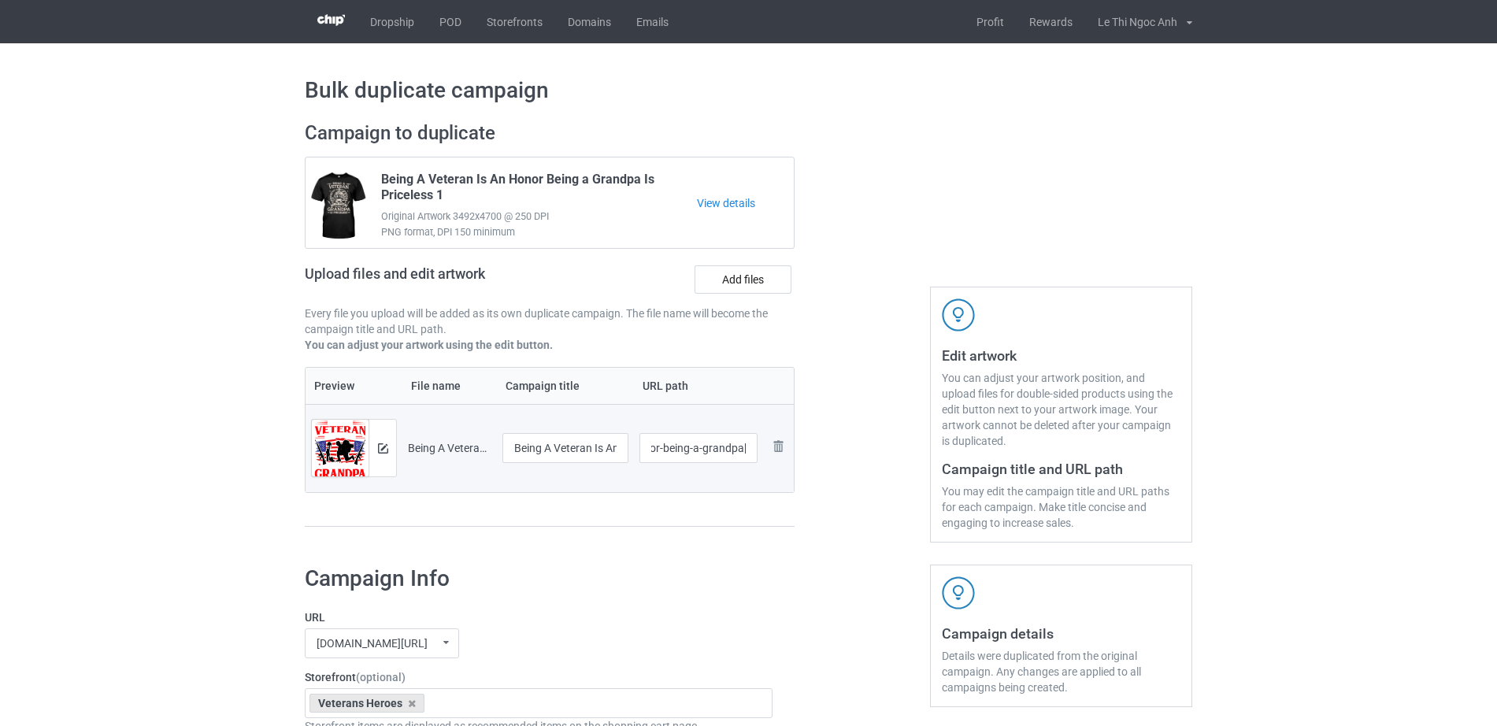
click at [879, 535] on div at bounding box center [861, 331] width 113 height 443
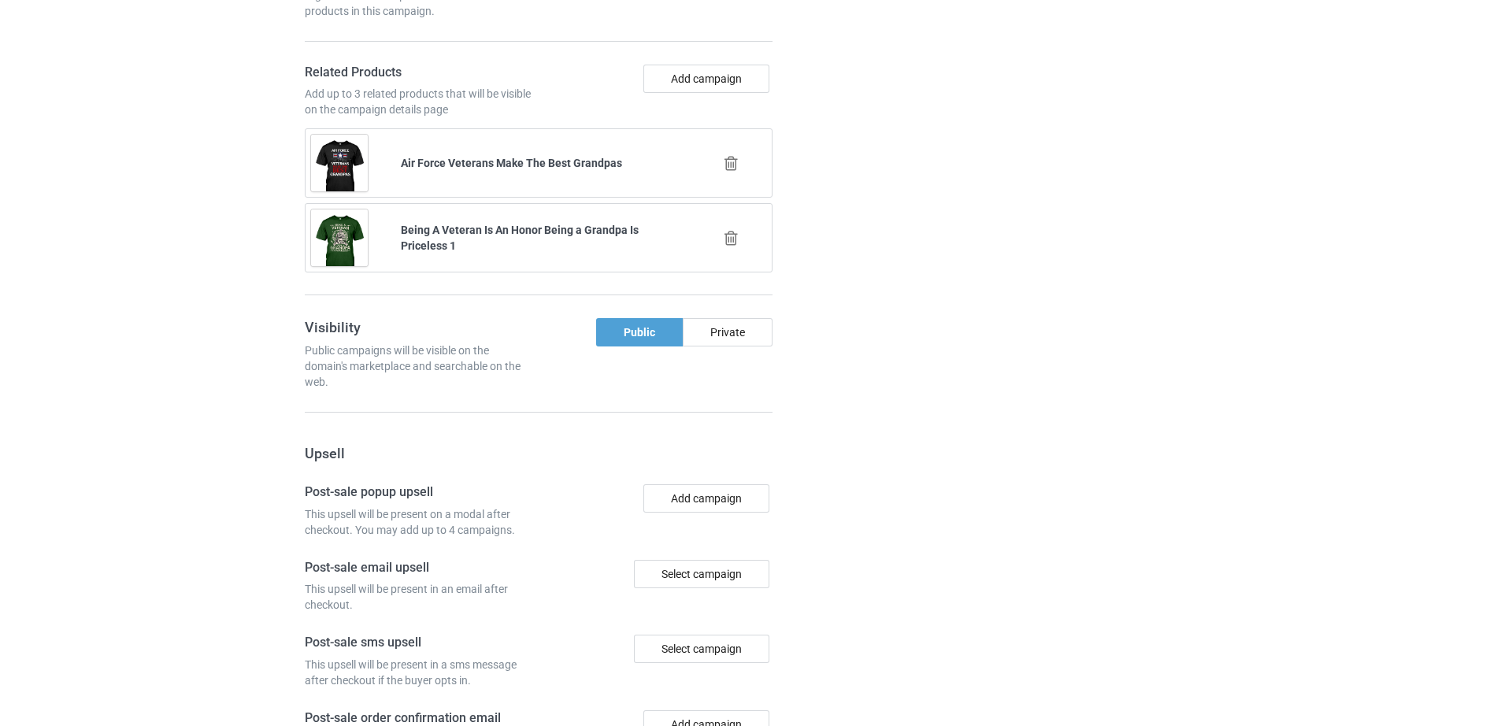
scroll to position [1473, 0]
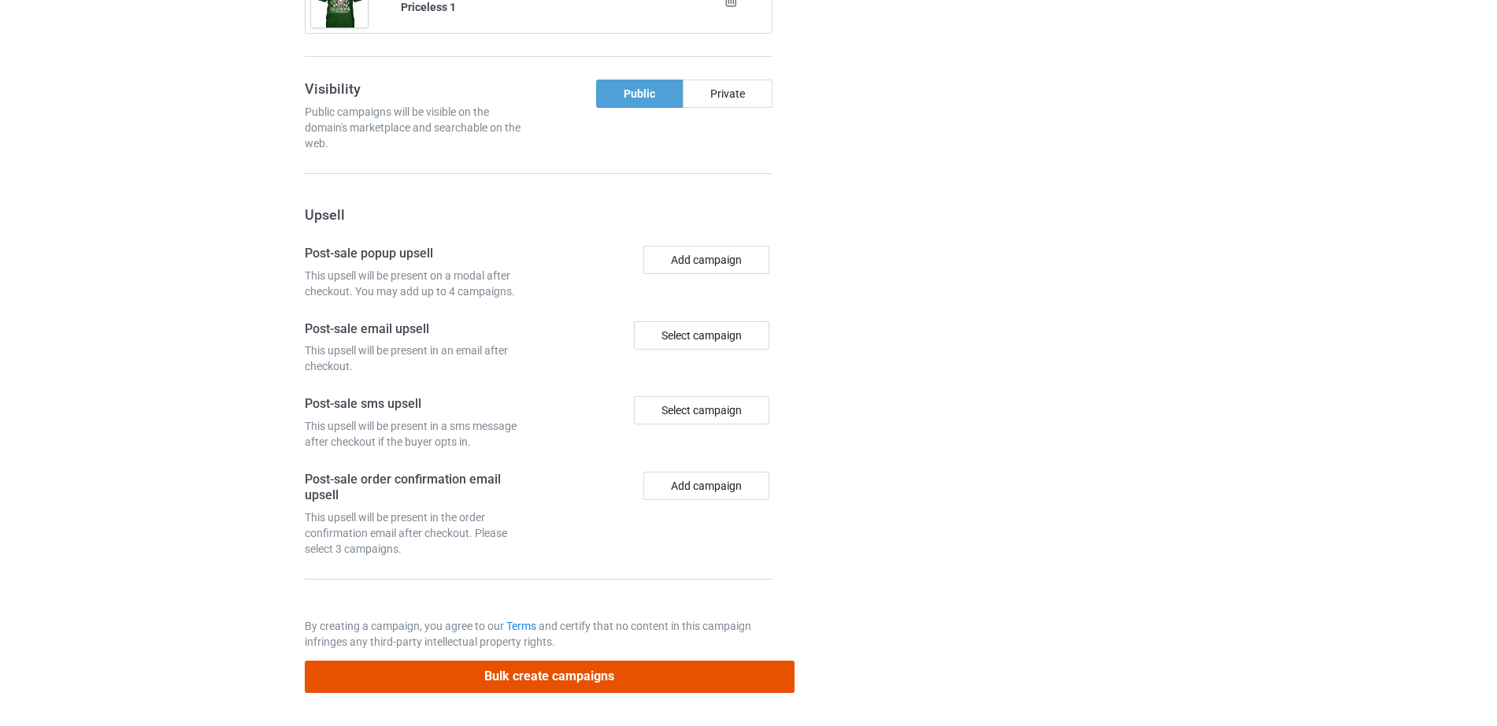
click at [546, 690] on button "Bulk create campaigns" at bounding box center [550, 677] width 490 height 32
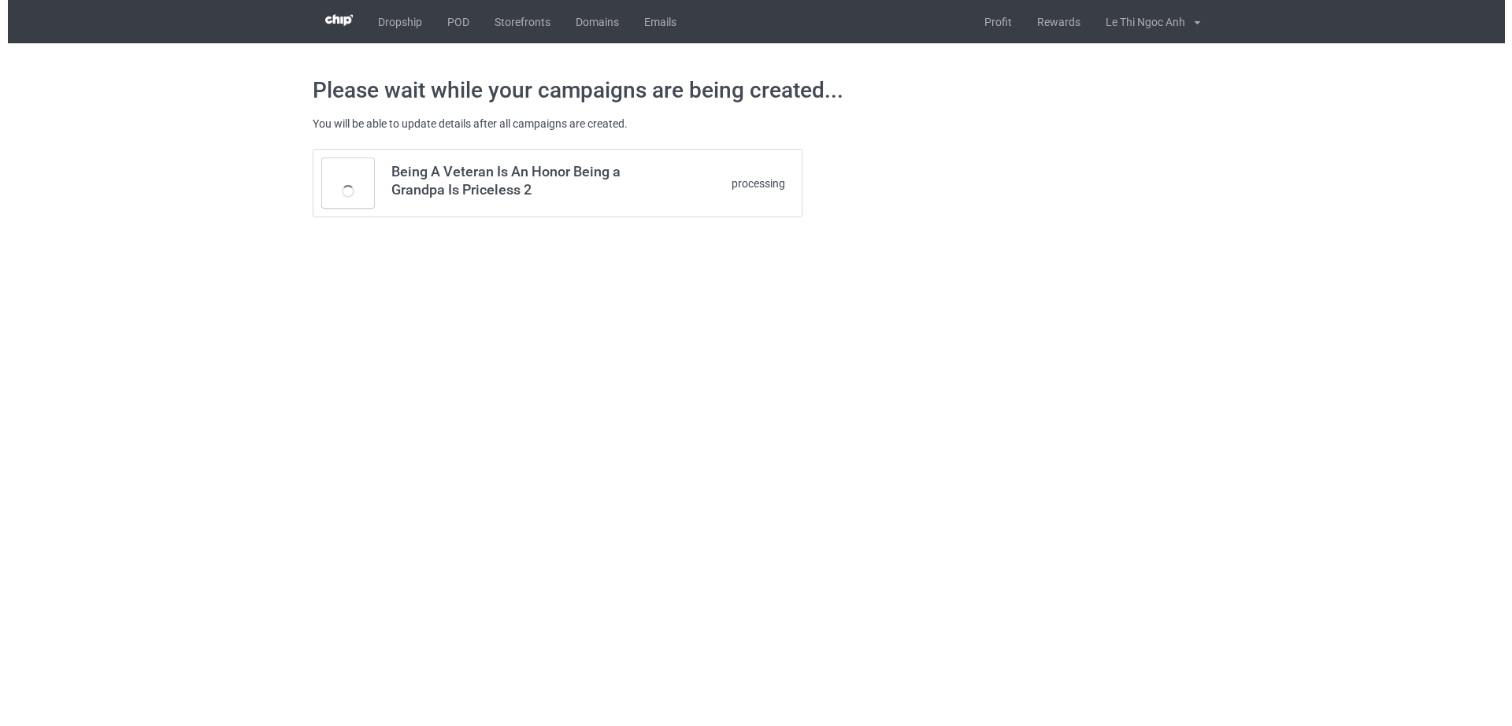
scroll to position [0, 0]
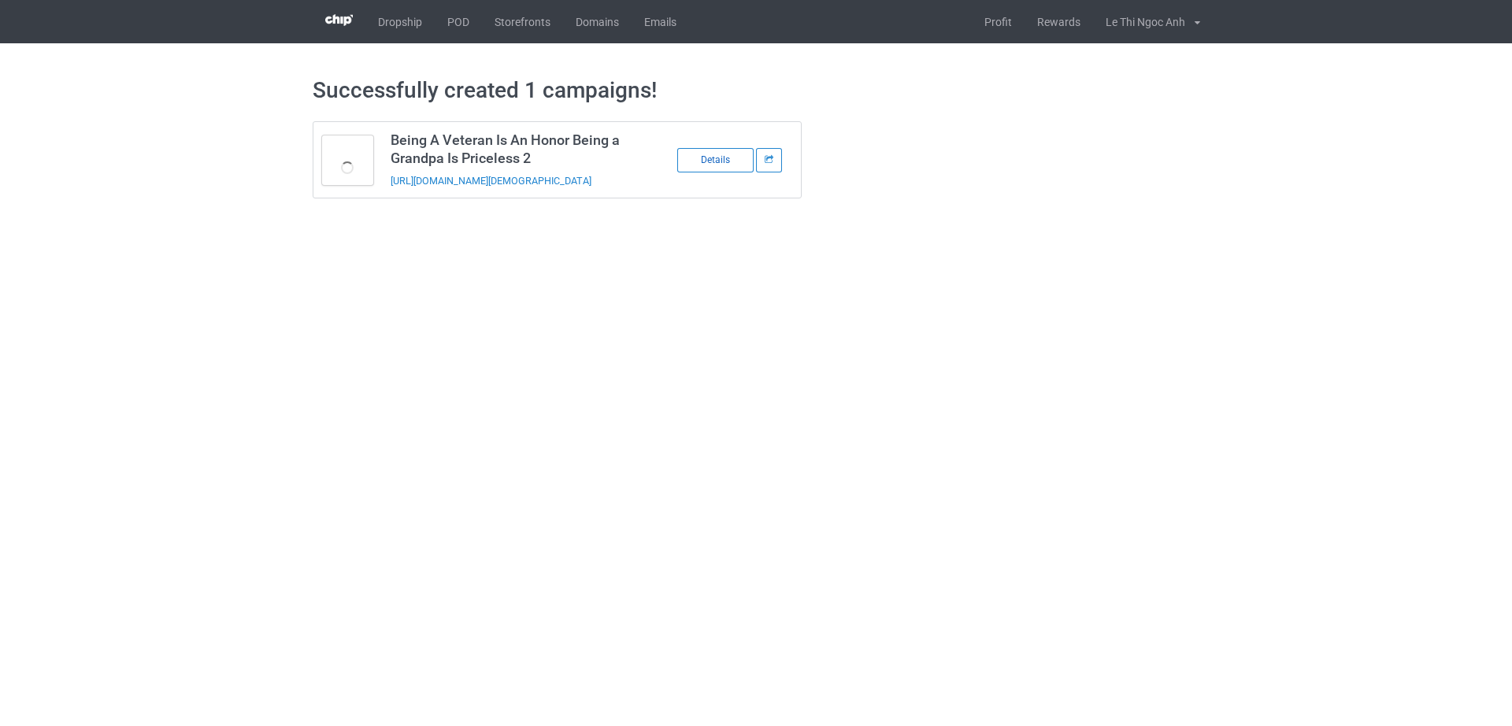
click at [714, 170] on div "Details" at bounding box center [715, 160] width 76 height 24
